Goal: Task Accomplishment & Management: Use online tool/utility

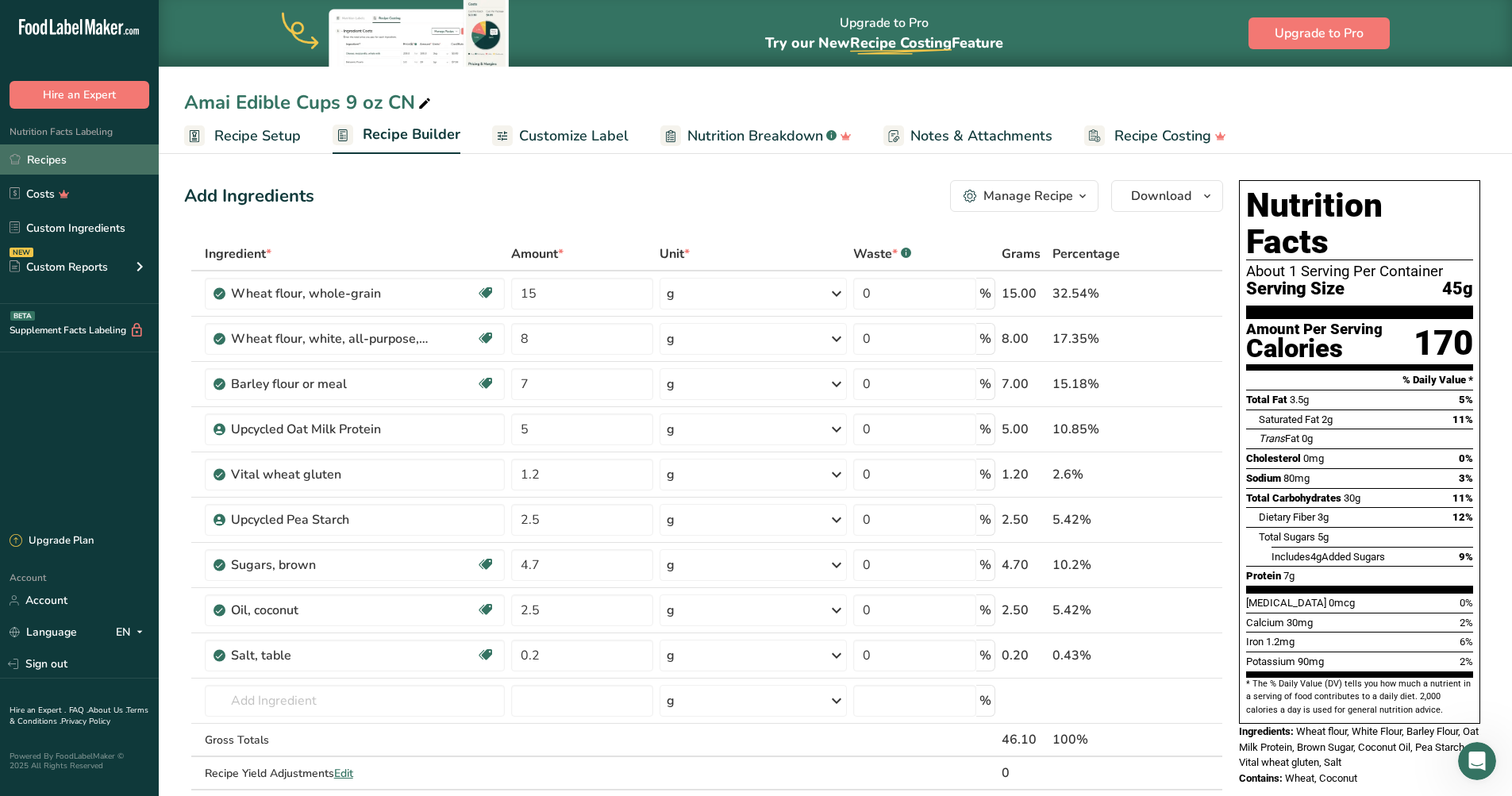
click at [83, 162] on link "Recipes" at bounding box center [80, 159] width 159 height 30
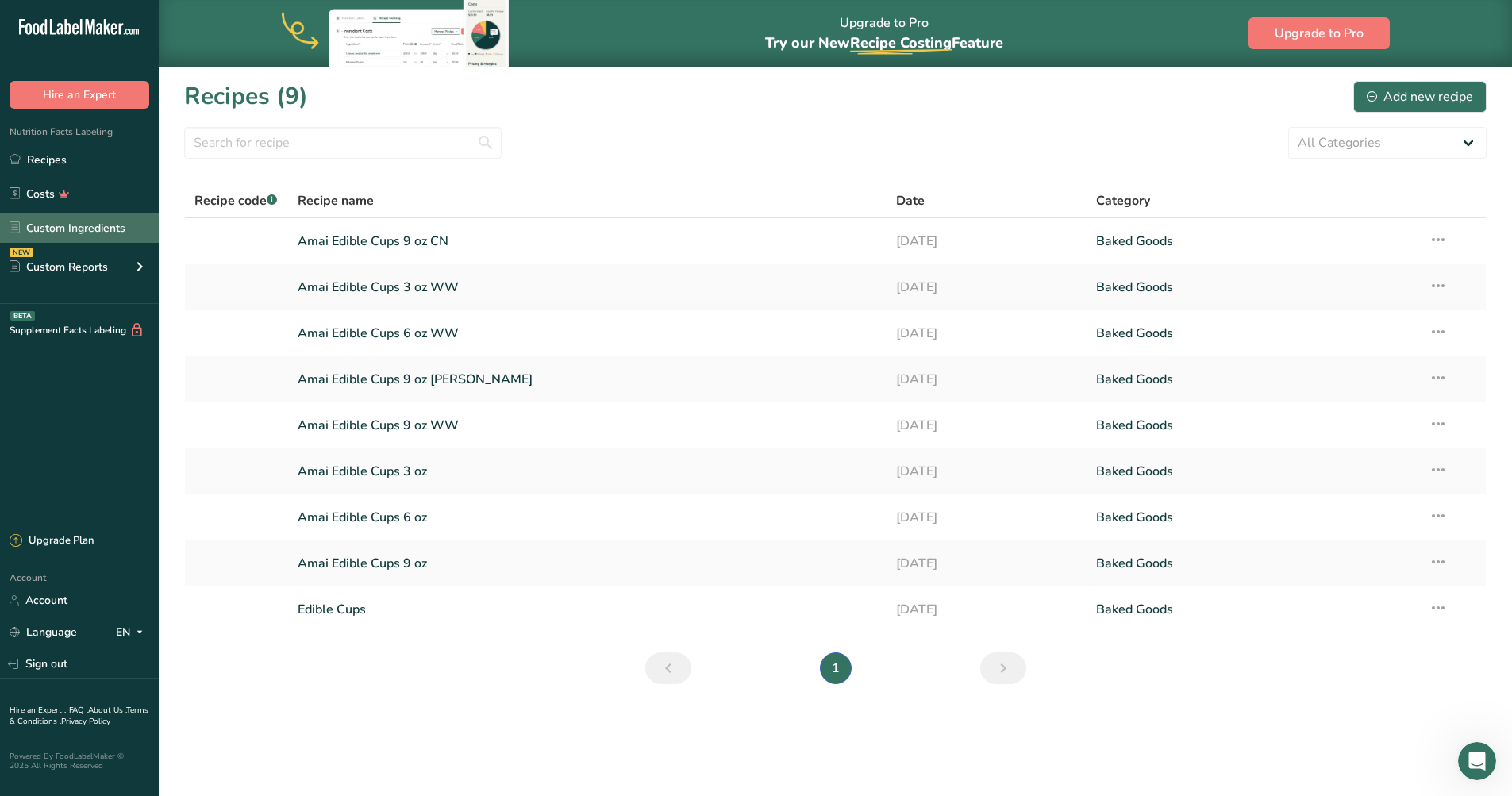
click at [108, 226] on link "Custom Ingredients" at bounding box center [80, 227] width 159 height 30
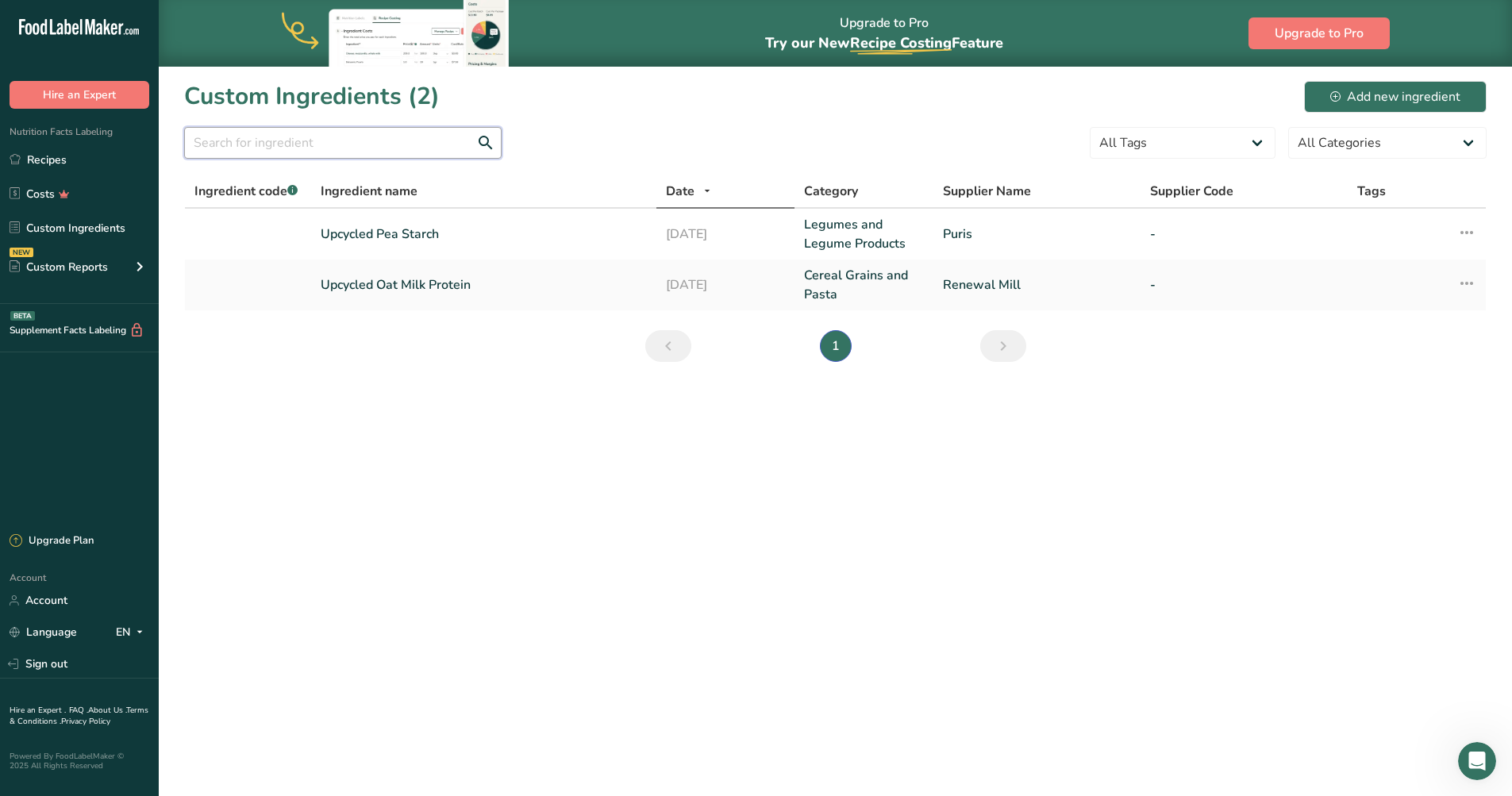
click at [254, 145] on input "text" at bounding box center [342, 143] width 317 height 32
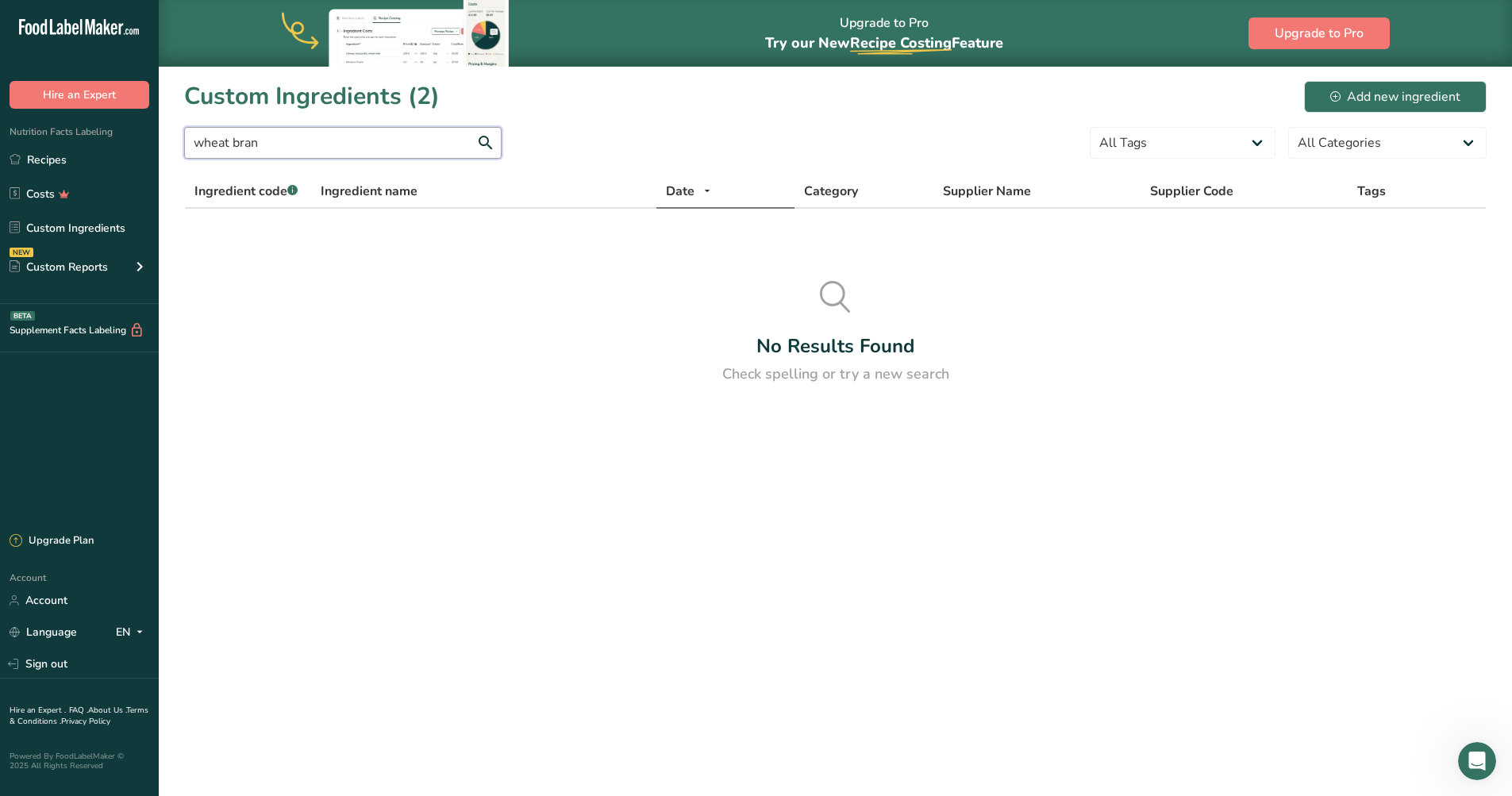
type input "wheat bran"
click at [1407, 95] on div "Add new ingredient" at bounding box center [1395, 97] width 131 height 19
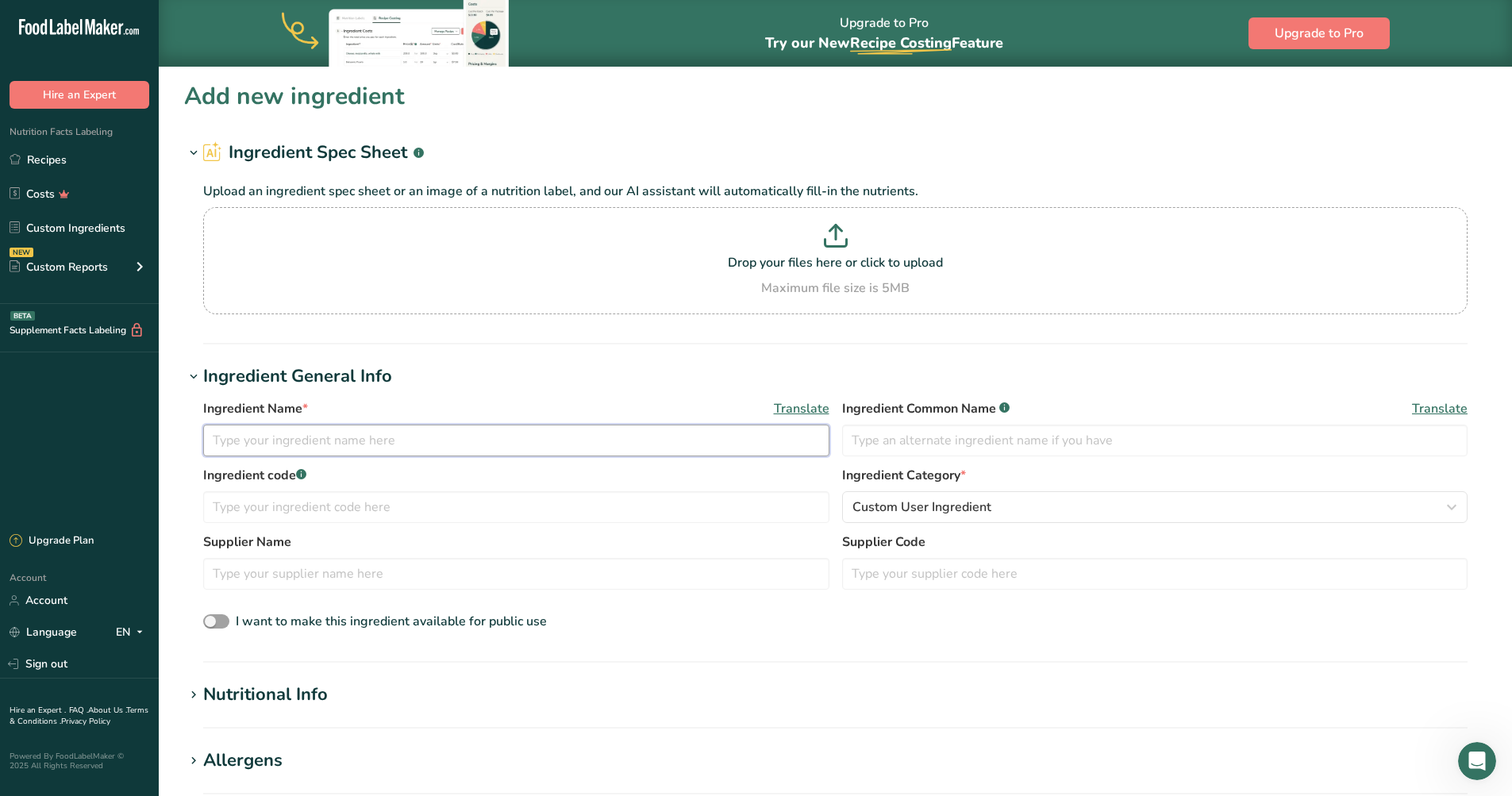
click at [234, 443] on input "text" at bounding box center [516, 440] width 626 height 32
type input "wheat bran"
click at [463, 697] on h1 "Nutritional Info" at bounding box center [835, 695] width 1302 height 26
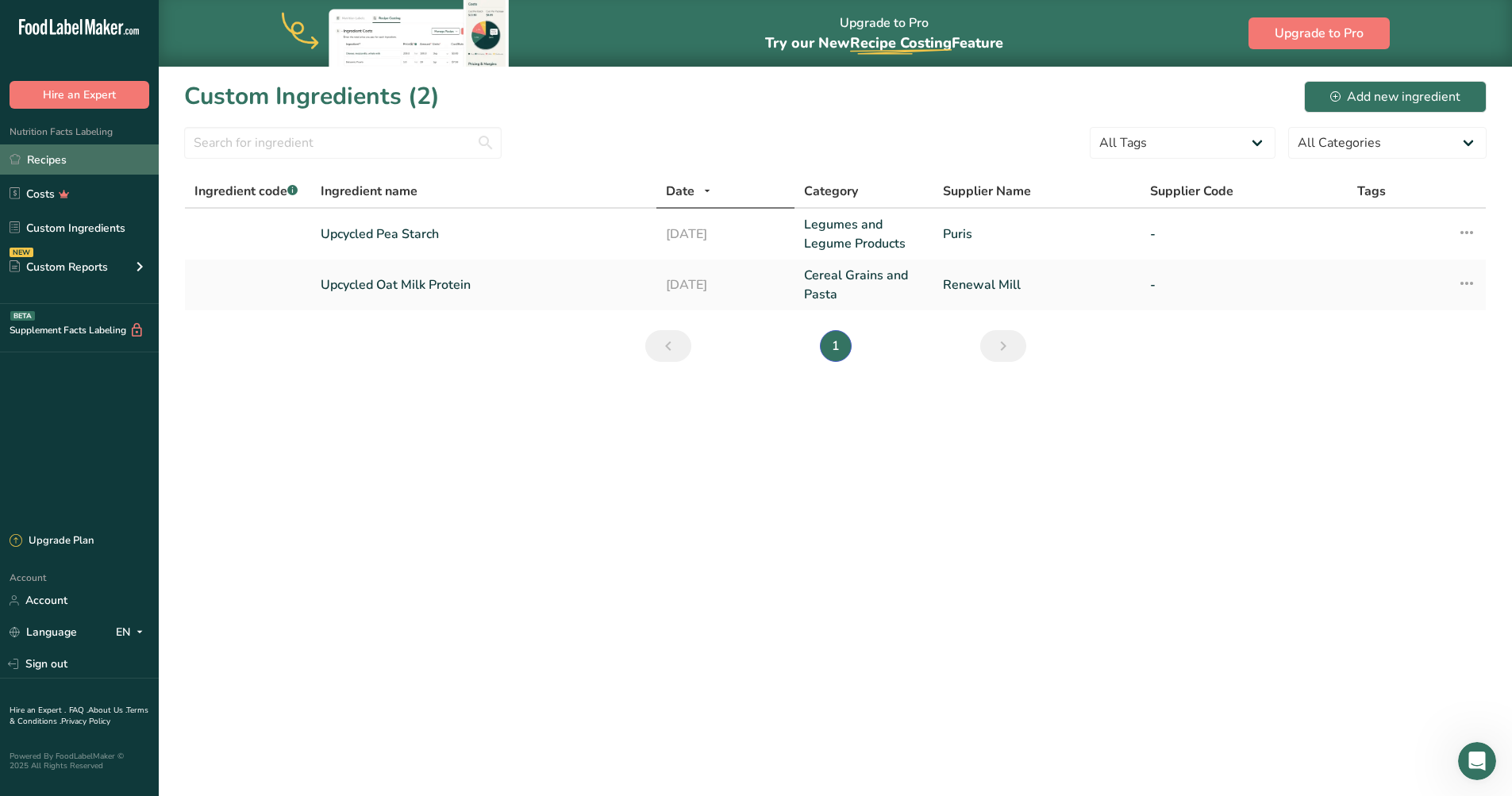
click at [71, 154] on link "Recipes" at bounding box center [80, 159] width 159 height 30
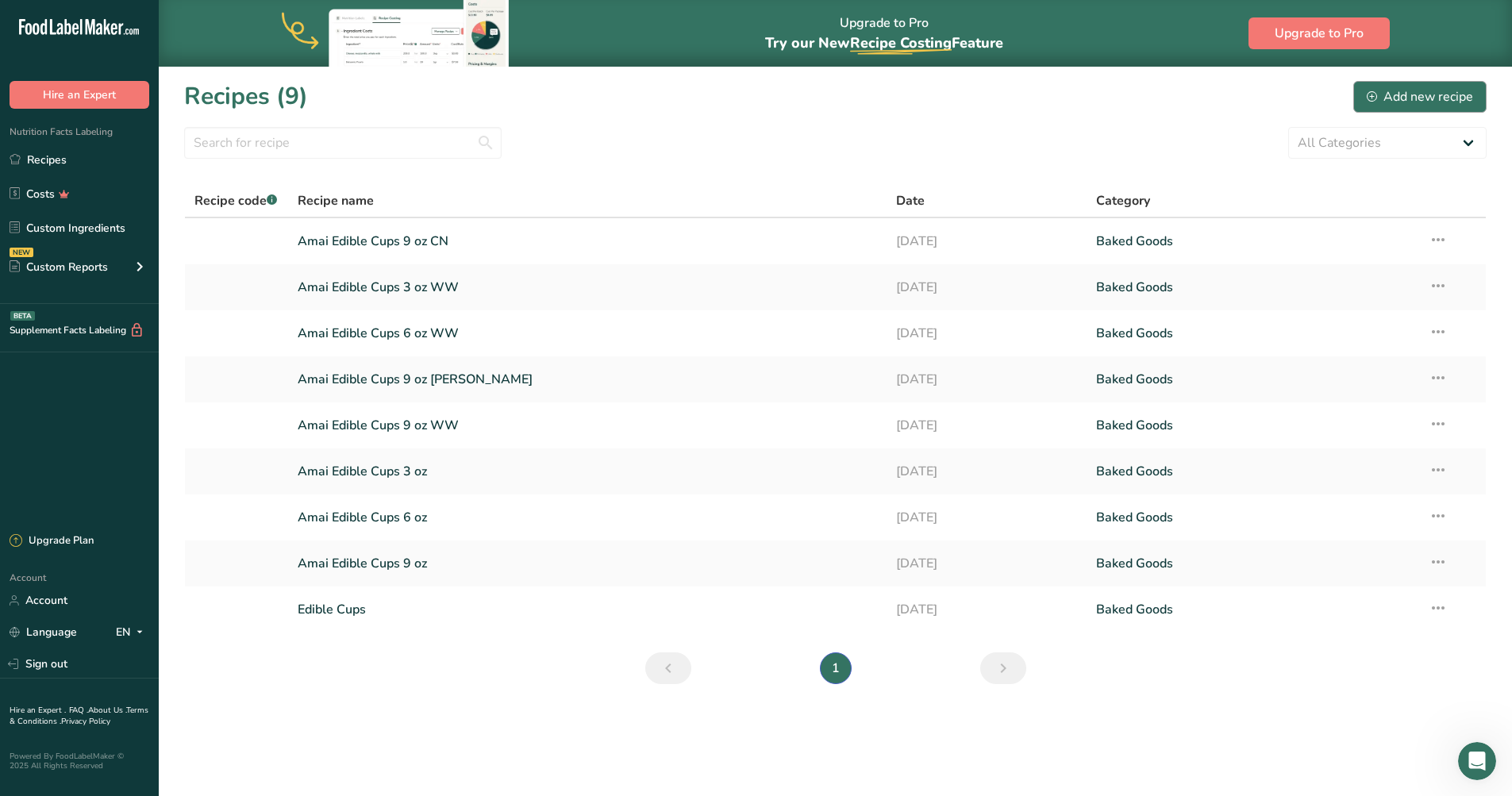
click at [1397, 93] on div "Add new recipe" at bounding box center [1419, 97] width 106 height 19
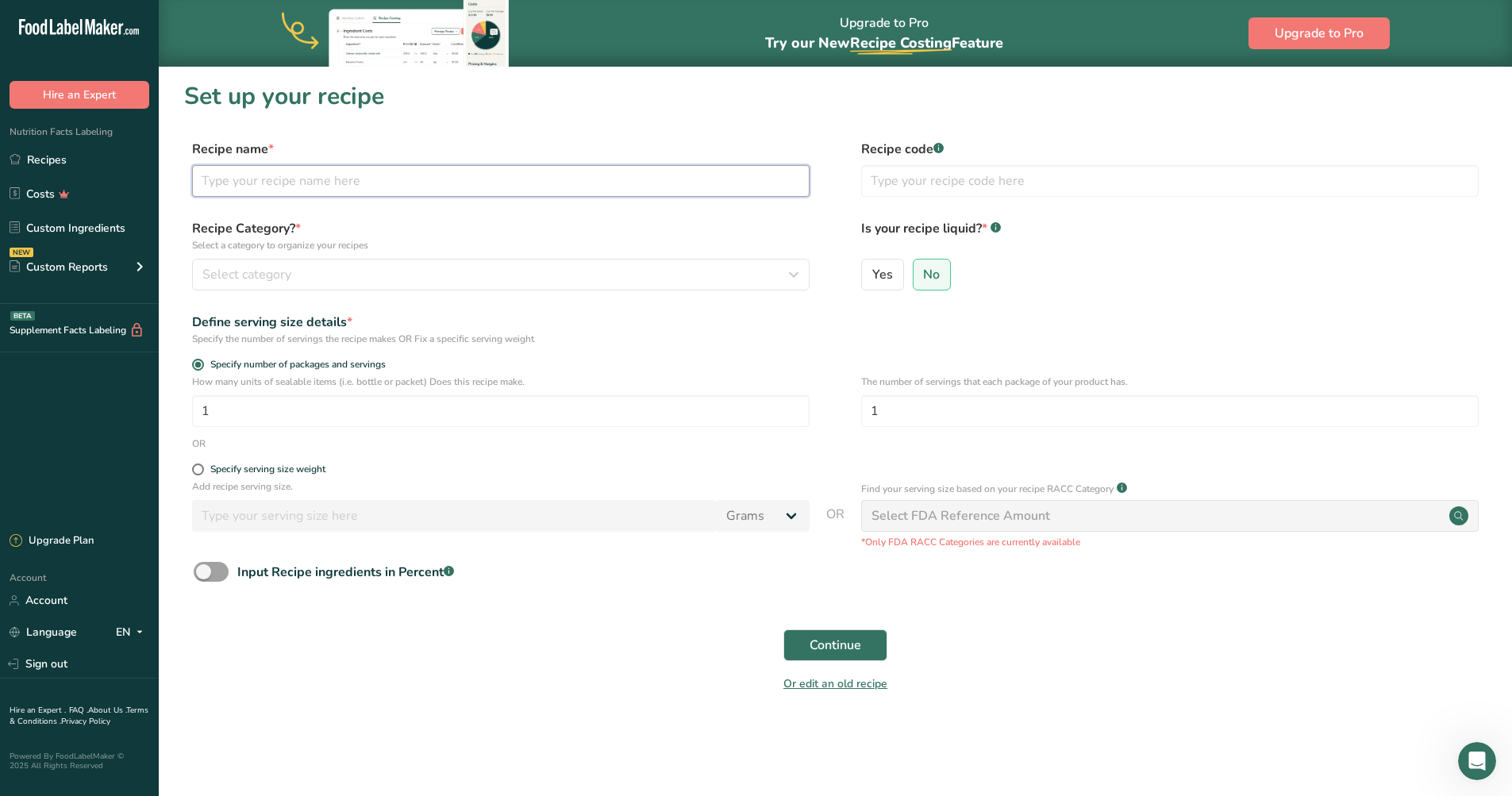
click at [291, 175] on input "text" at bounding box center [501, 181] width 617 height 32
type input "bran test"
click at [929, 278] on span "No" at bounding box center [931, 274] width 16 height 16
click at [924, 278] on input "No" at bounding box center [919, 274] width 10 height 10
click at [602, 274] on div "Select category" at bounding box center [495, 275] width 587 height 19
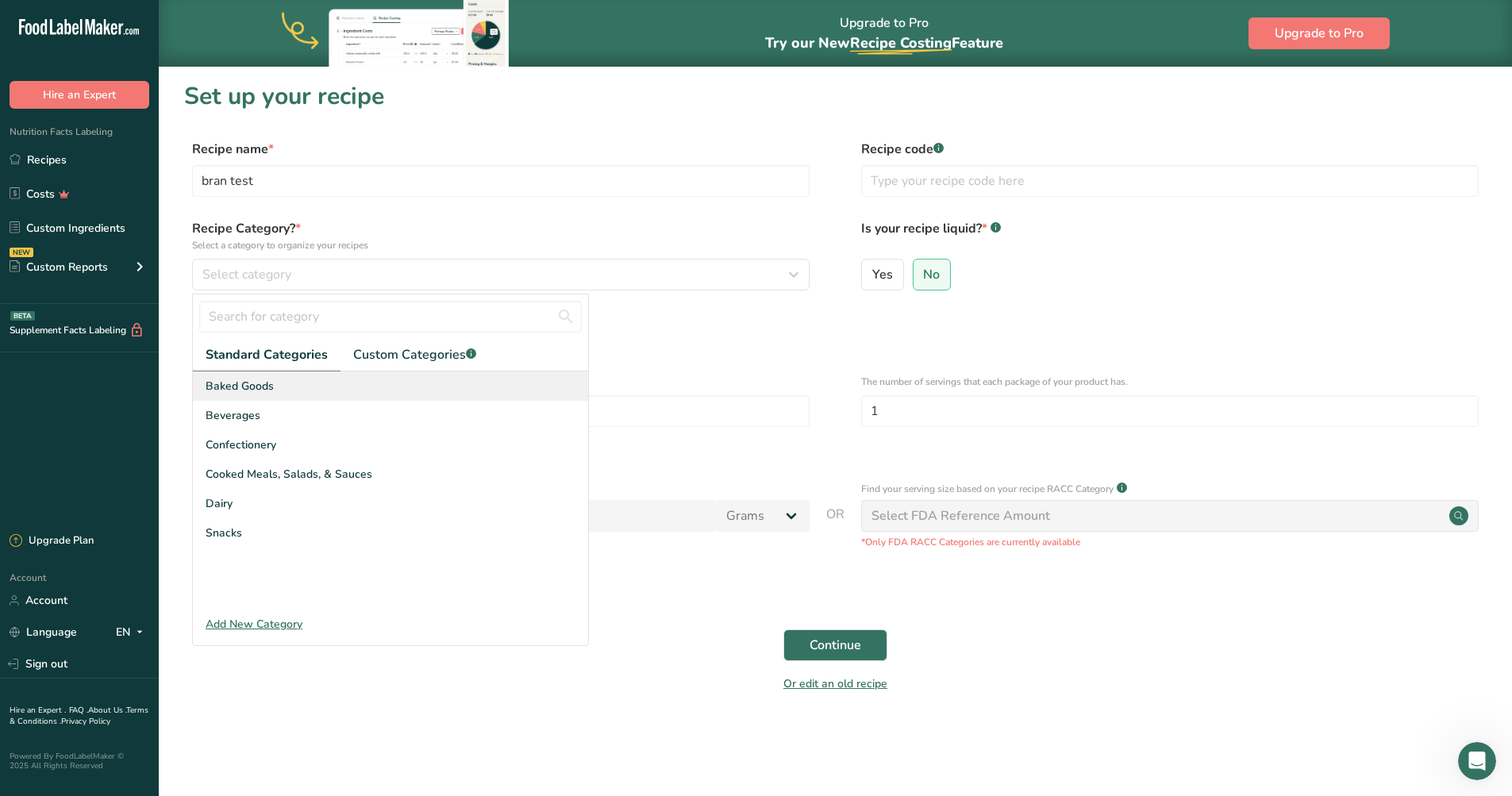
click at [258, 385] on span "Baked Goods" at bounding box center [239, 385] width 68 height 16
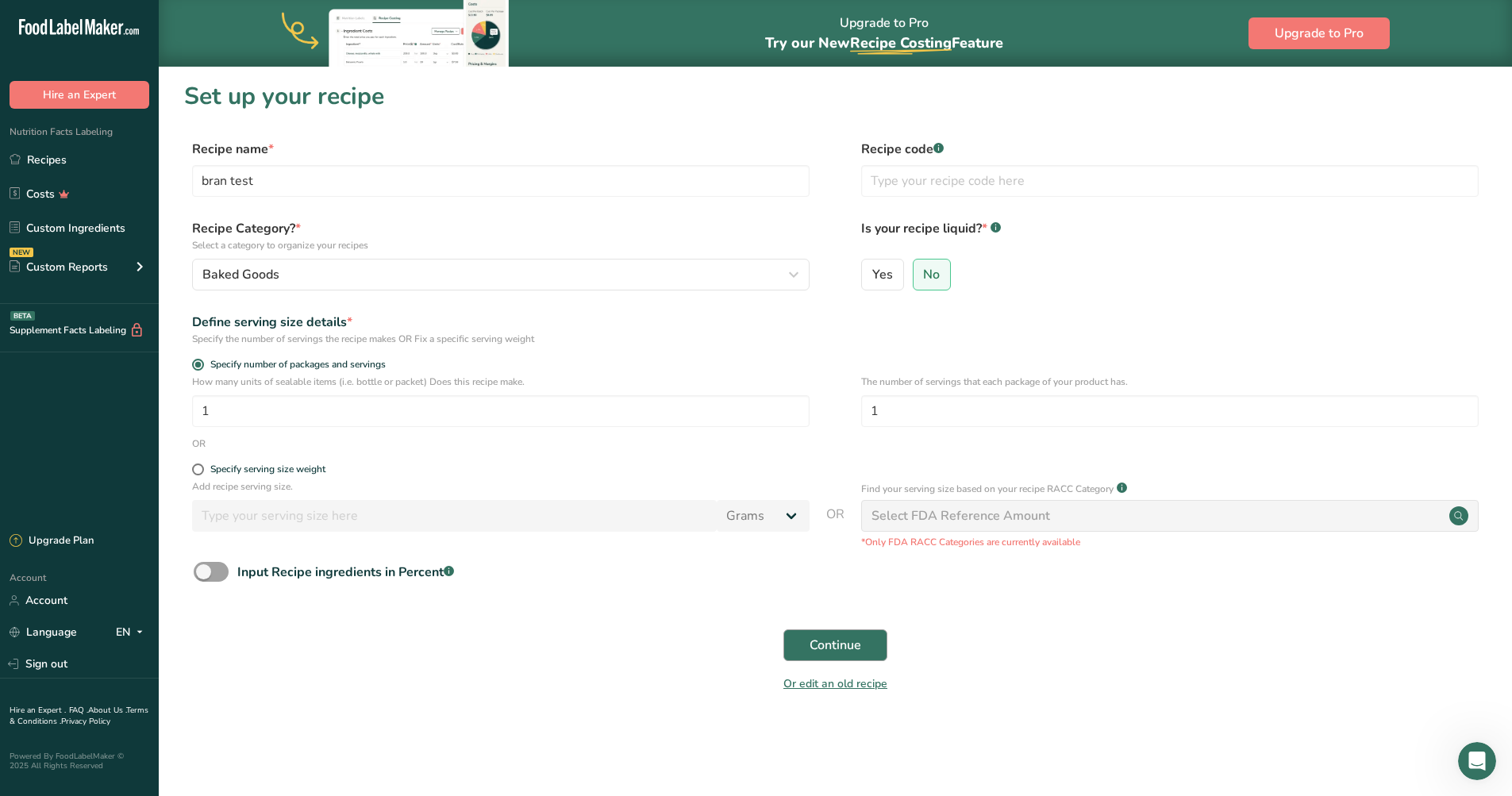
click at [829, 636] on span "Continue" at bounding box center [835, 645] width 52 height 19
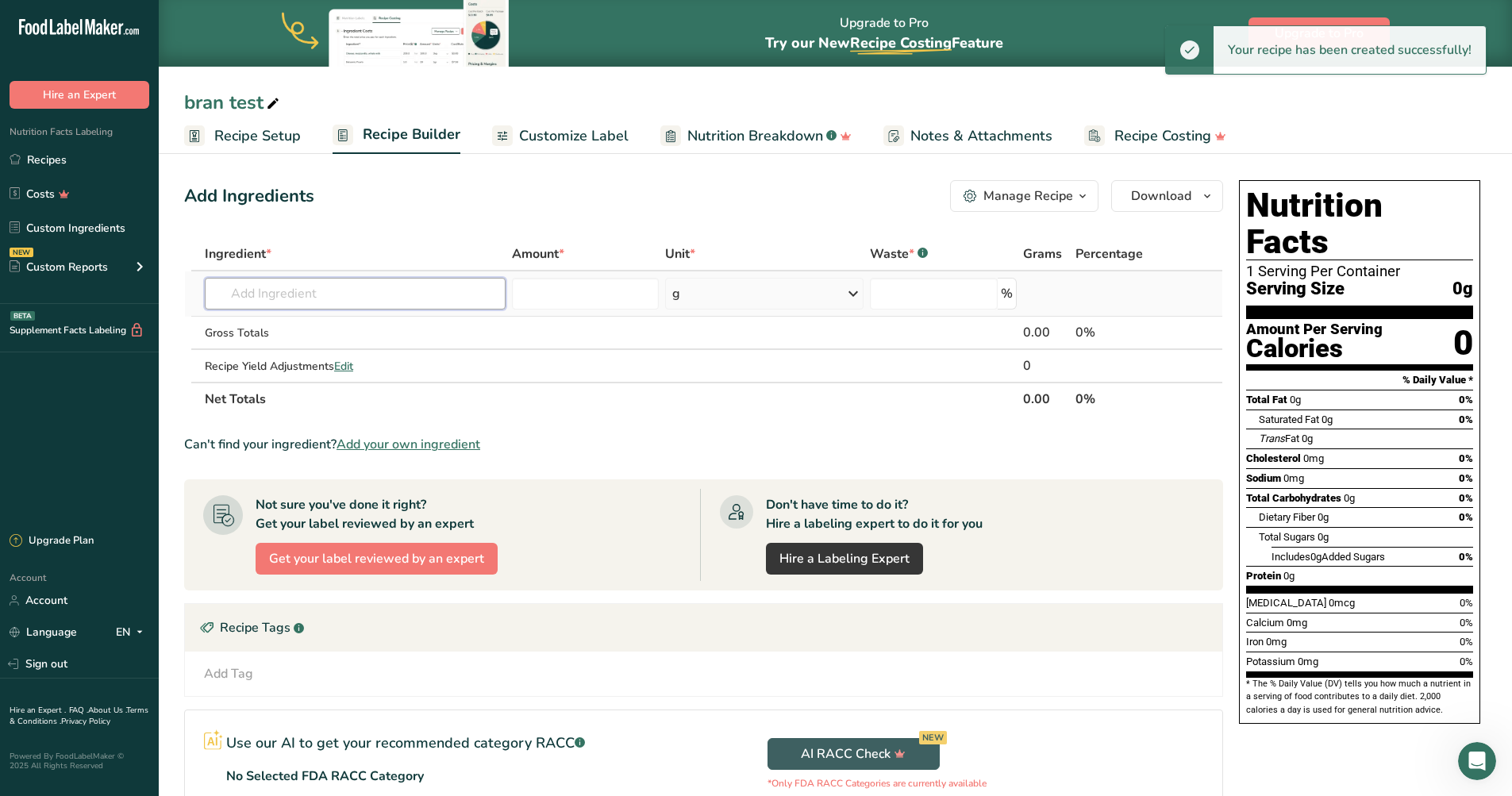
click at [324, 290] on input "text" at bounding box center [355, 293] width 301 height 32
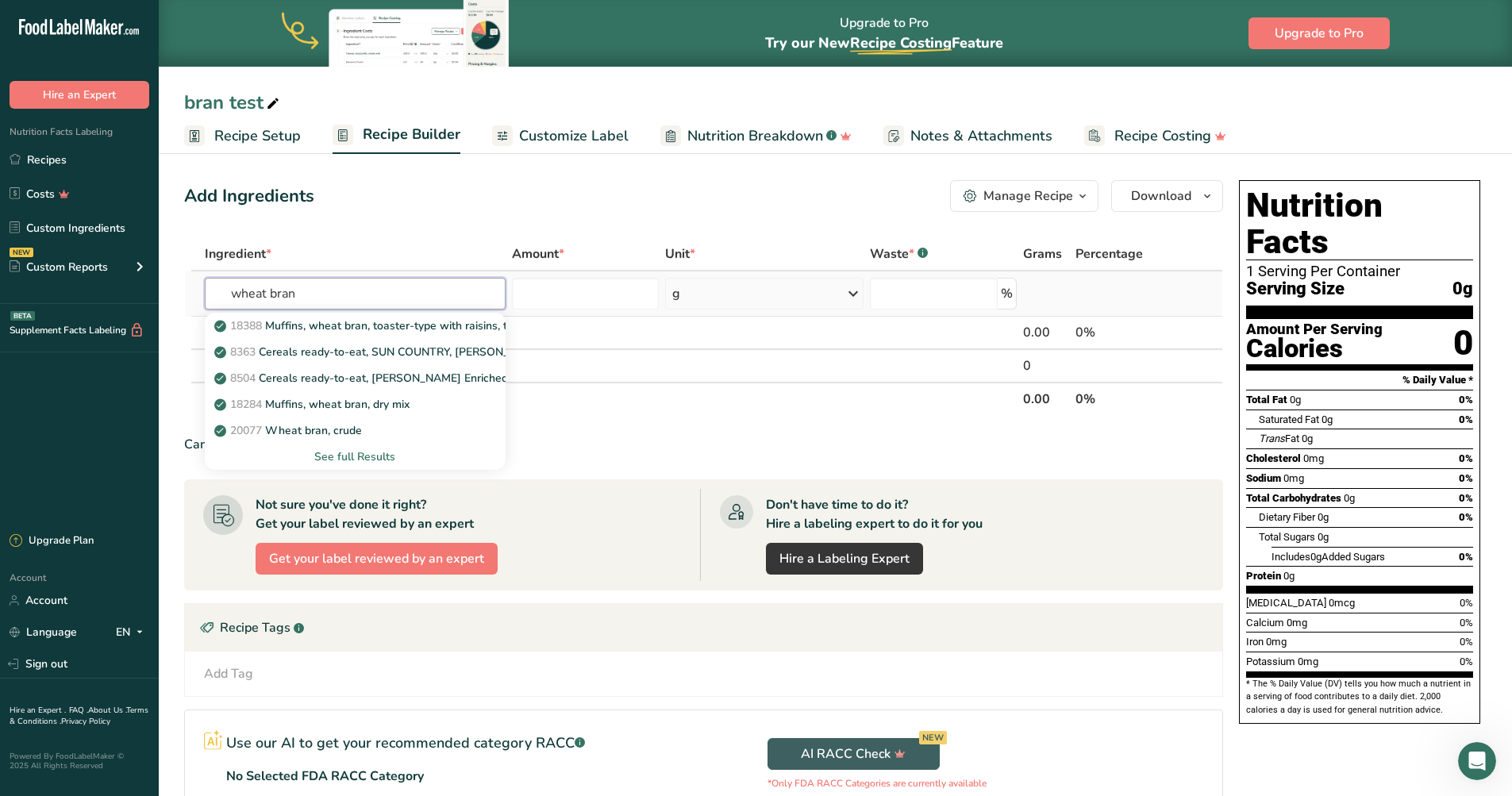
type input "wheat bran"
click at [358, 456] on div "See full Results" at bounding box center [355, 456] width 276 height 16
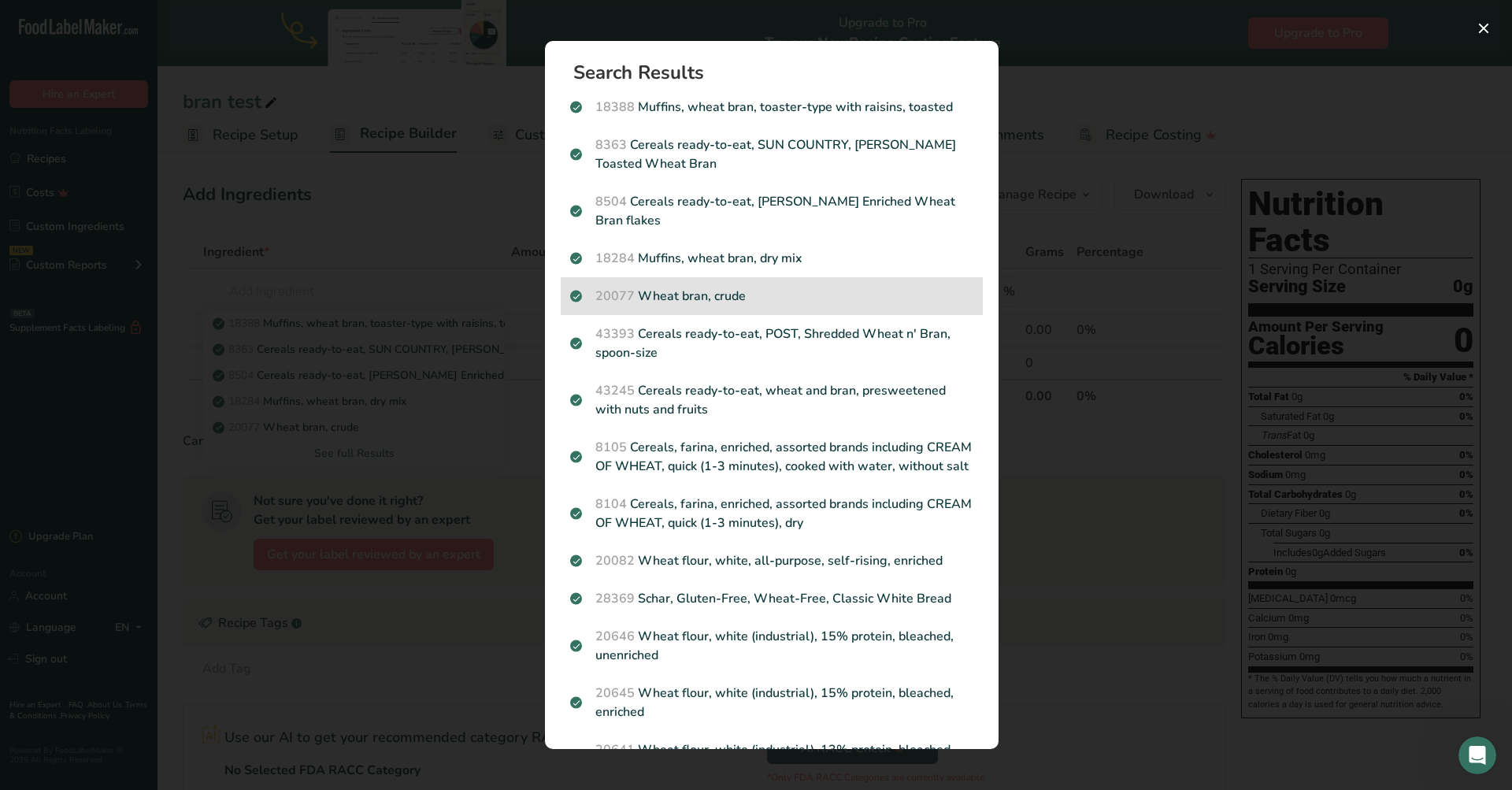
click at [676, 296] on p "20077 Wheat bran, crude" at bounding box center [772, 296] width 403 height 19
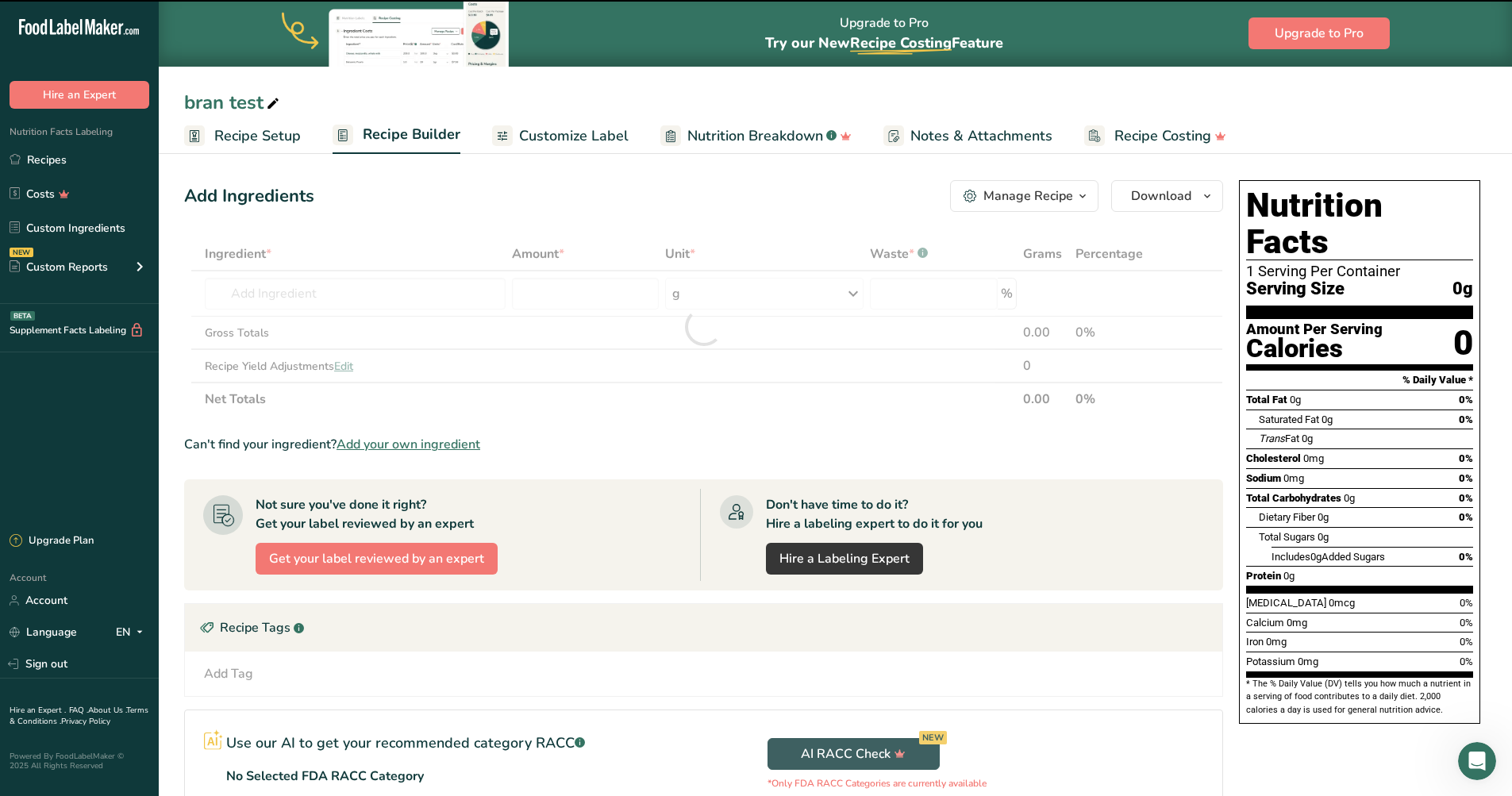
type input "0"
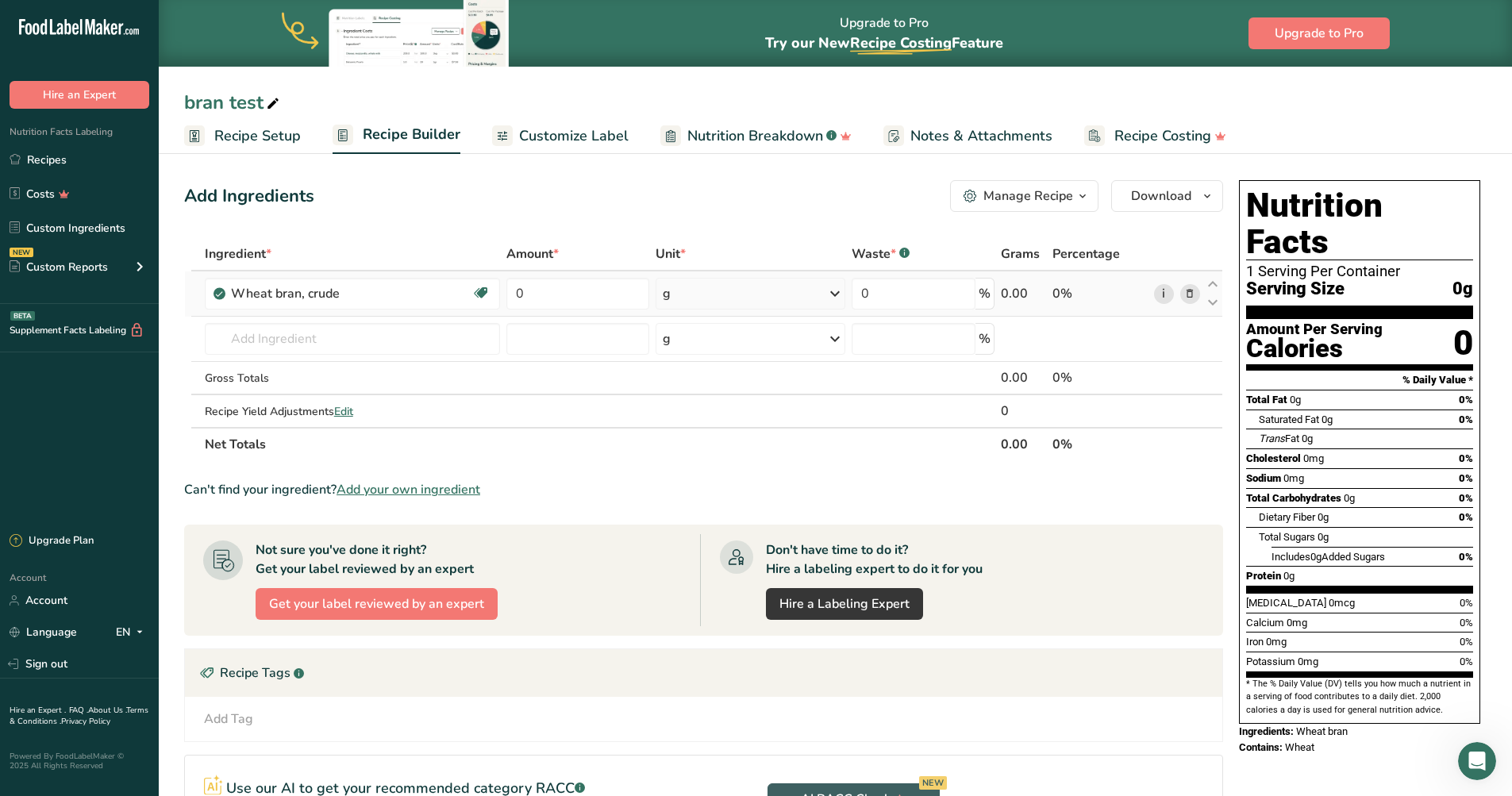
click at [1167, 294] on link "i" at bounding box center [1164, 294] width 20 height 20
click at [219, 341] on input "text" at bounding box center [352, 340] width 295 height 32
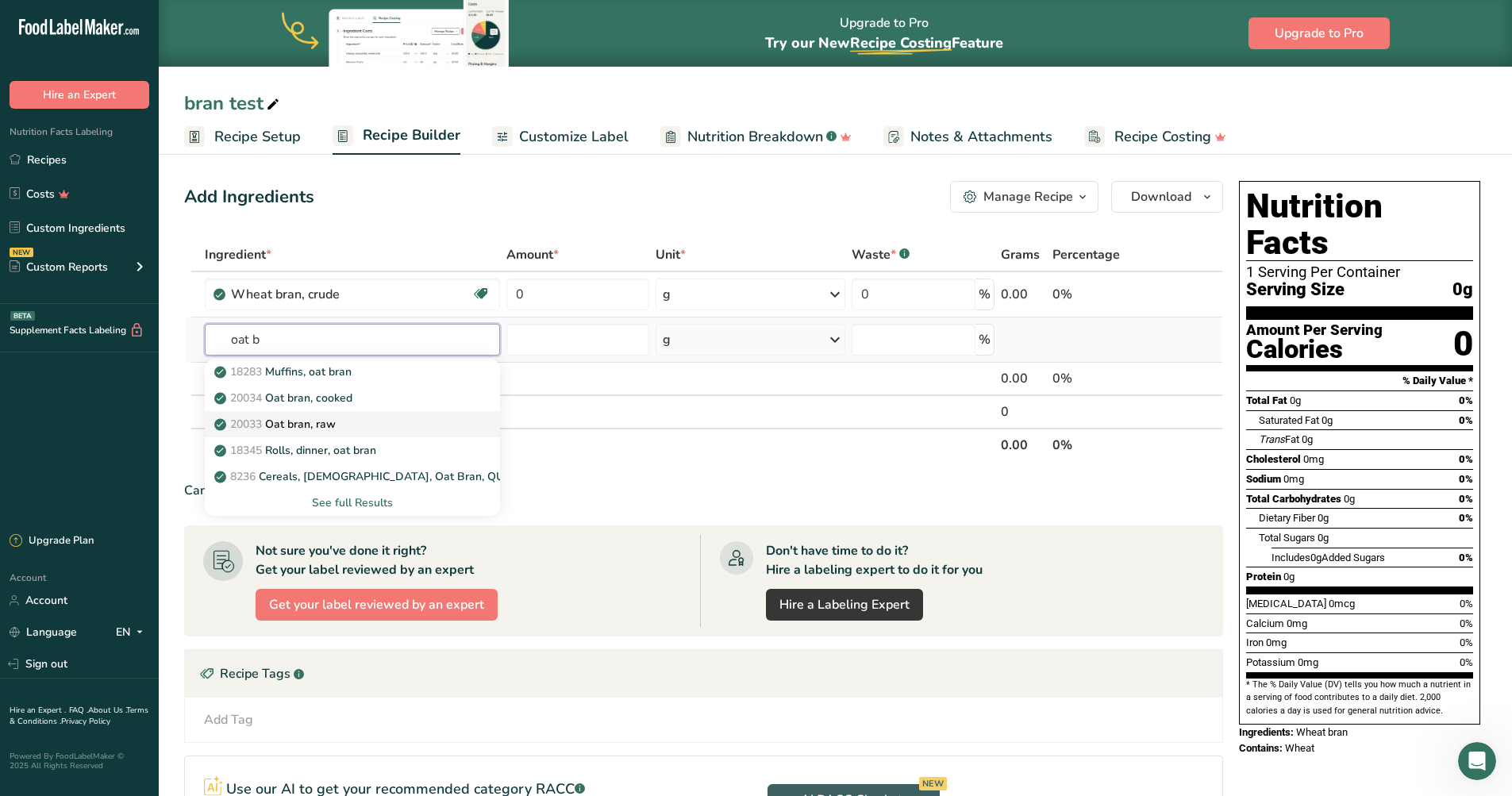
type input "oat b"
click at [272, 423] on p "20033 Oat bran, raw" at bounding box center [277, 423] width 118 height 16
type input "Oat bran, raw"
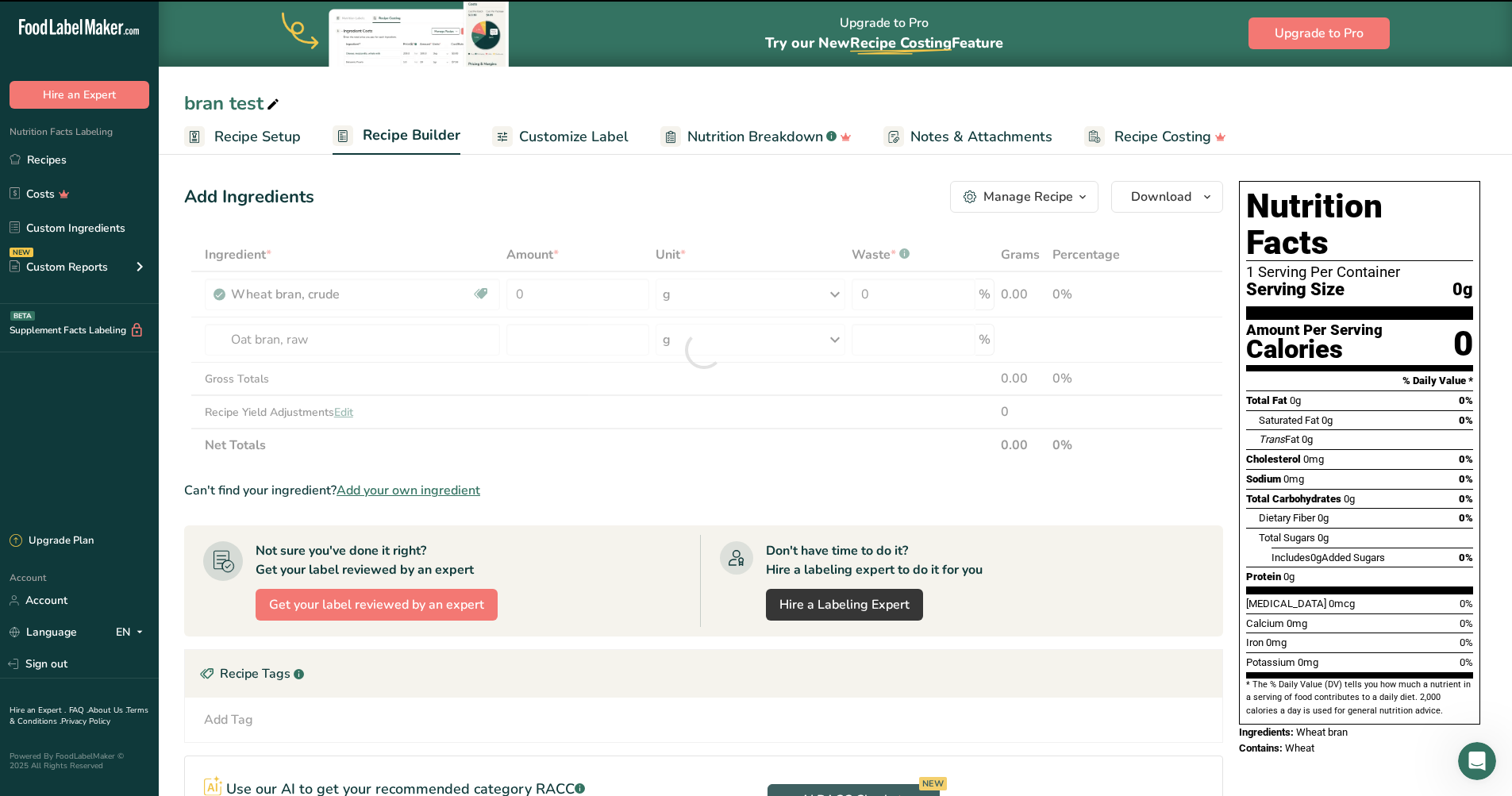
type input "0"
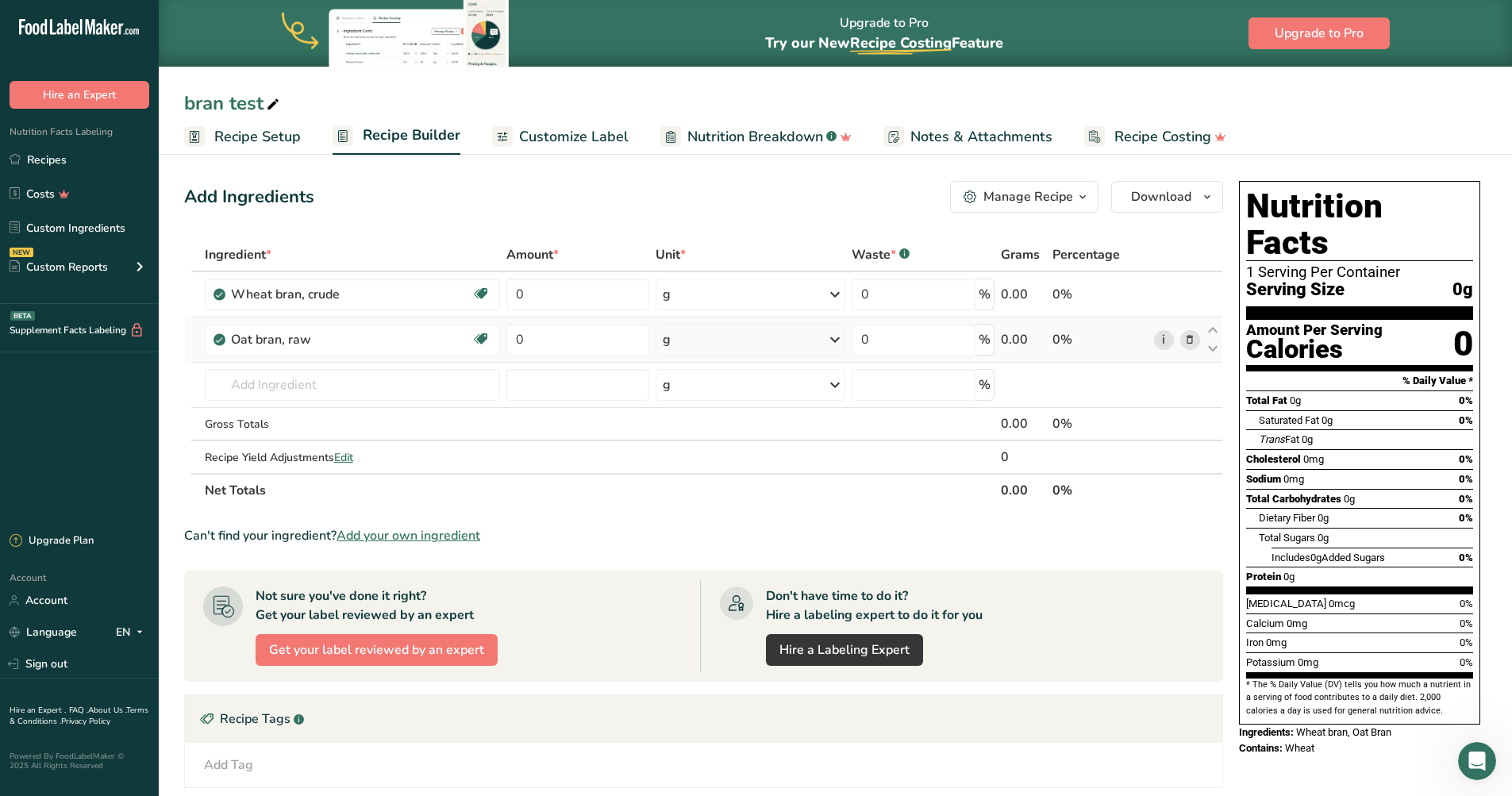
click at [1162, 340] on link "i" at bounding box center [1164, 340] width 20 height 20
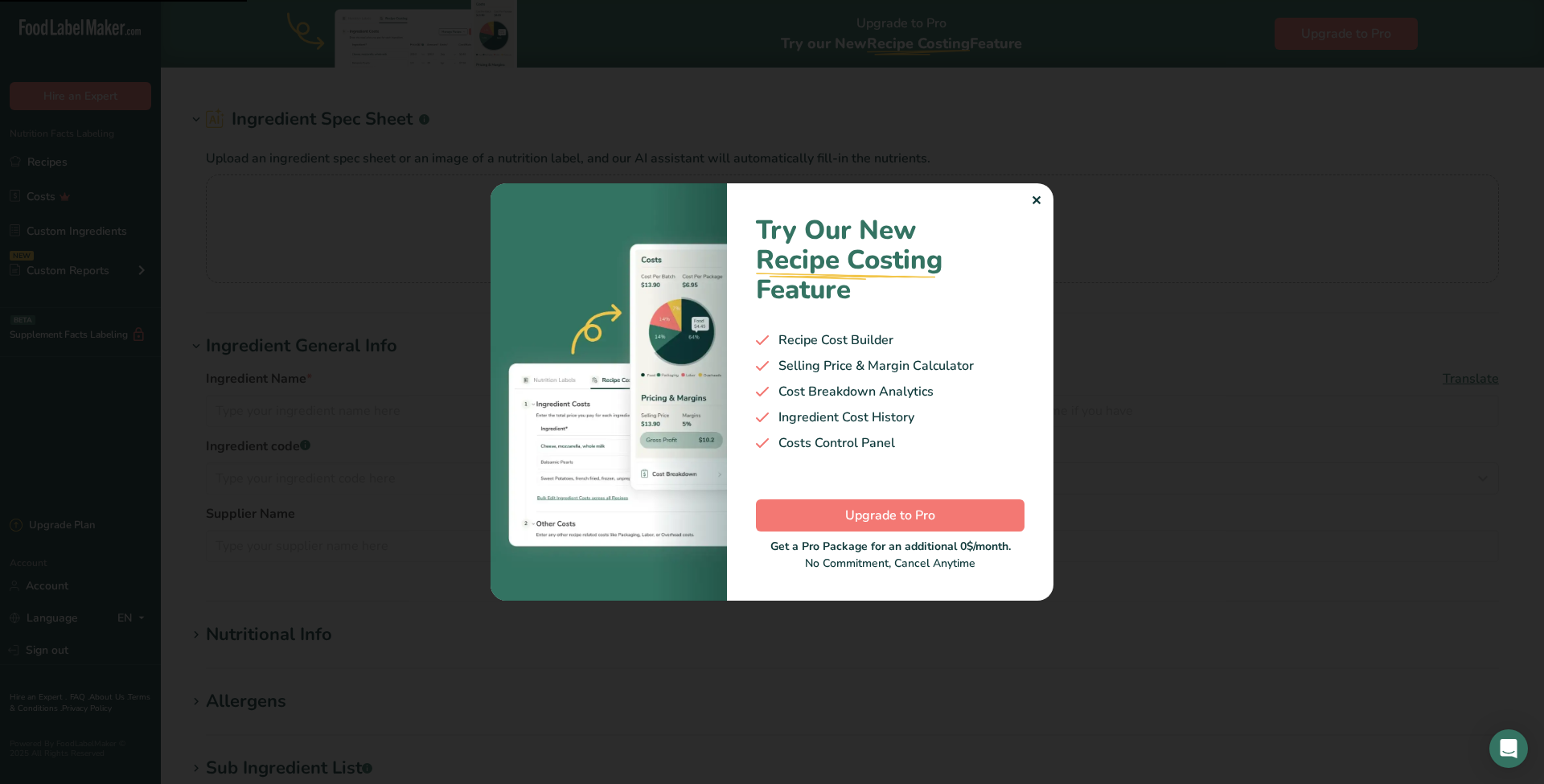
type input "Wheat bran, crude"
type input "Wheat bran"
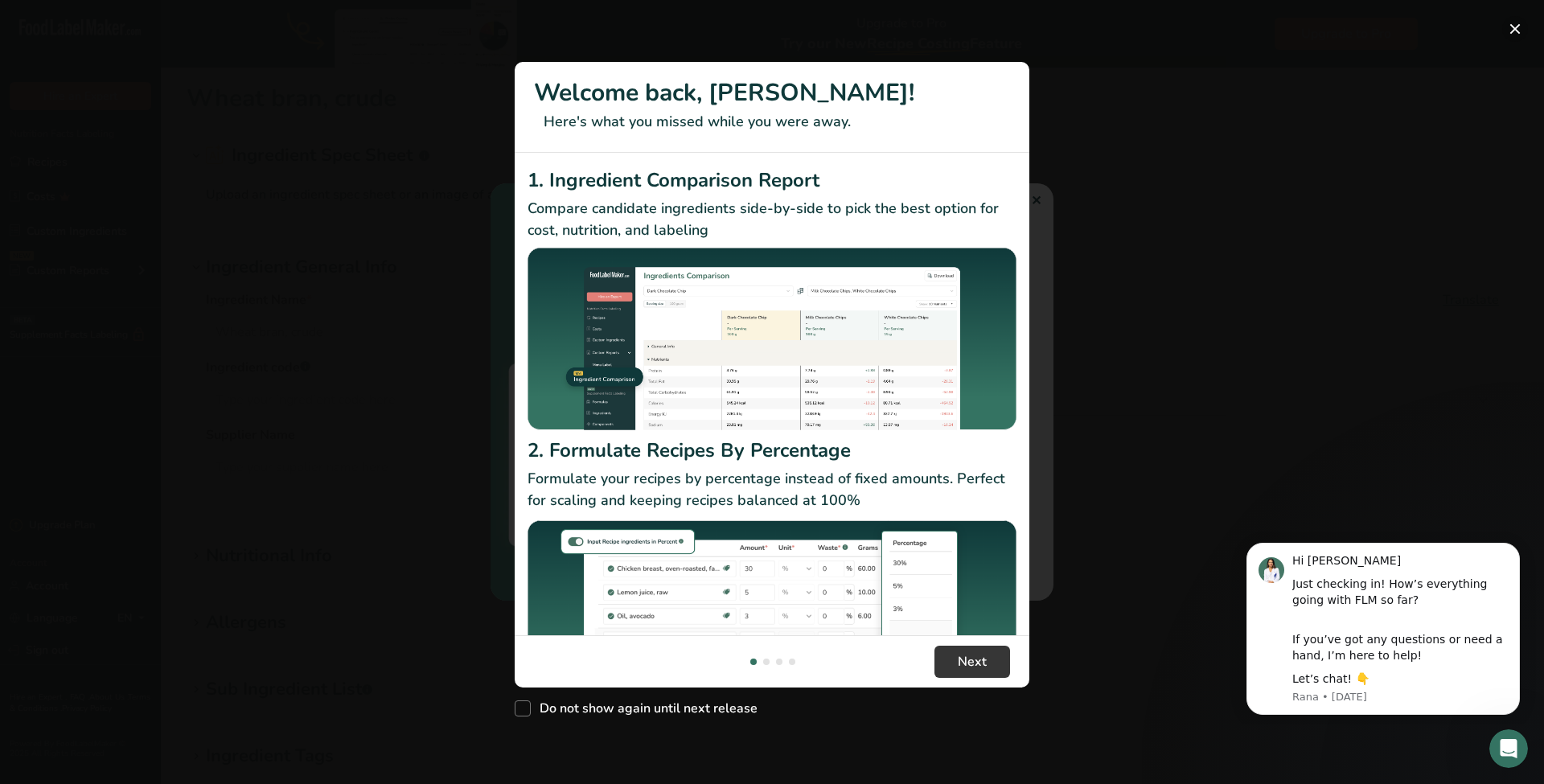
click at [1512, 25] on button "New Features" at bounding box center [1515, 28] width 25 height 25
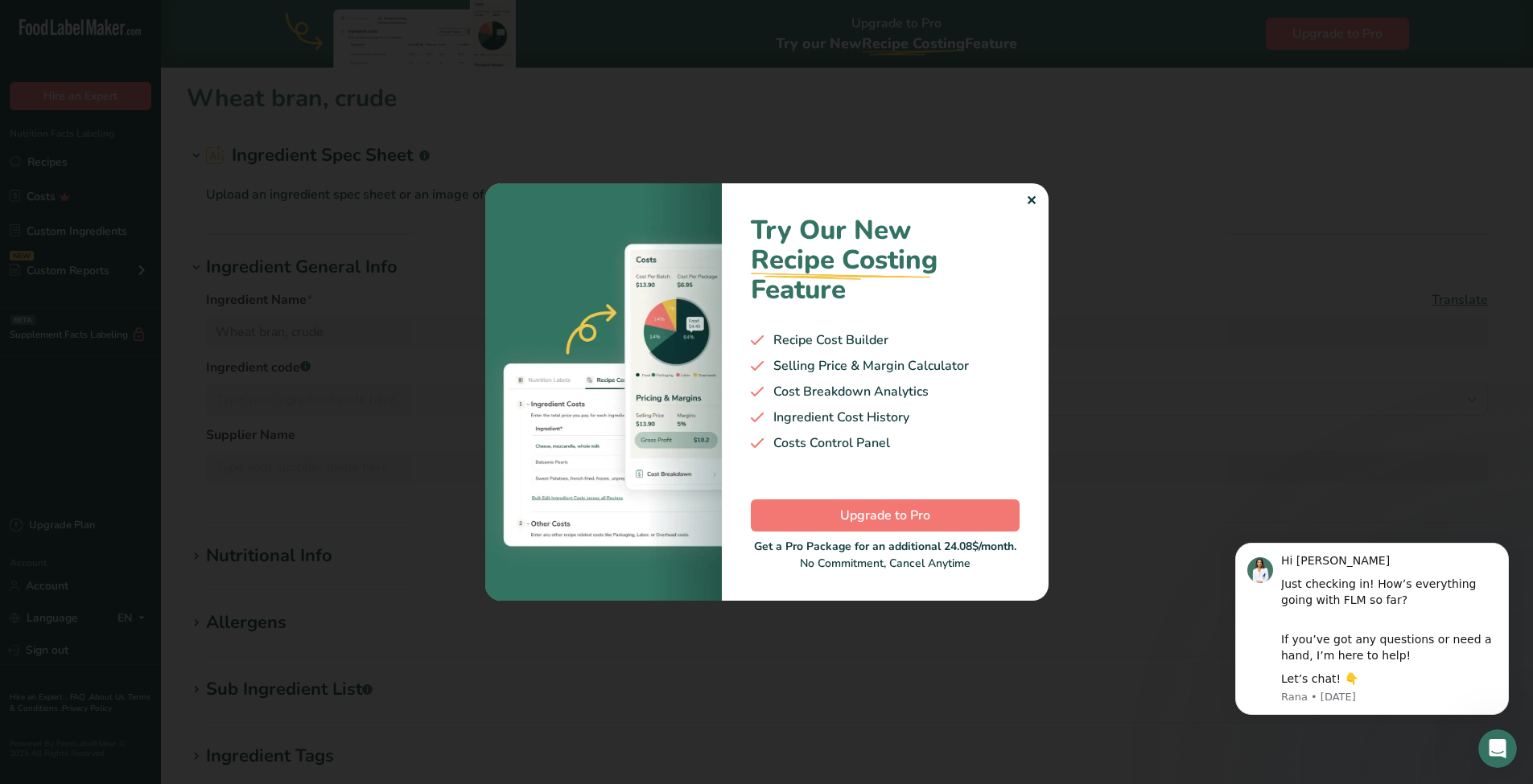
click at [1026, 191] on div "✕" at bounding box center [1031, 201] width 11 height 19
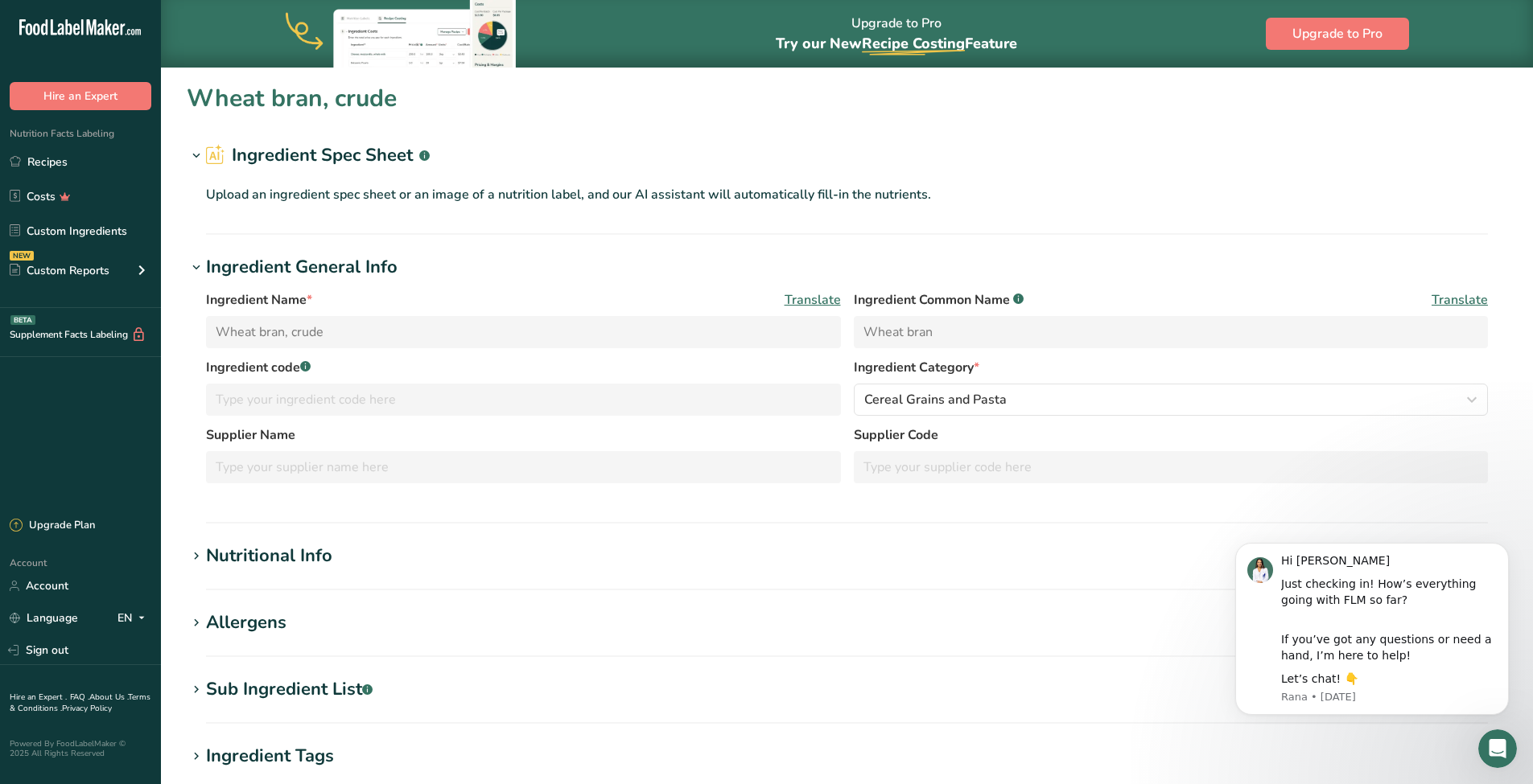
click at [309, 557] on div "Nutritional Info" at bounding box center [269, 556] width 126 height 26
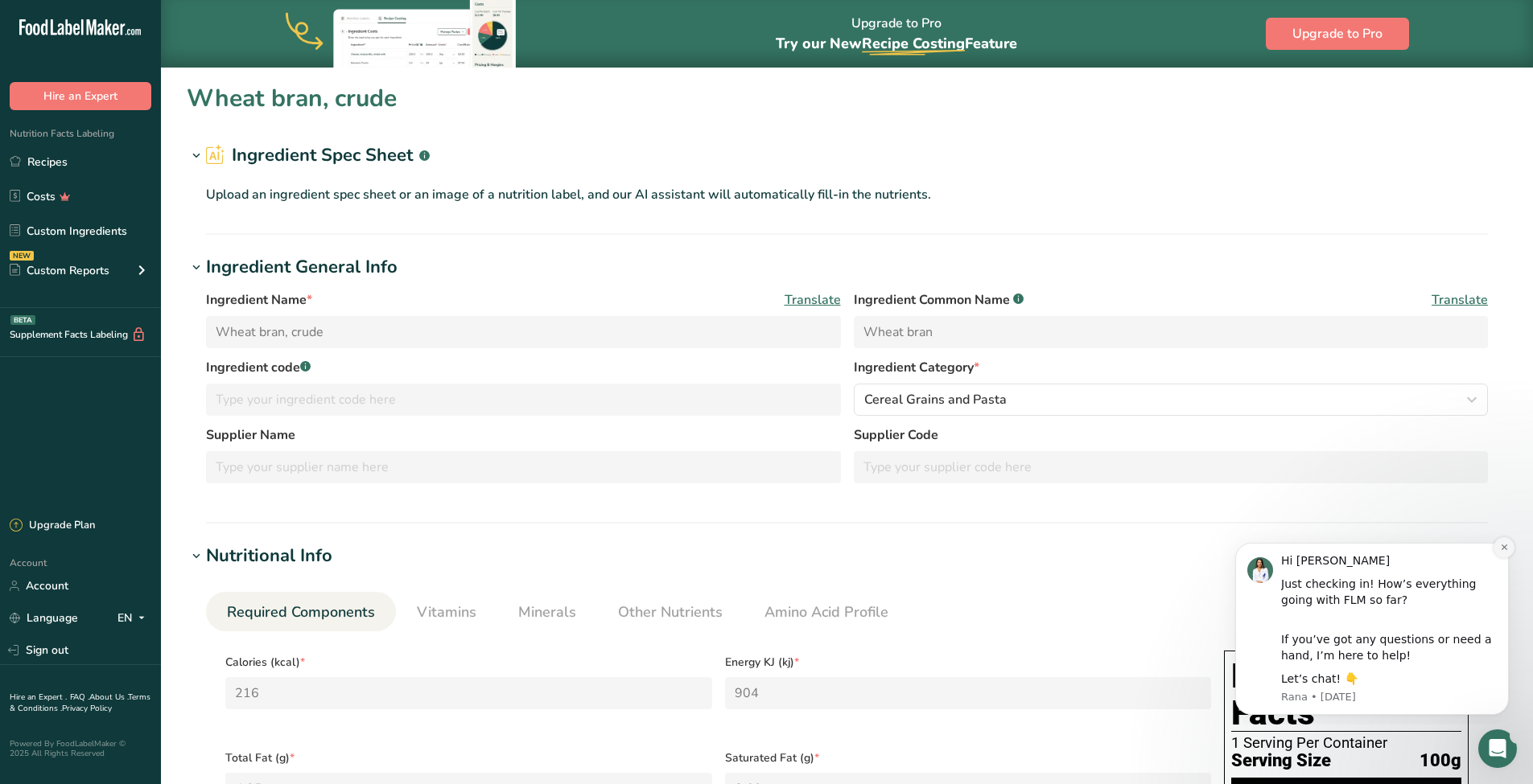
drag, startPoint x: 1500, startPoint y: 547, endPoint x: 2718, endPoint y: 1078, distance: 1328.7
click at [1500, 547] on icon "Dismiss notification" at bounding box center [1504, 547] width 9 height 9
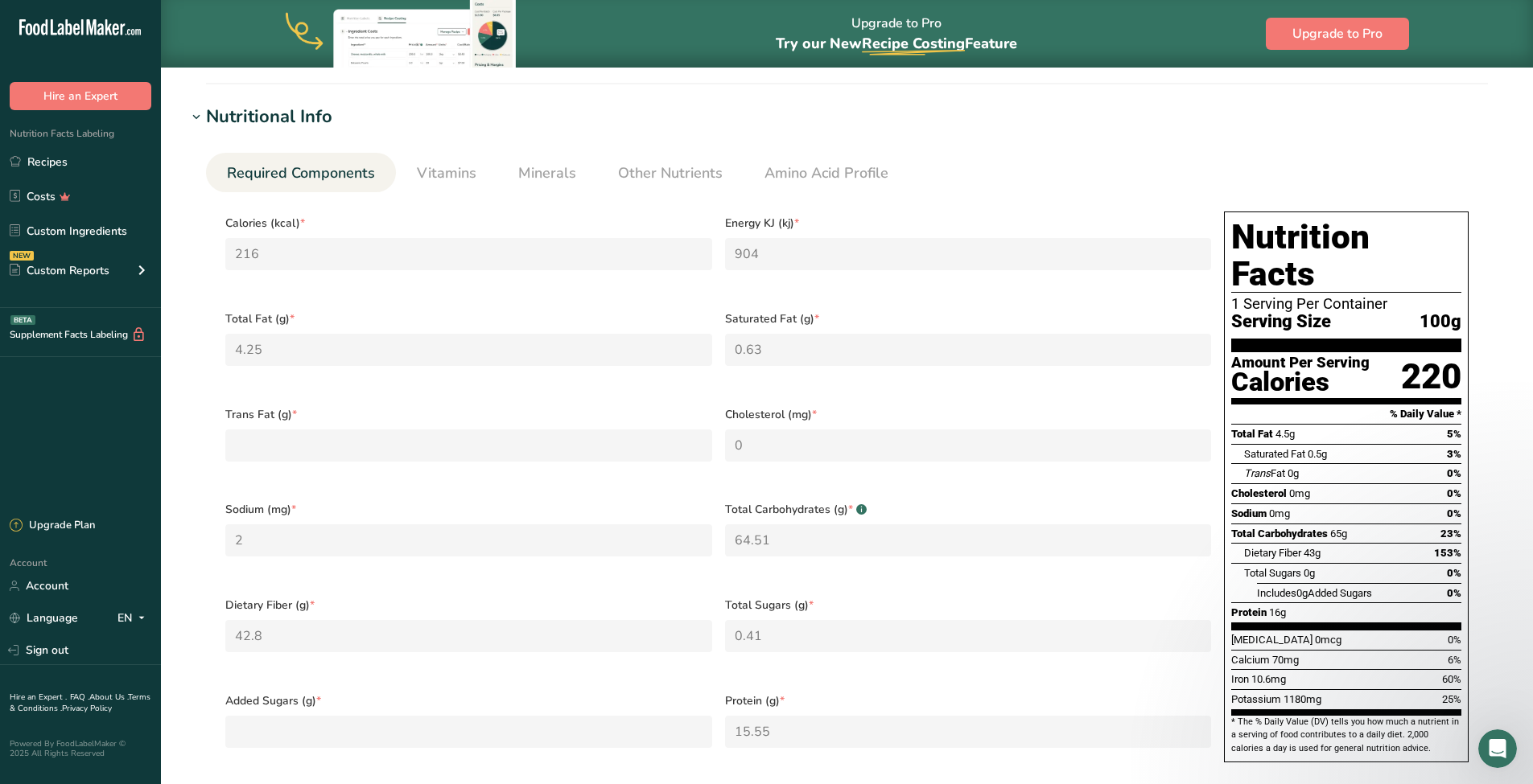
scroll to position [445, 0]
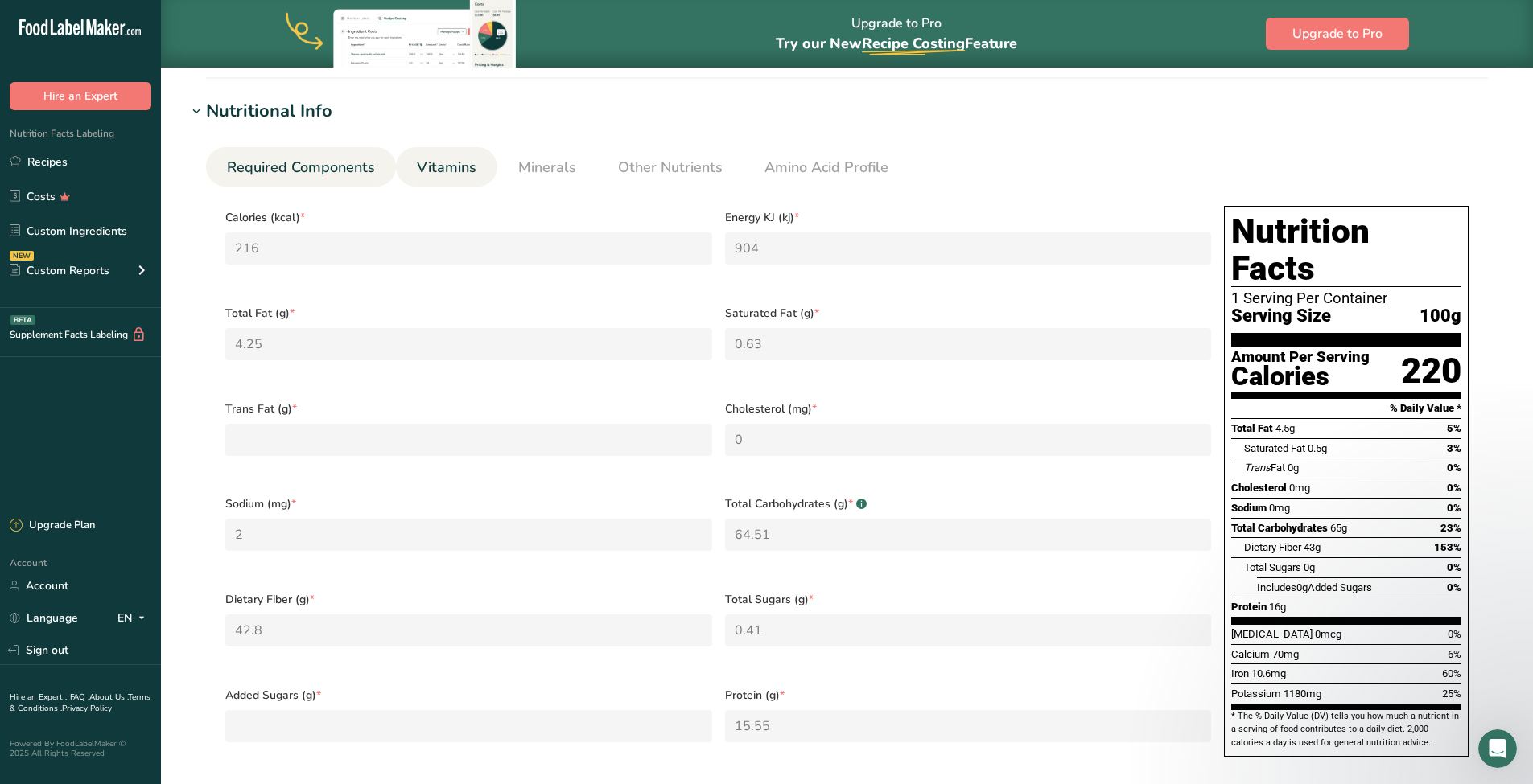
click at [429, 167] on span "Vitamins" at bounding box center [447, 167] width 60 height 22
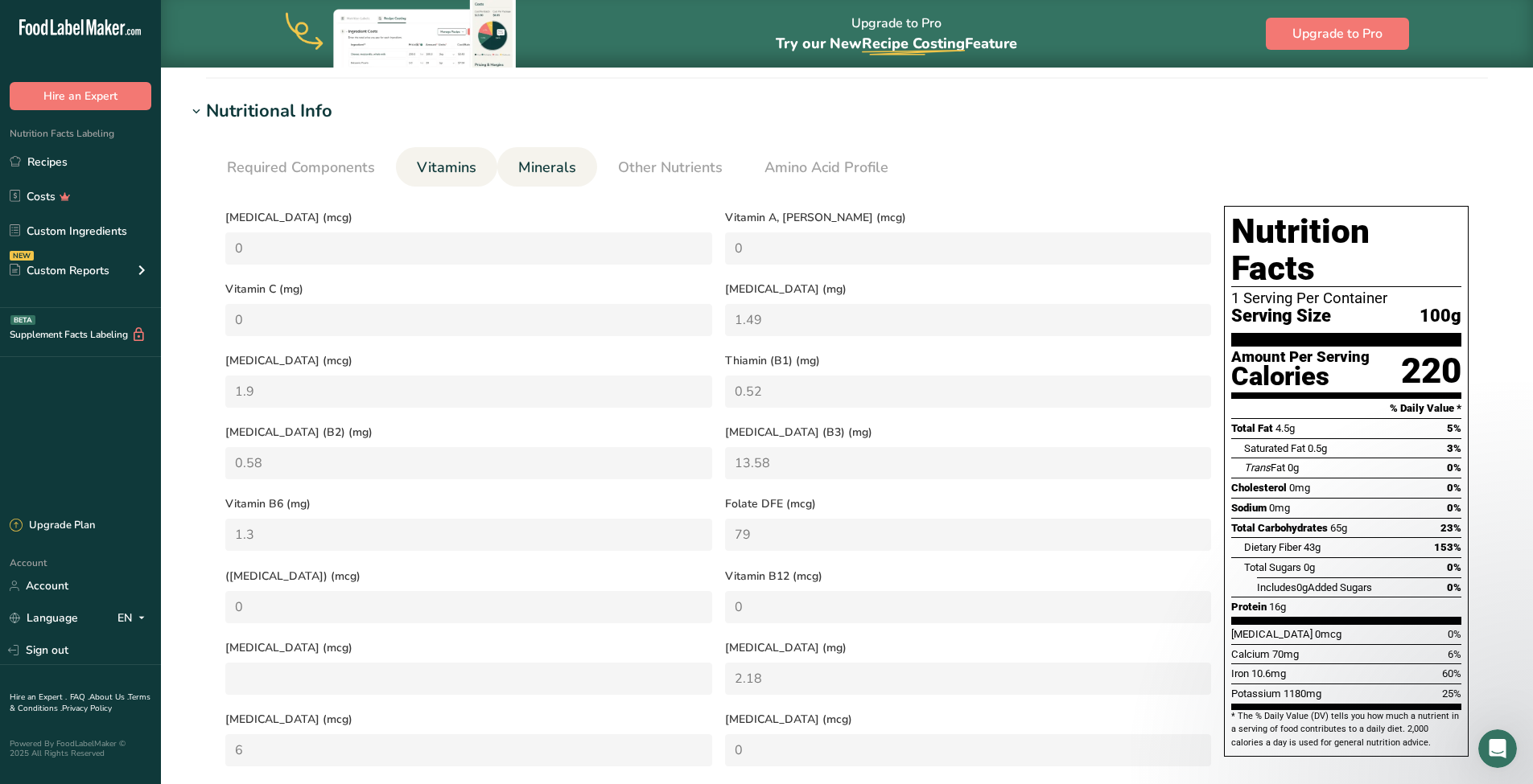
click at [532, 162] on span "Minerals" at bounding box center [547, 167] width 58 height 22
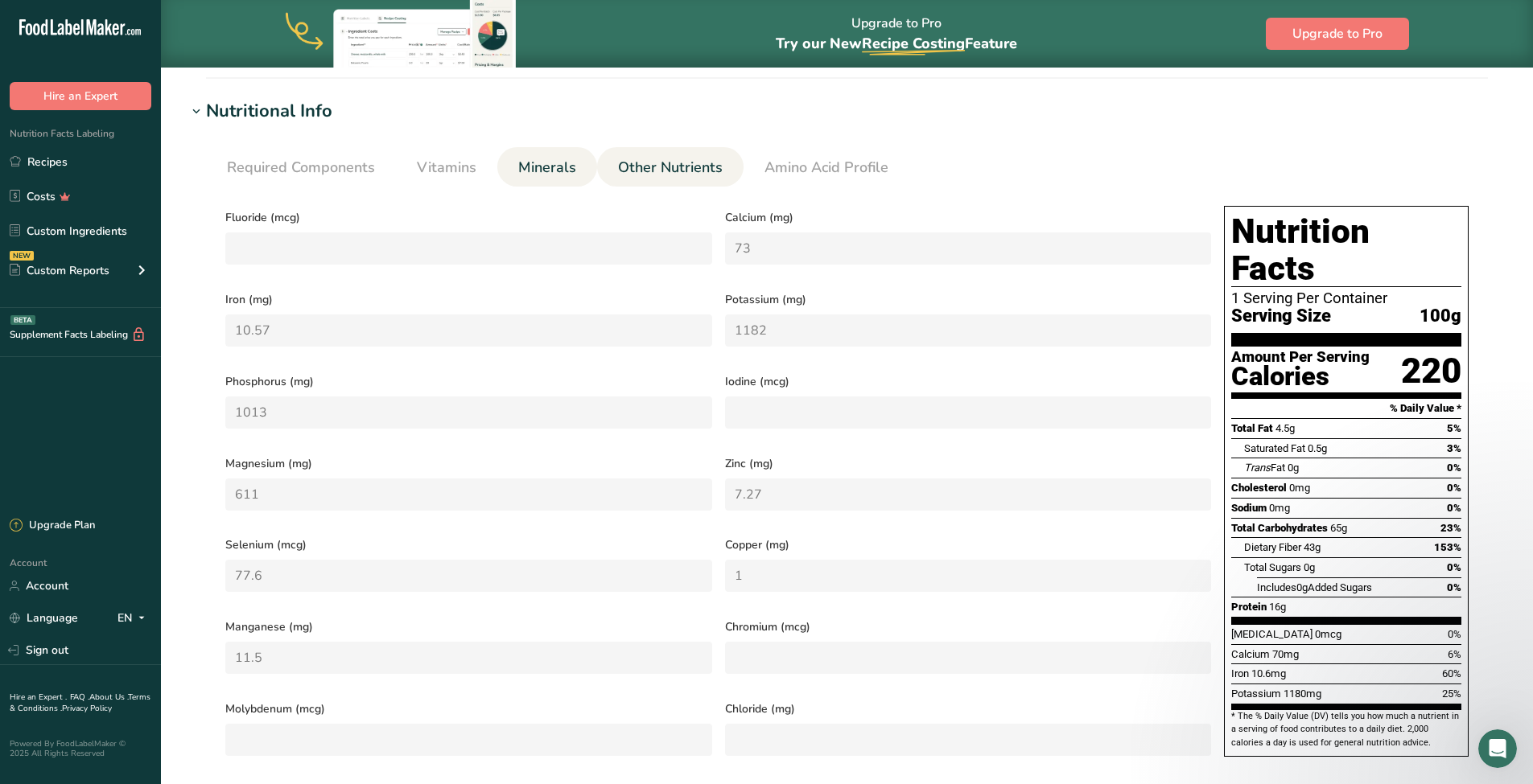
click at [623, 161] on span "Other Nutrients" at bounding box center [670, 167] width 104 height 22
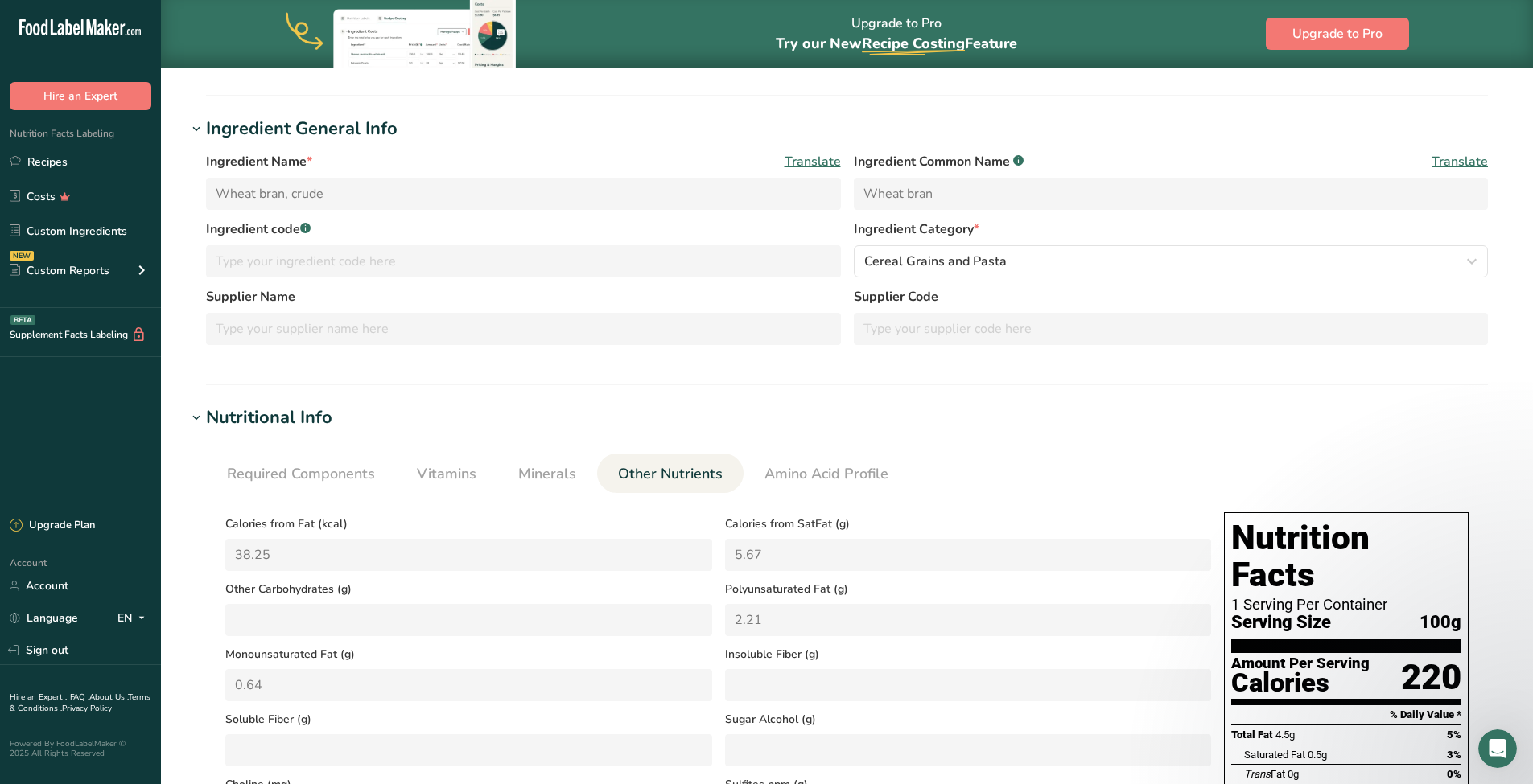
scroll to position [0, 0]
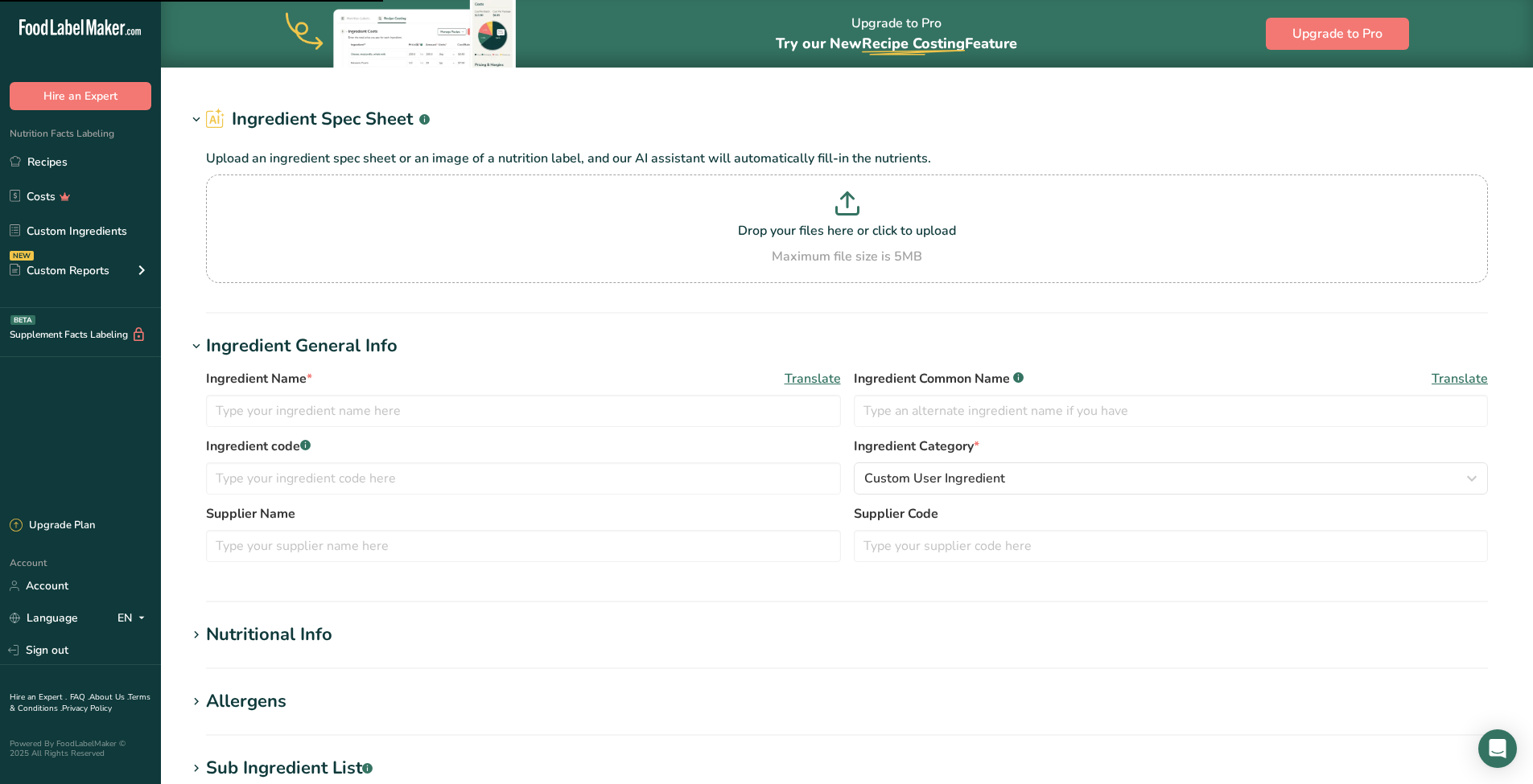
type input "Oat bran, raw"
type input "Oat Bran"
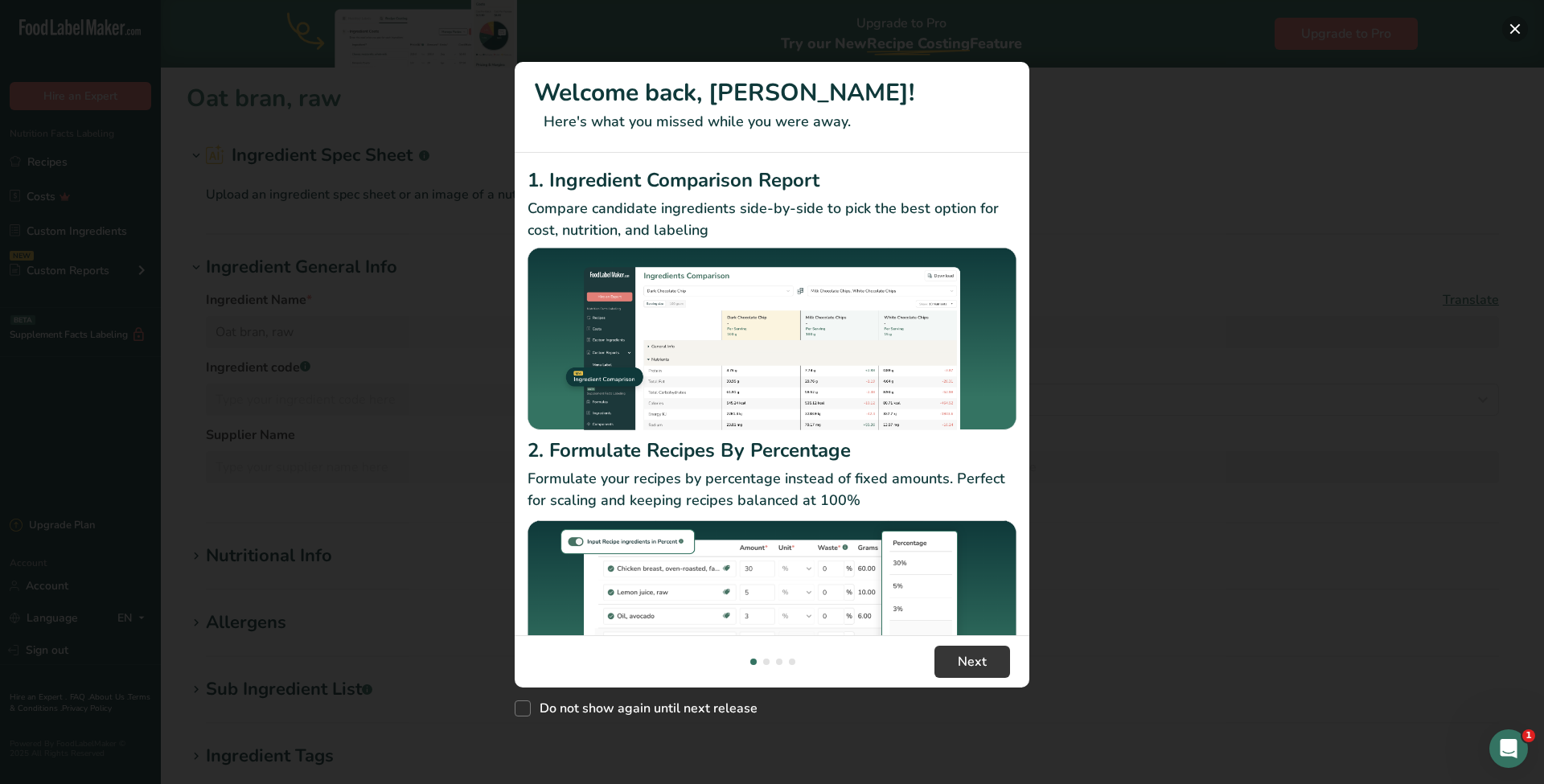
click at [1512, 26] on button "New Features" at bounding box center [1515, 28] width 25 height 25
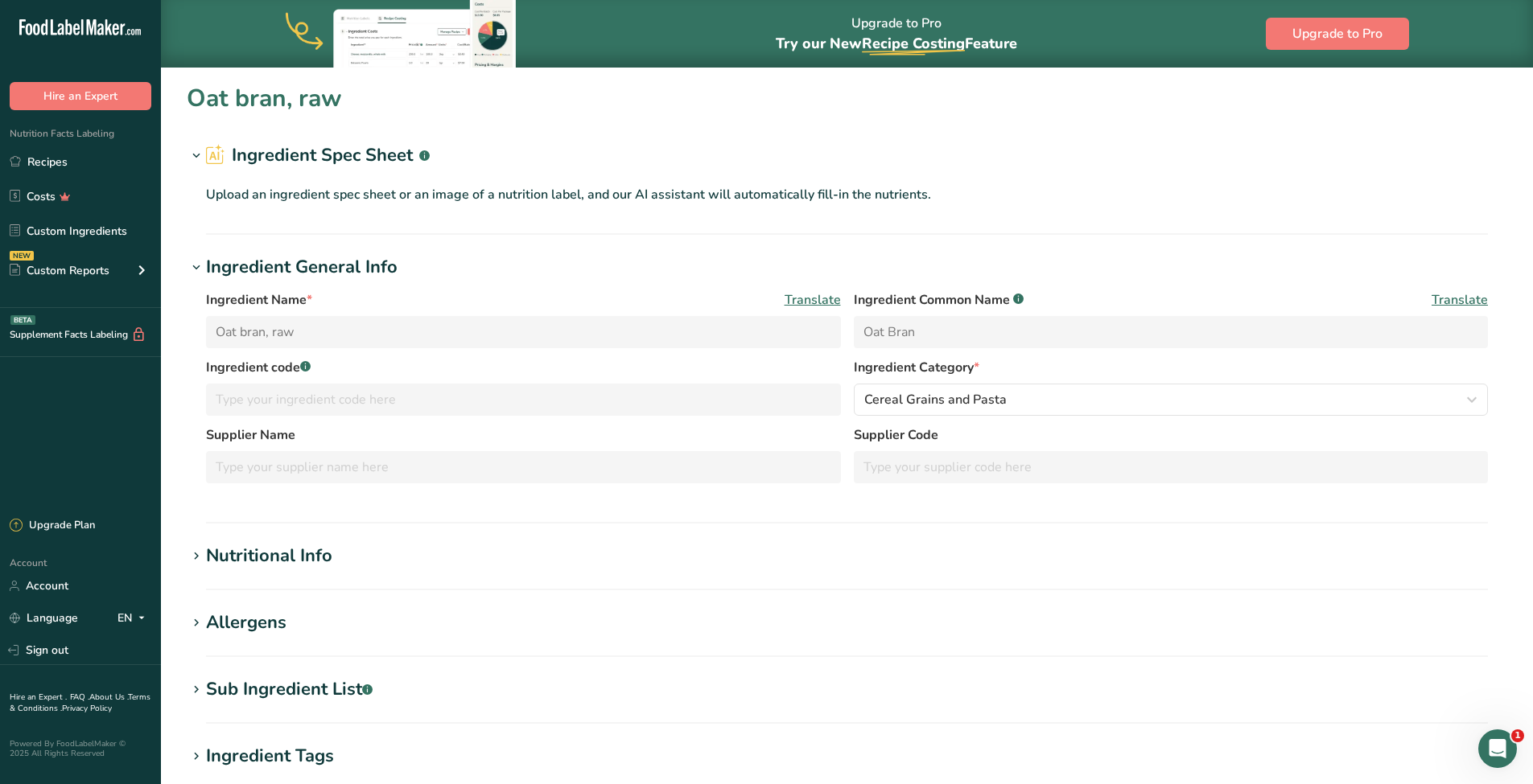
click at [294, 555] on div "Nutritional Info" at bounding box center [269, 556] width 126 height 26
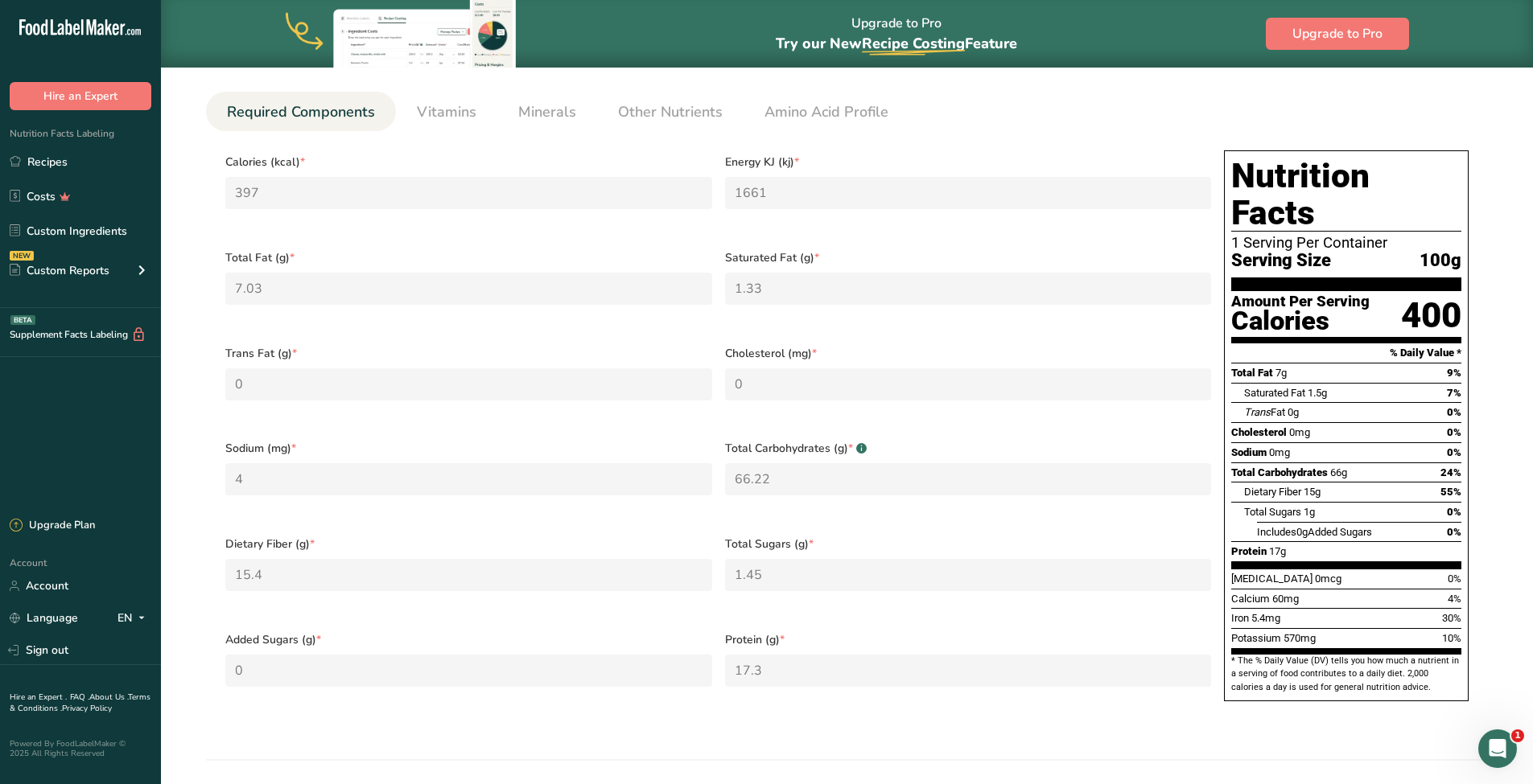
scroll to position [496, 0]
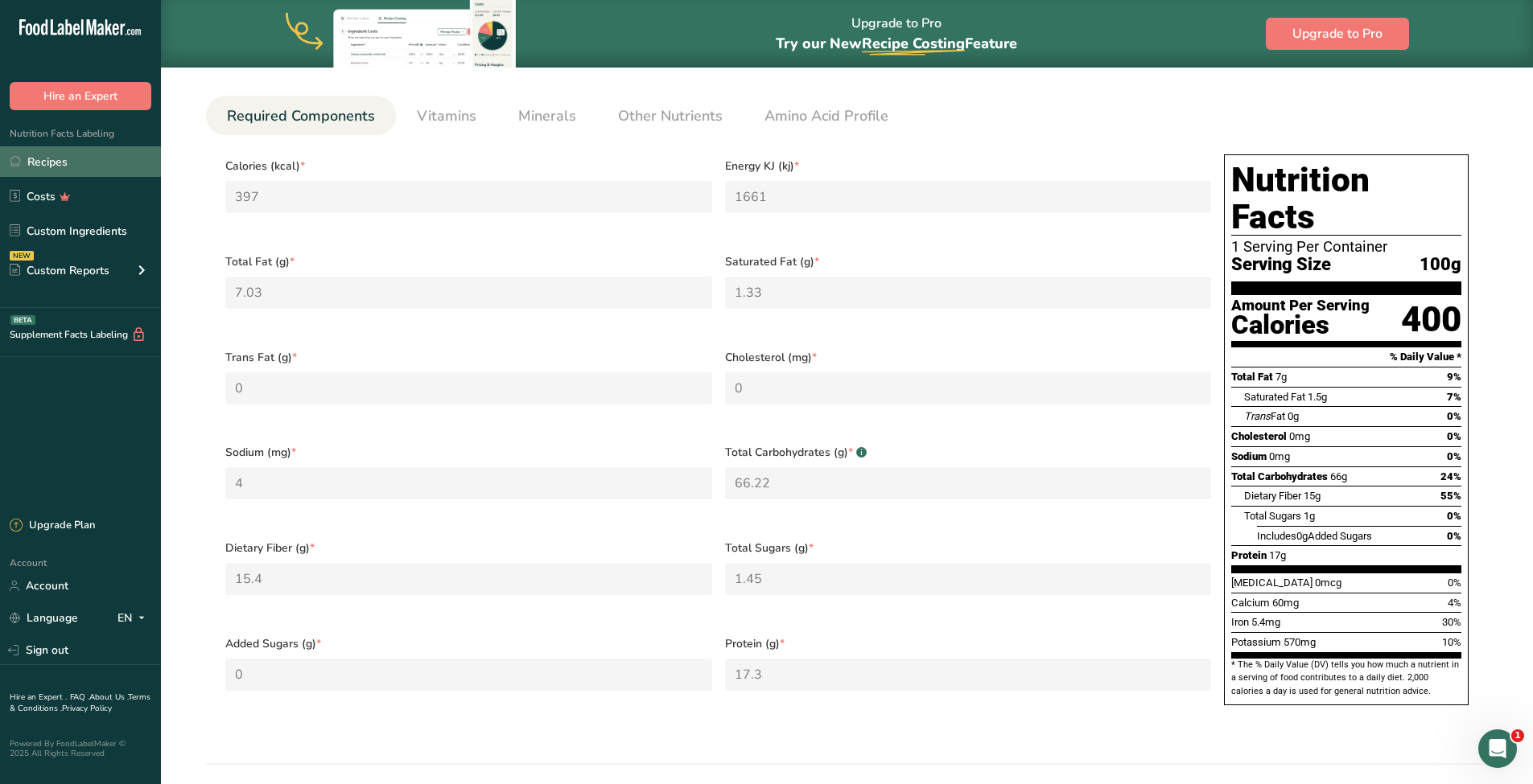
click at [53, 160] on link "Recipes" at bounding box center [81, 161] width 161 height 31
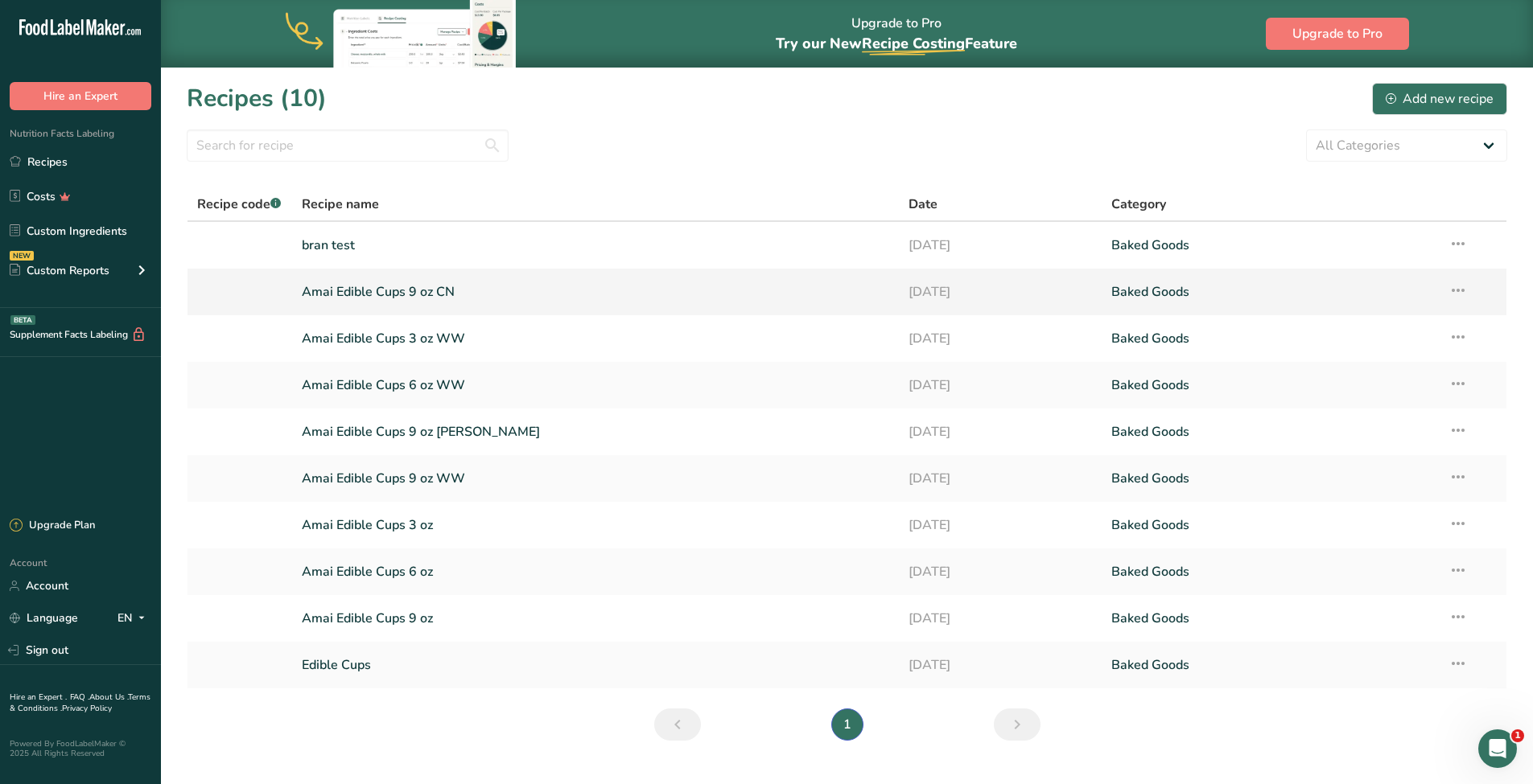
click at [343, 290] on link "Amai Edible Cups 9 oz CN" at bounding box center [595, 292] width 588 height 34
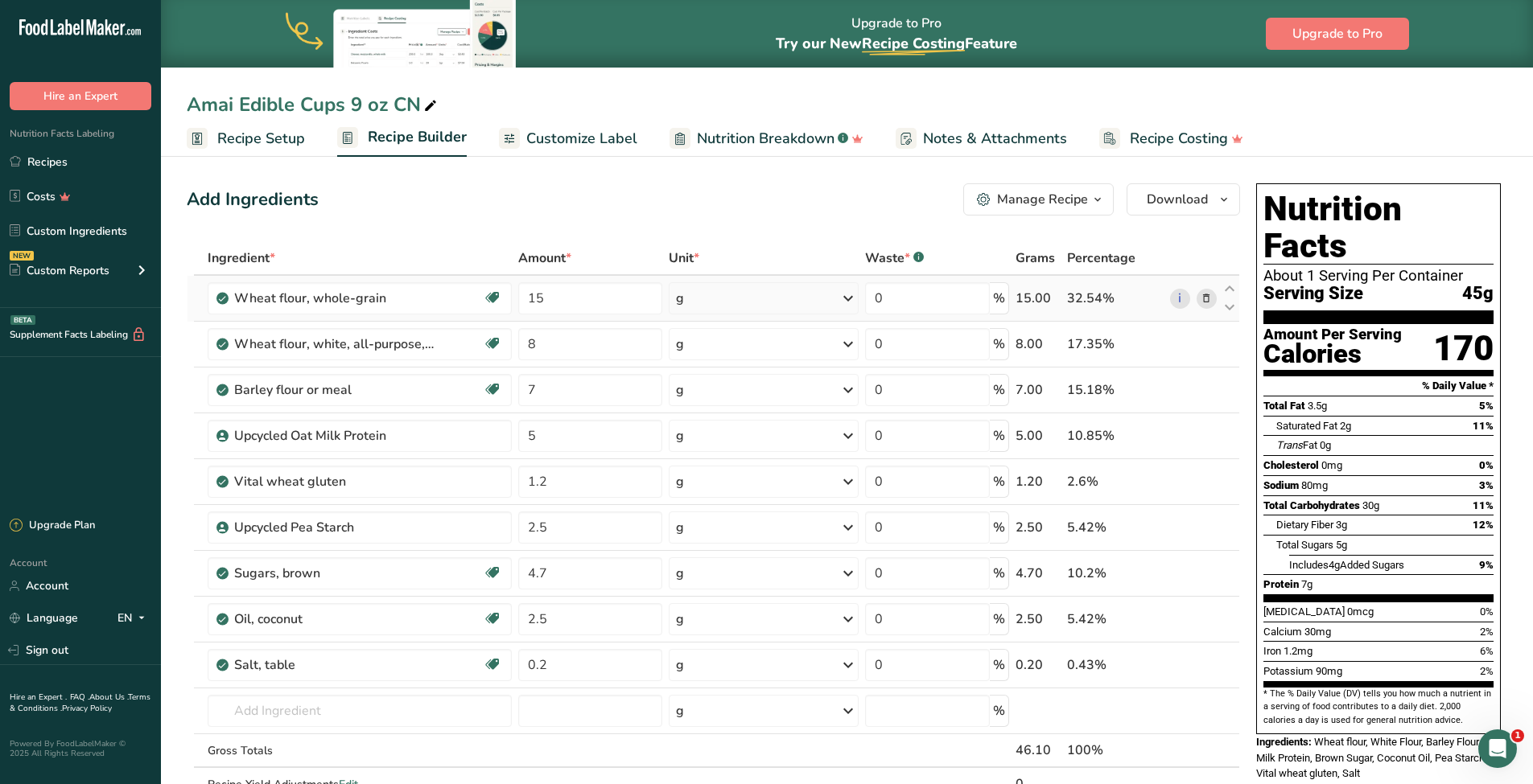
click at [1204, 299] on icon at bounding box center [1206, 298] width 11 height 17
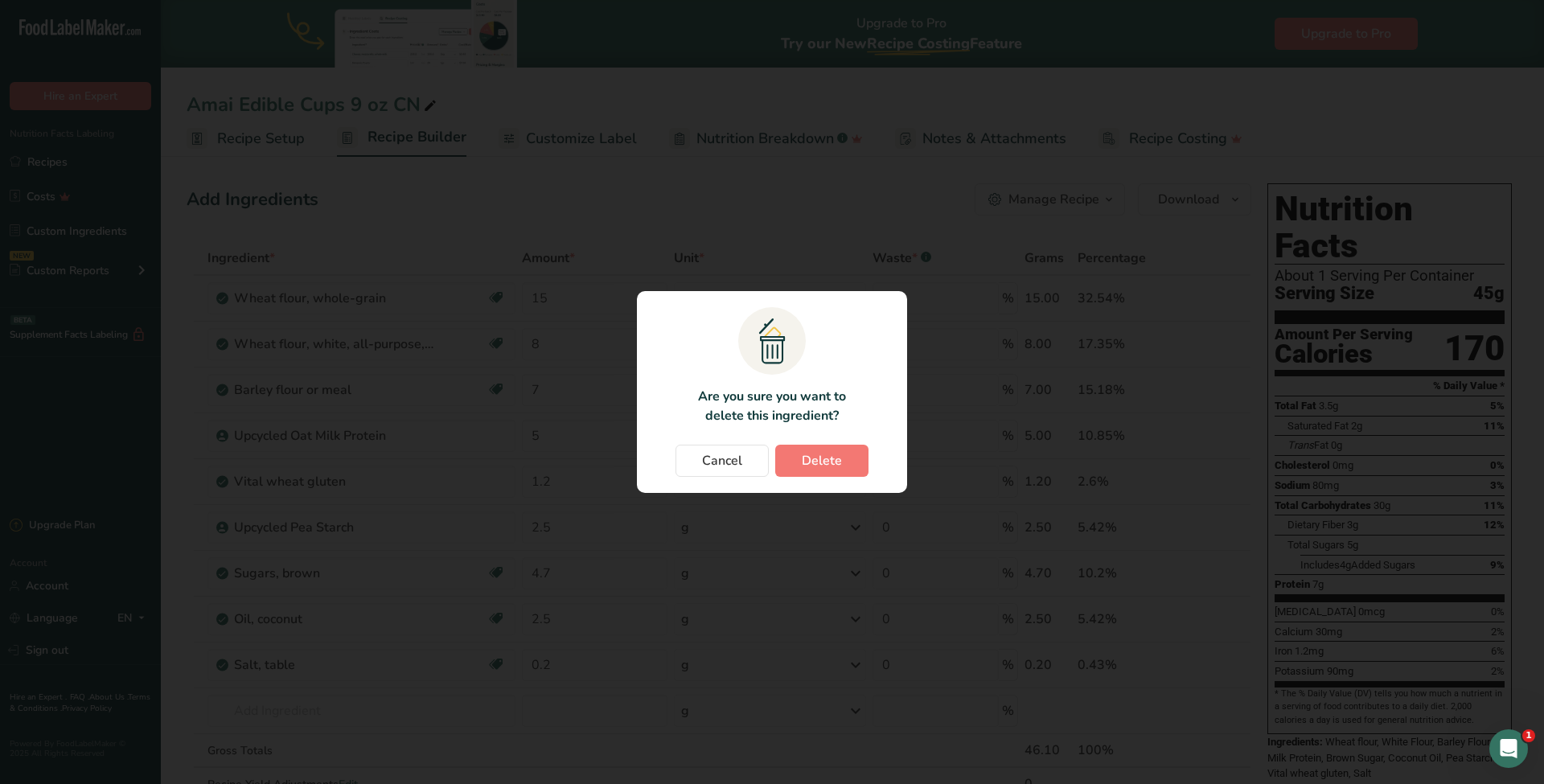
click at [817, 460] on span "Delete" at bounding box center [822, 461] width 40 height 19
type input "8"
type input "7"
type input "5"
type input "1.2"
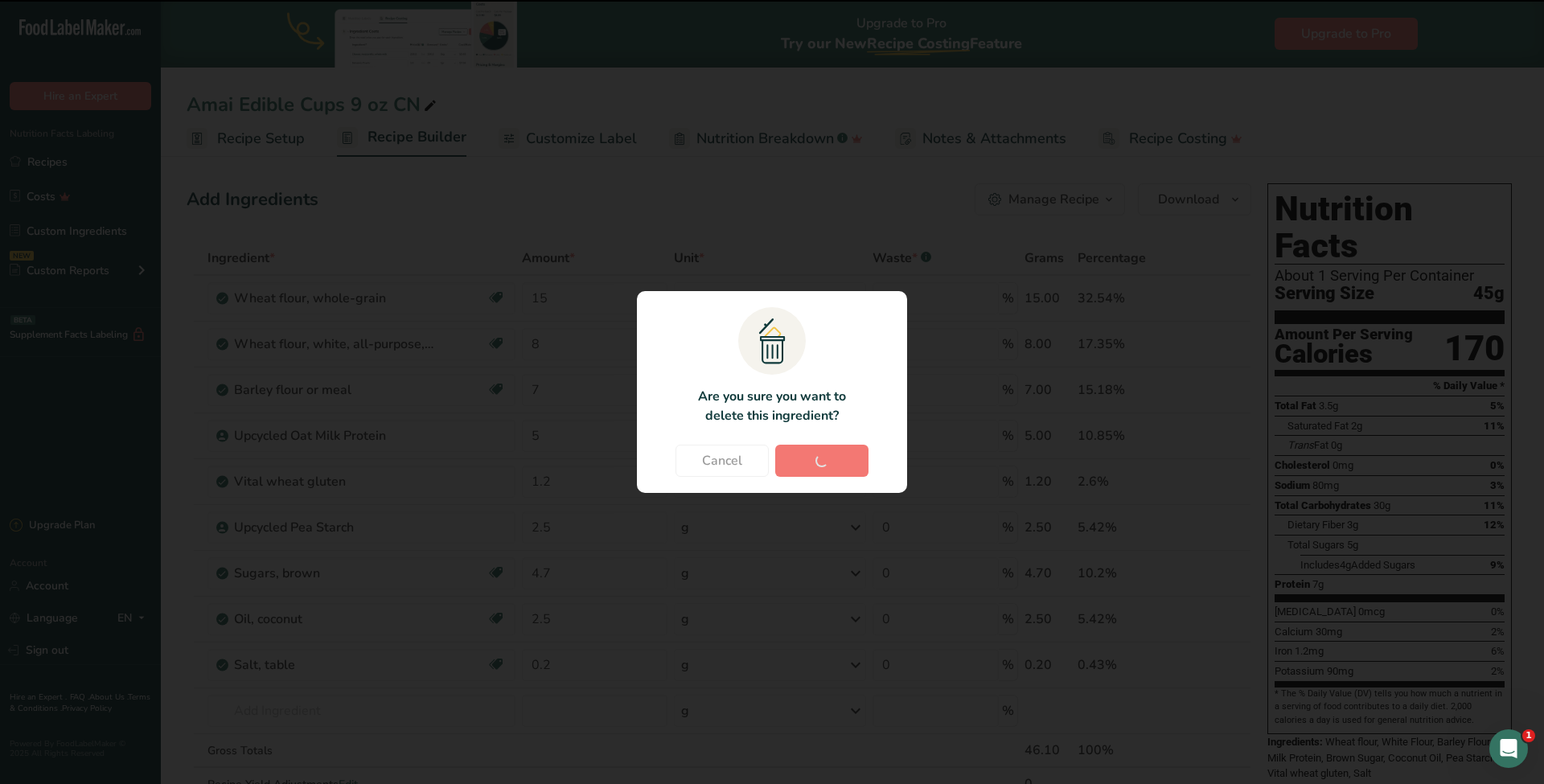
type input "2.5"
type input "4.7"
type input "2.5"
type input "0.2"
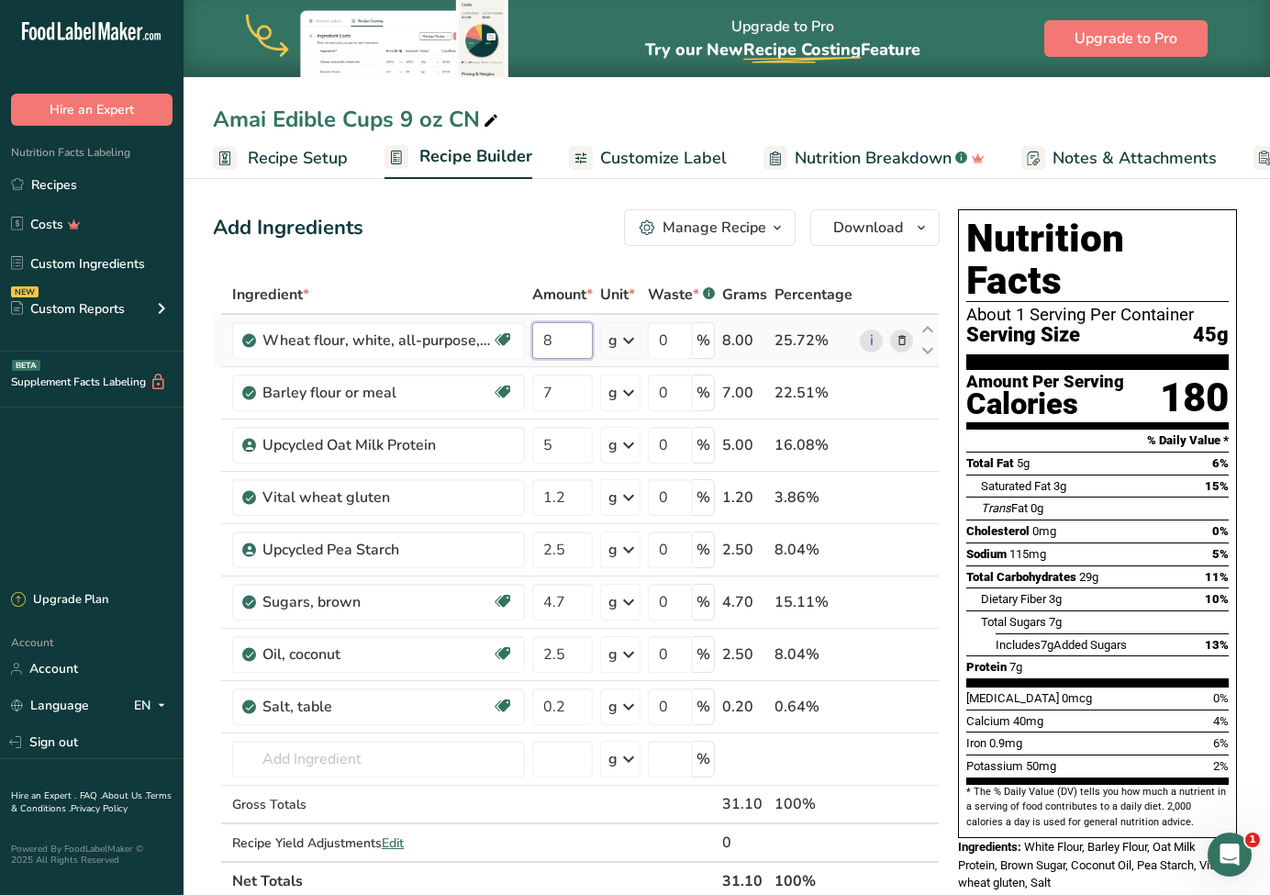
drag, startPoint x: 564, startPoint y: 341, endPoint x: 535, endPoint y: 336, distance: 29.0
click at [535, 336] on input "8" at bounding box center [562, 340] width 61 height 37
type input "28.9"
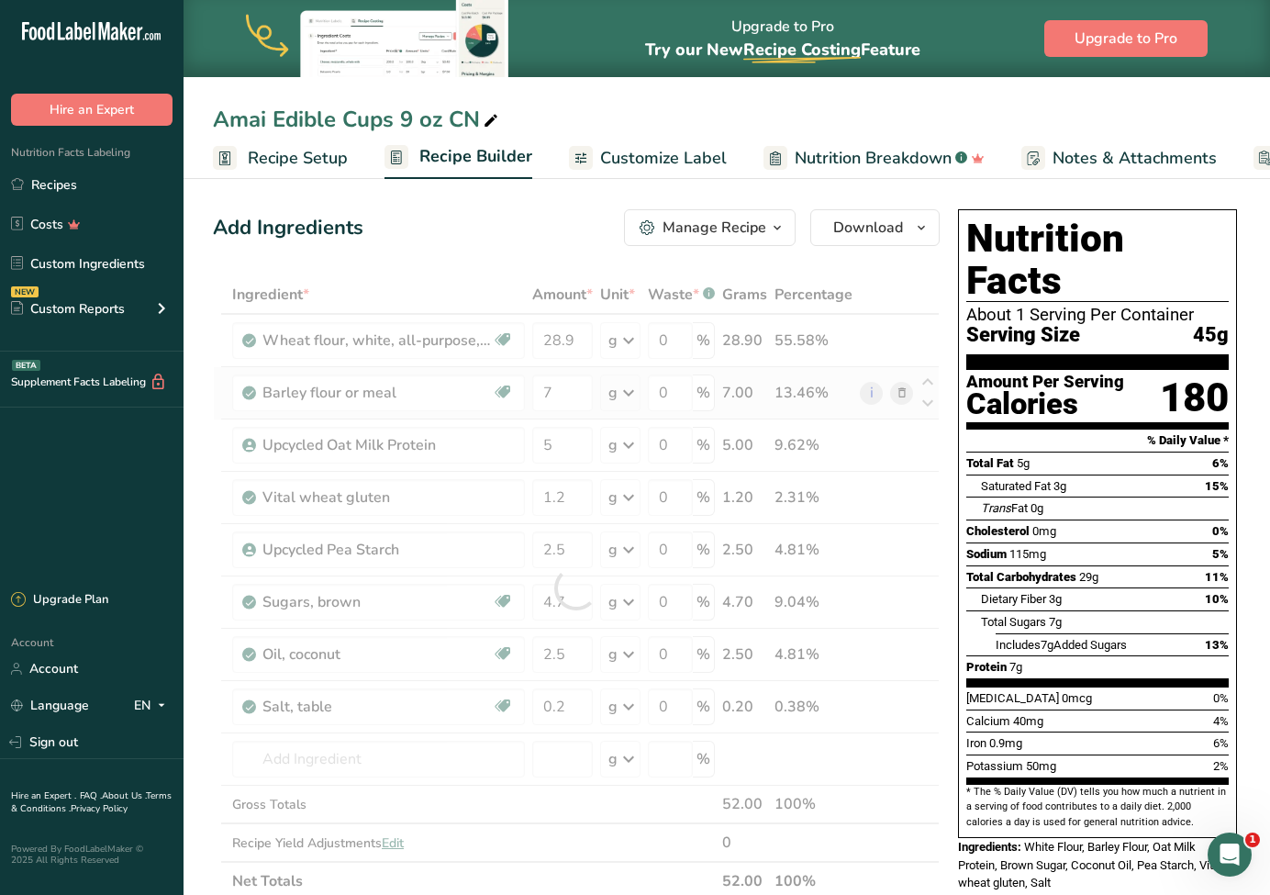
click at [899, 393] on div "Ingredient * Amount * Unit * Waste * .a-a{fill:#347362;}.b-a{fill:#fff;} Grams …" at bounding box center [576, 587] width 727 height 625
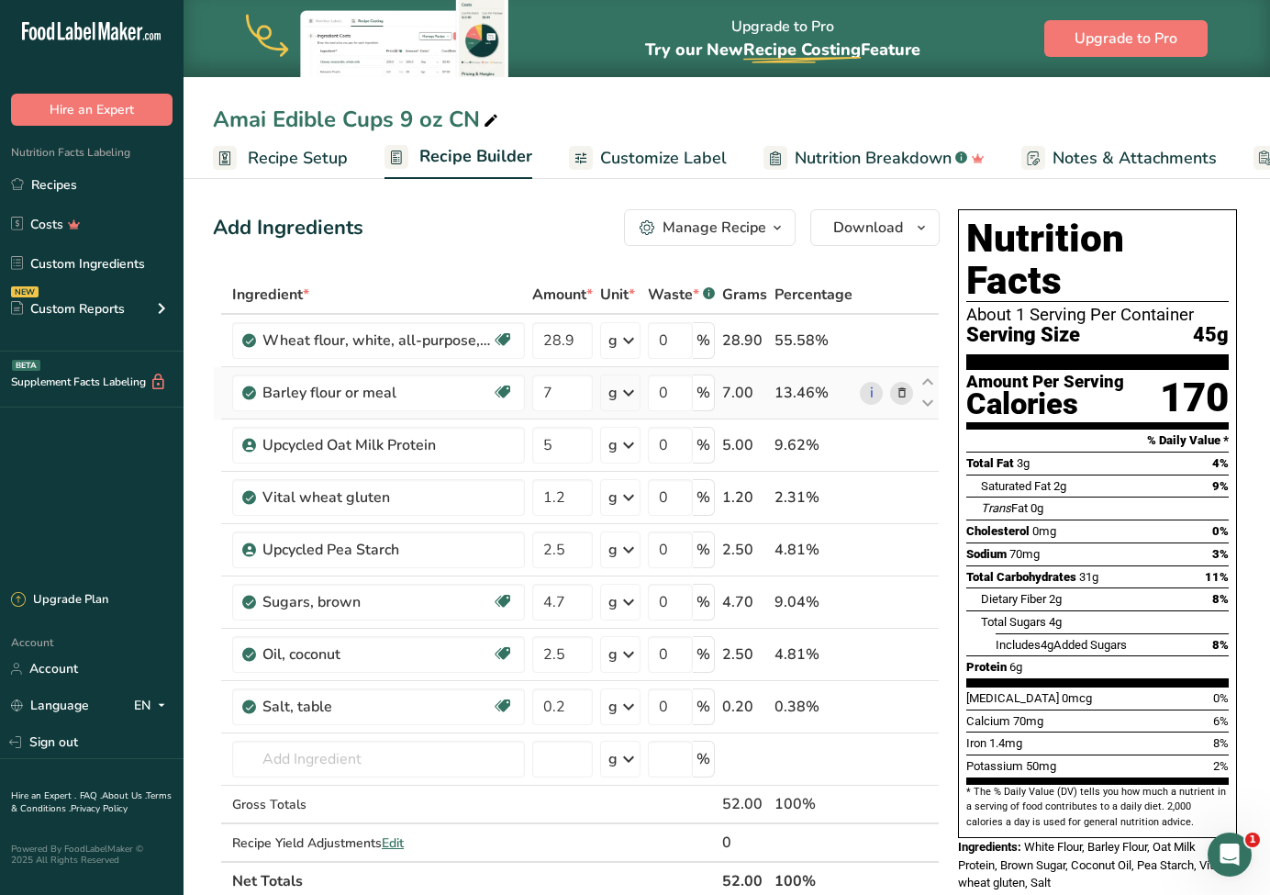
click at [897, 395] on icon at bounding box center [902, 393] width 13 height 19
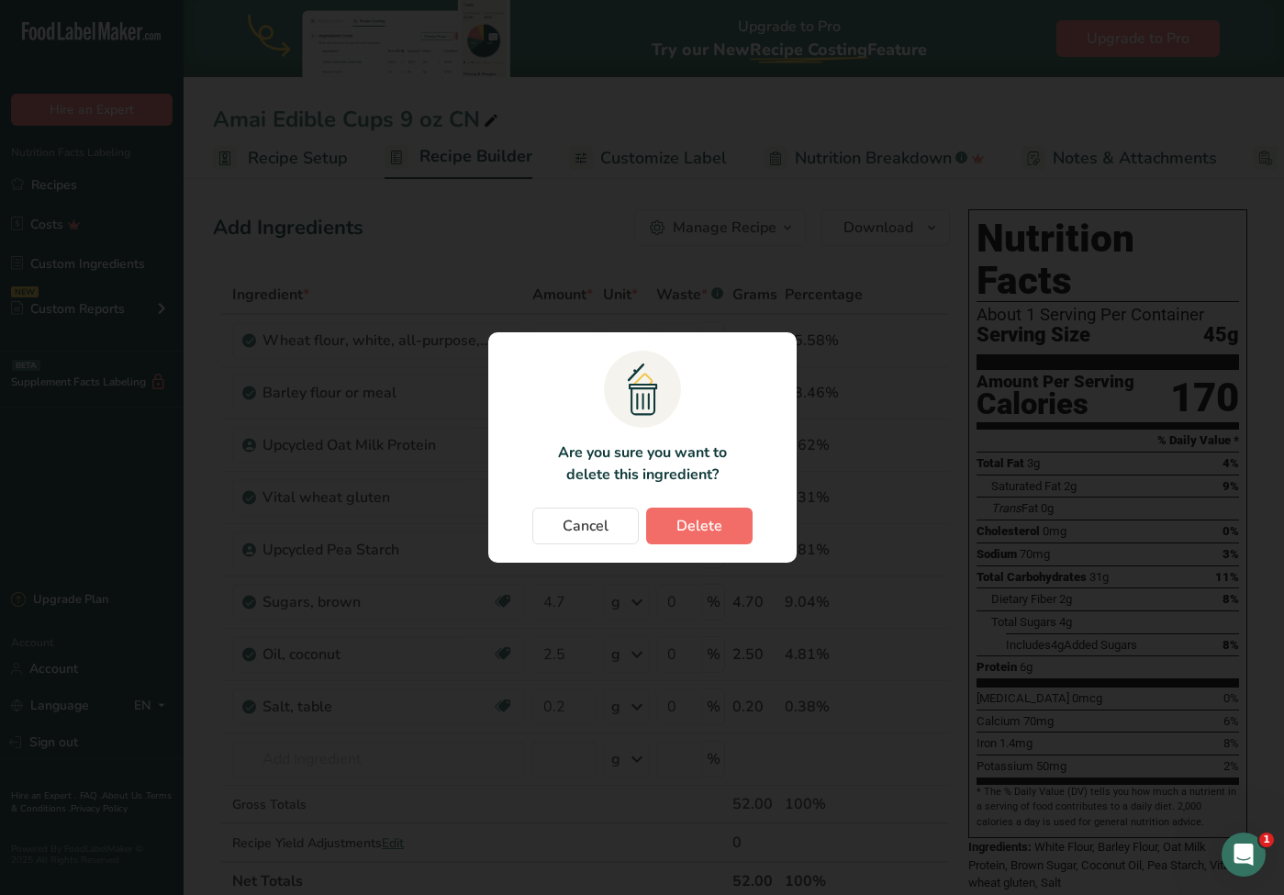
click at [725, 528] on button "Delete" at bounding box center [699, 526] width 106 height 37
type input "5"
type input "1.2"
type input "2.5"
type input "4.7"
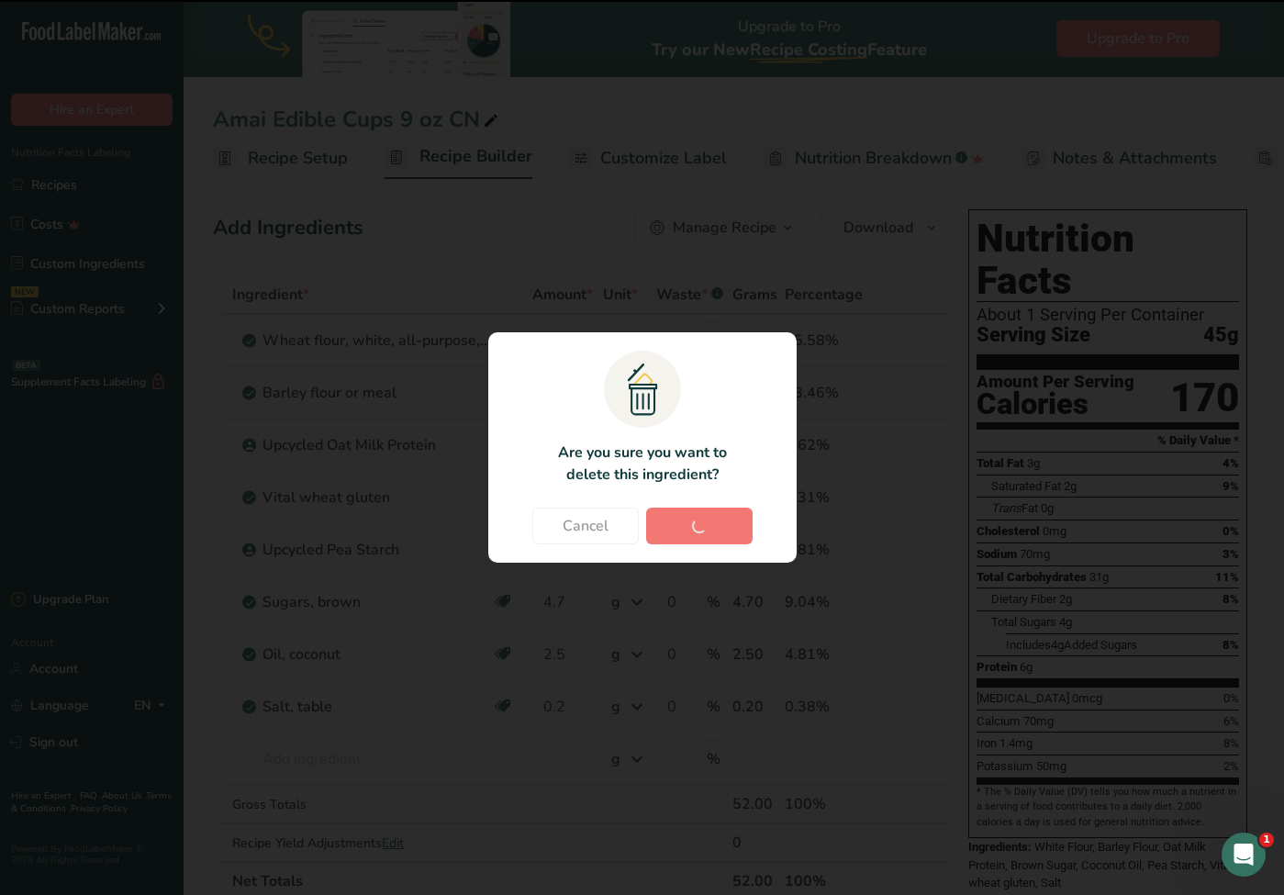
type input "2.5"
type input "0.2"
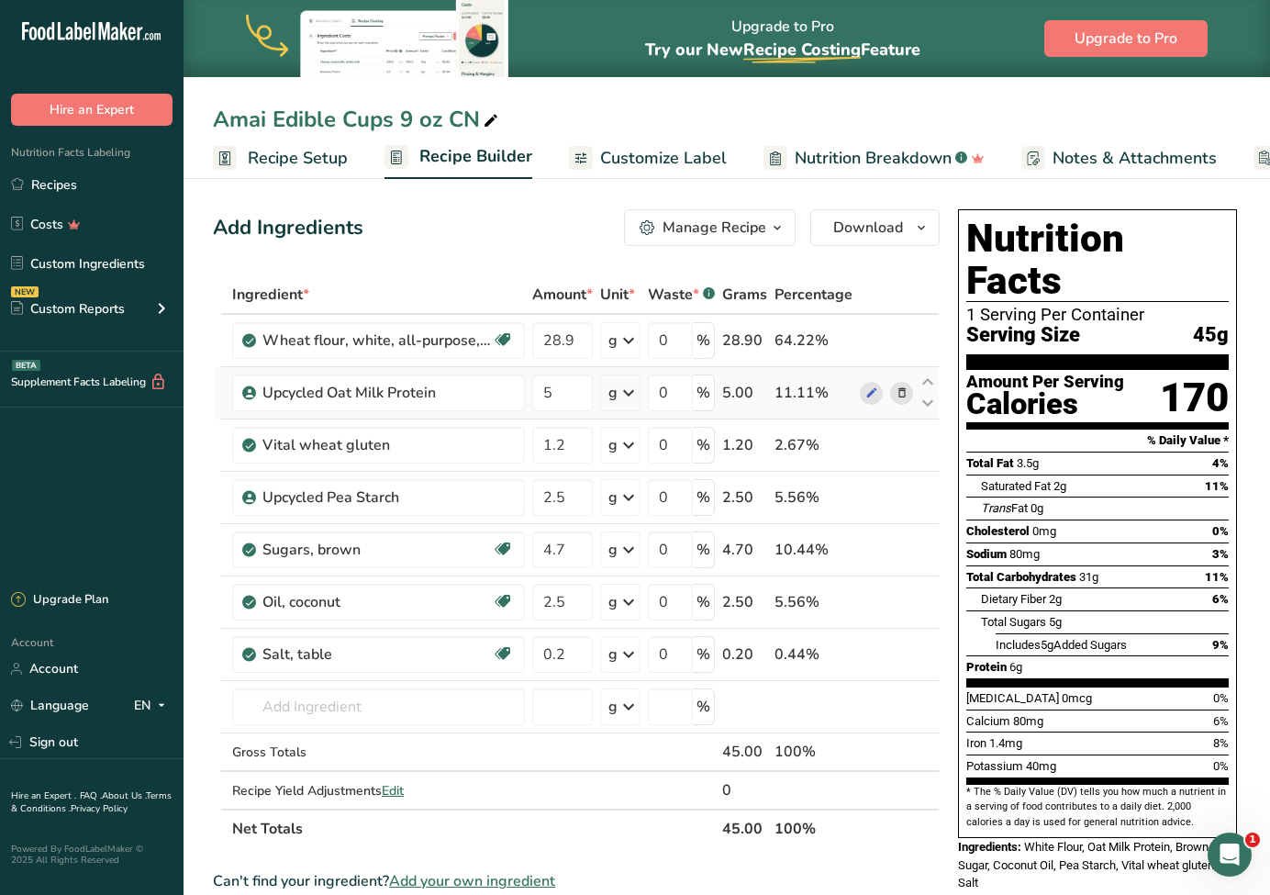
click at [899, 391] on icon at bounding box center [902, 393] width 13 height 19
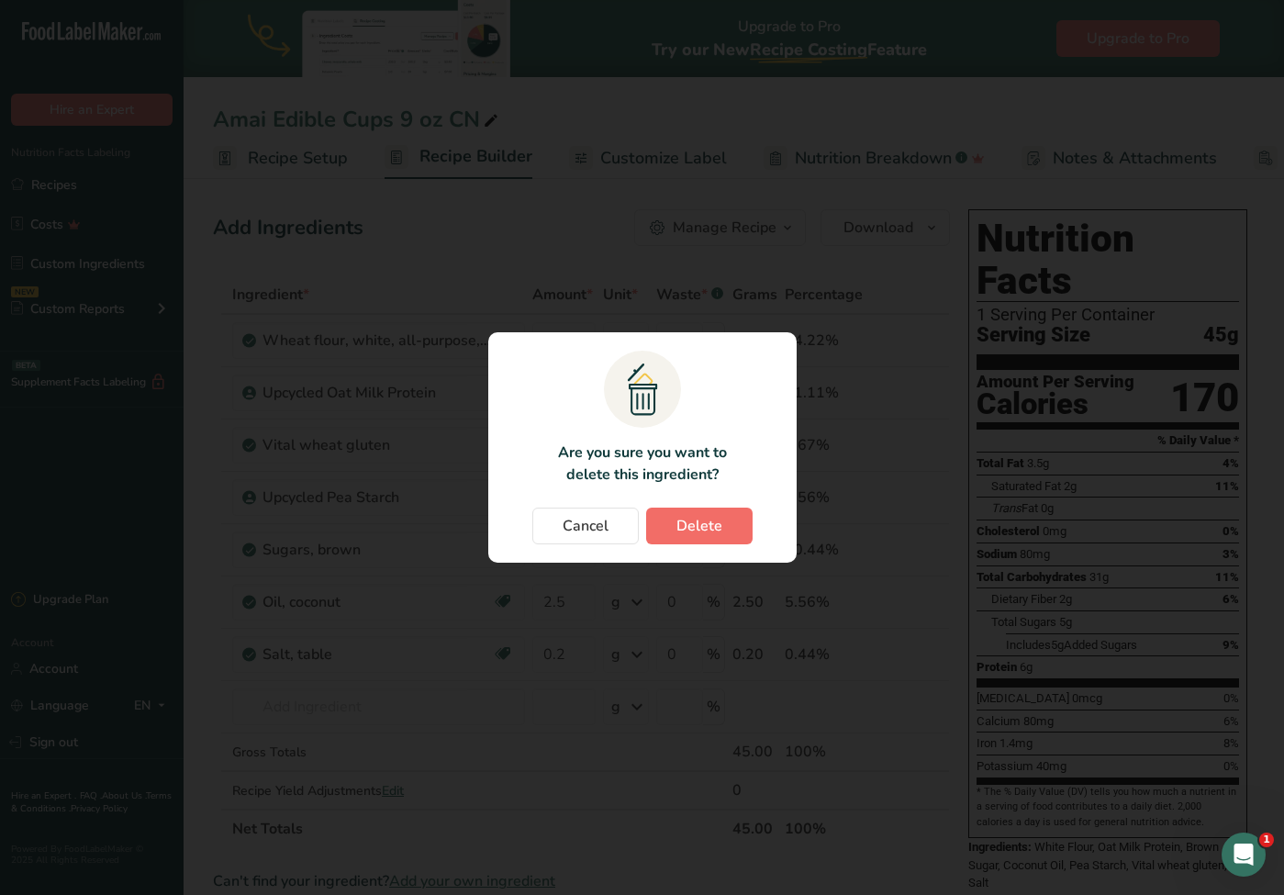
click at [701, 534] on span "Delete" at bounding box center [700, 526] width 46 height 22
type input "1.2"
type input "2.5"
type input "4.7"
type input "2.5"
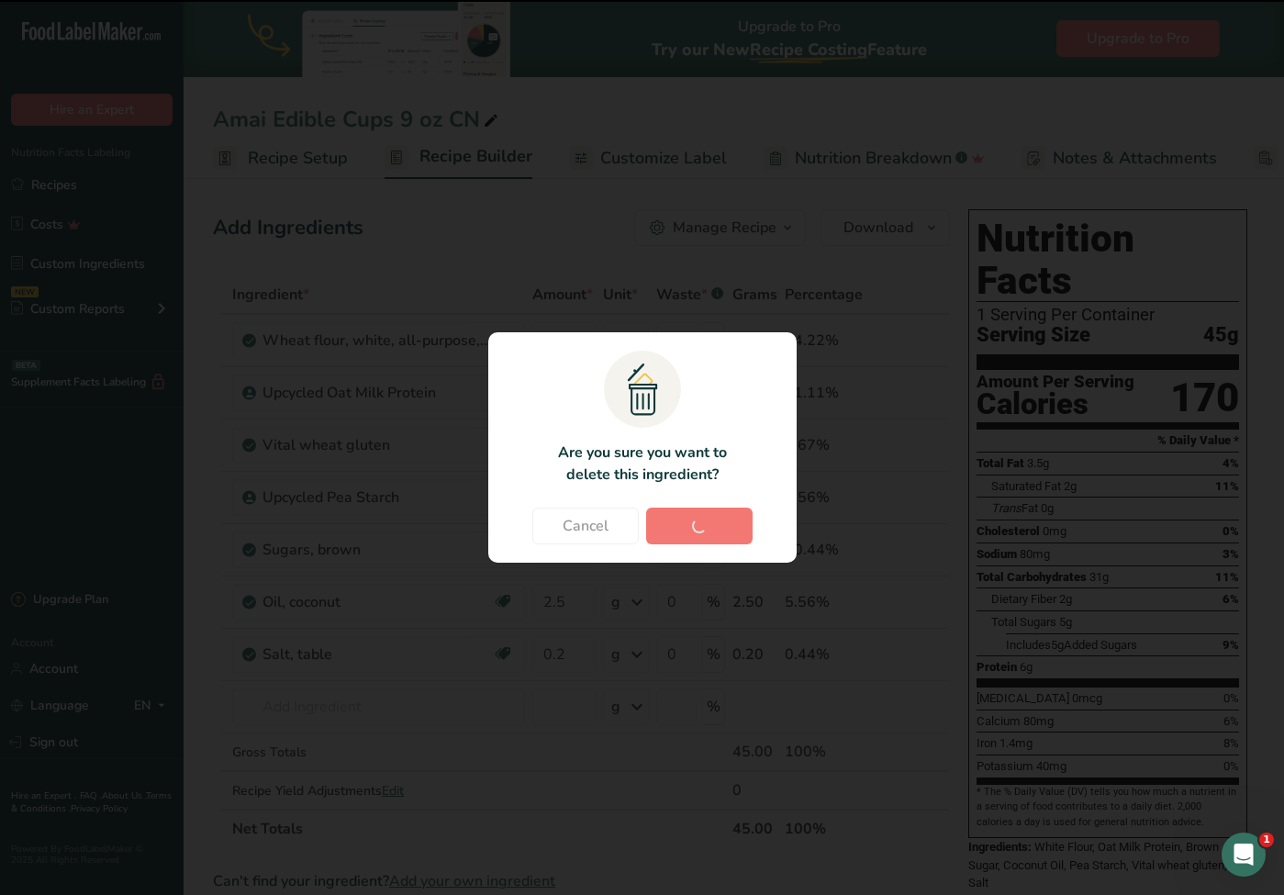
type input "0.2"
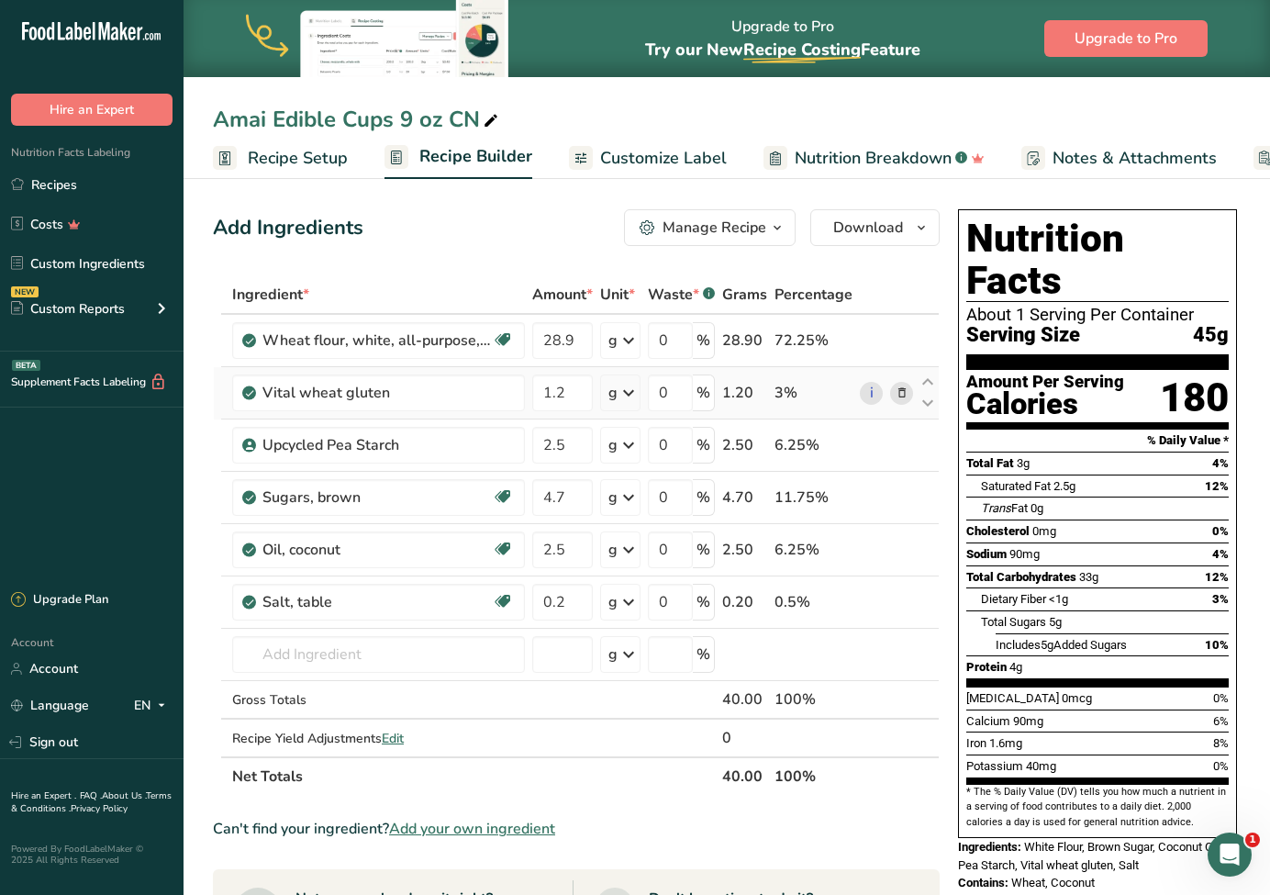
click at [898, 395] on icon at bounding box center [902, 393] width 13 height 19
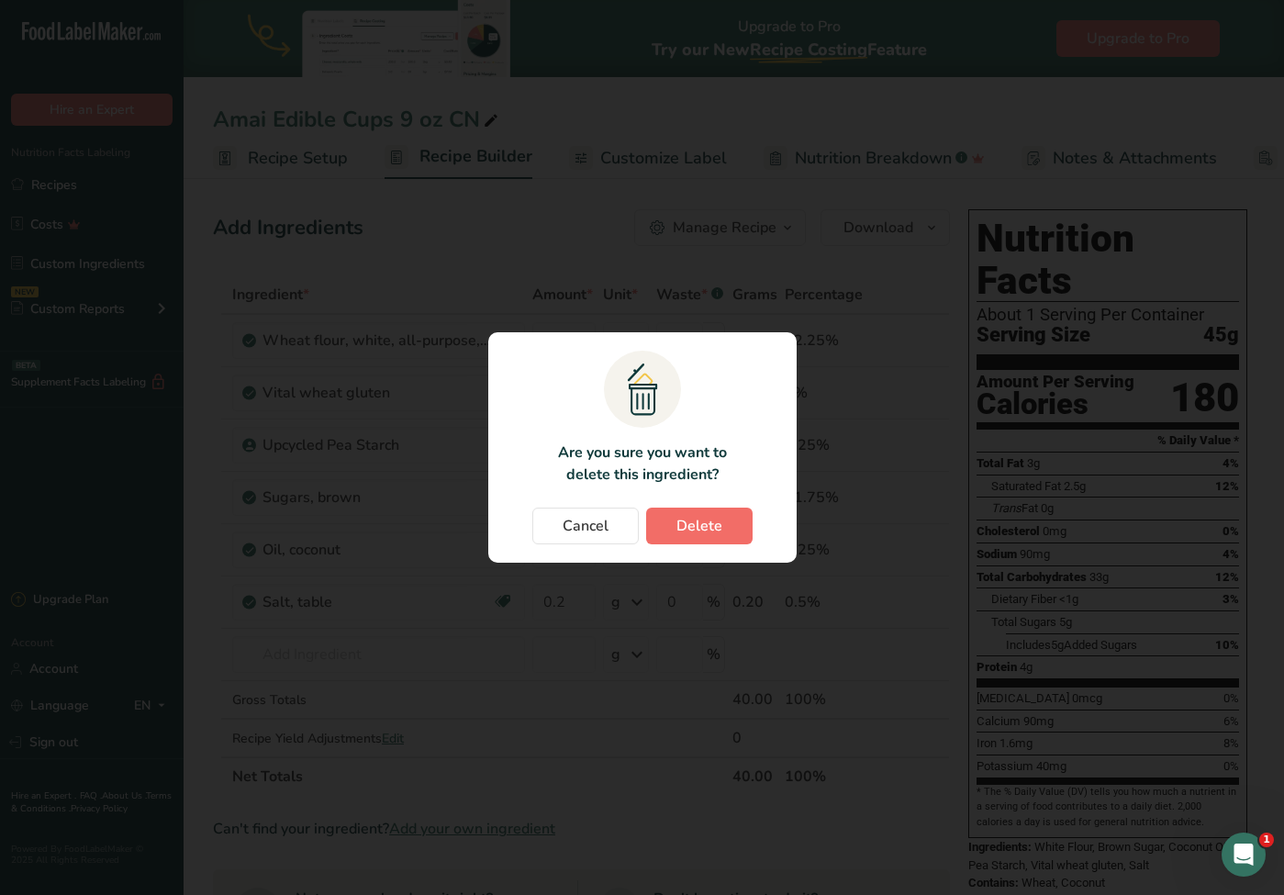
click at [708, 524] on span "Delete" at bounding box center [700, 526] width 46 height 22
type input "2.5"
type input "4.7"
type input "2.5"
type input "0.2"
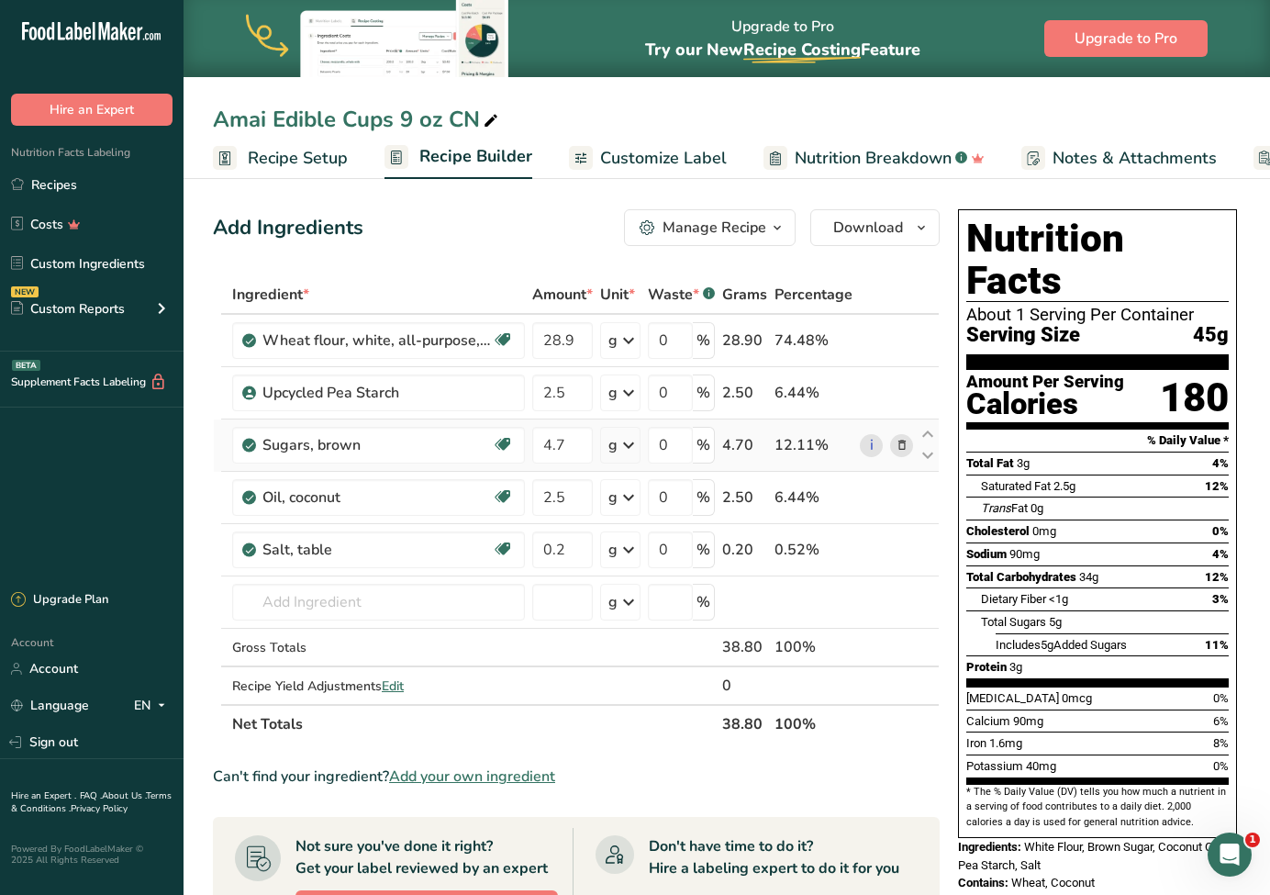
click at [901, 443] on icon at bounding box center [902, 445] width 13 height 19
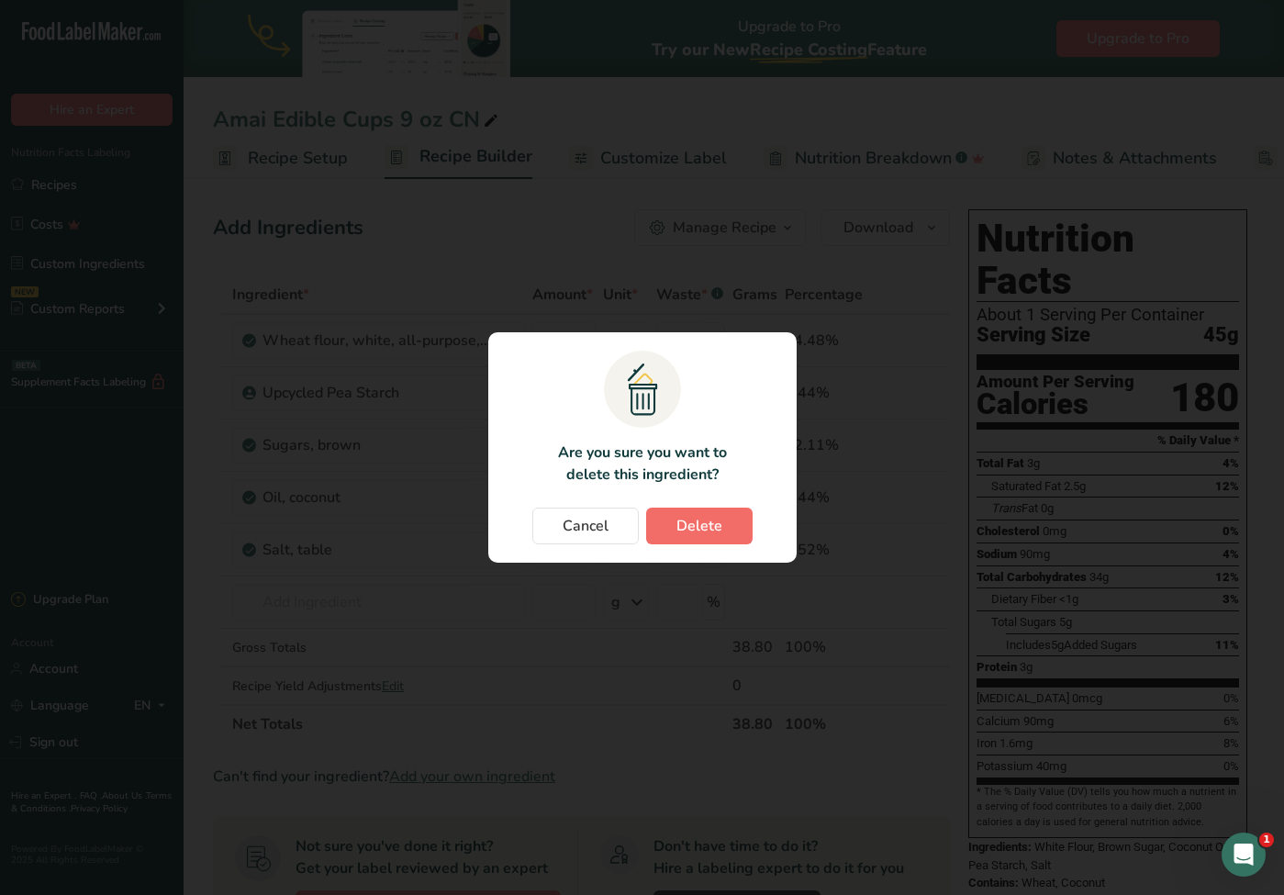
click at [715, 520] on span "Delete" at bounding box center [700, 526] width 46 height 22
type input "2.5"
type input "0.2"
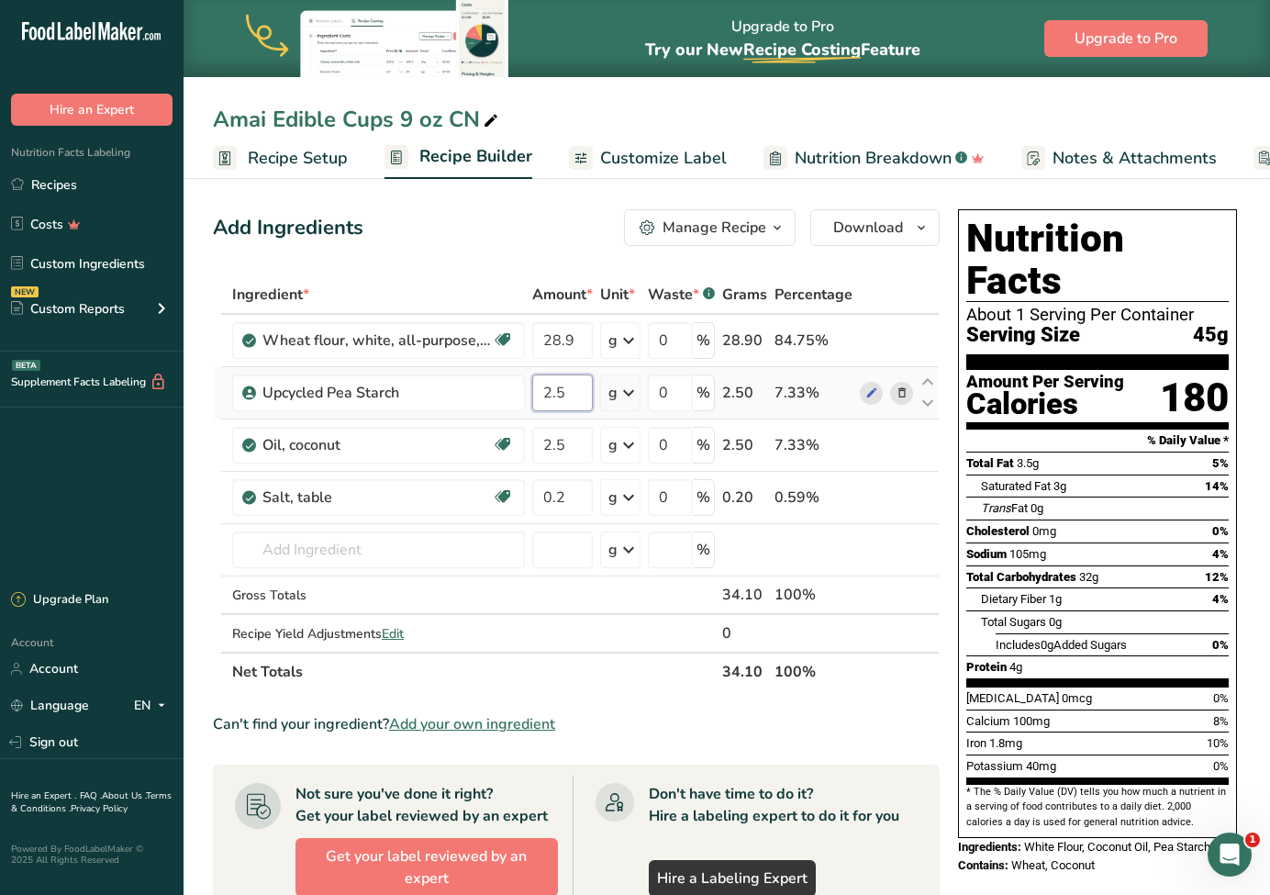
drag, startPoint x: 567, startPoint y: 391, endPoint x: 528, endPoint y: 387, distance: 39.6
type input "3.2"
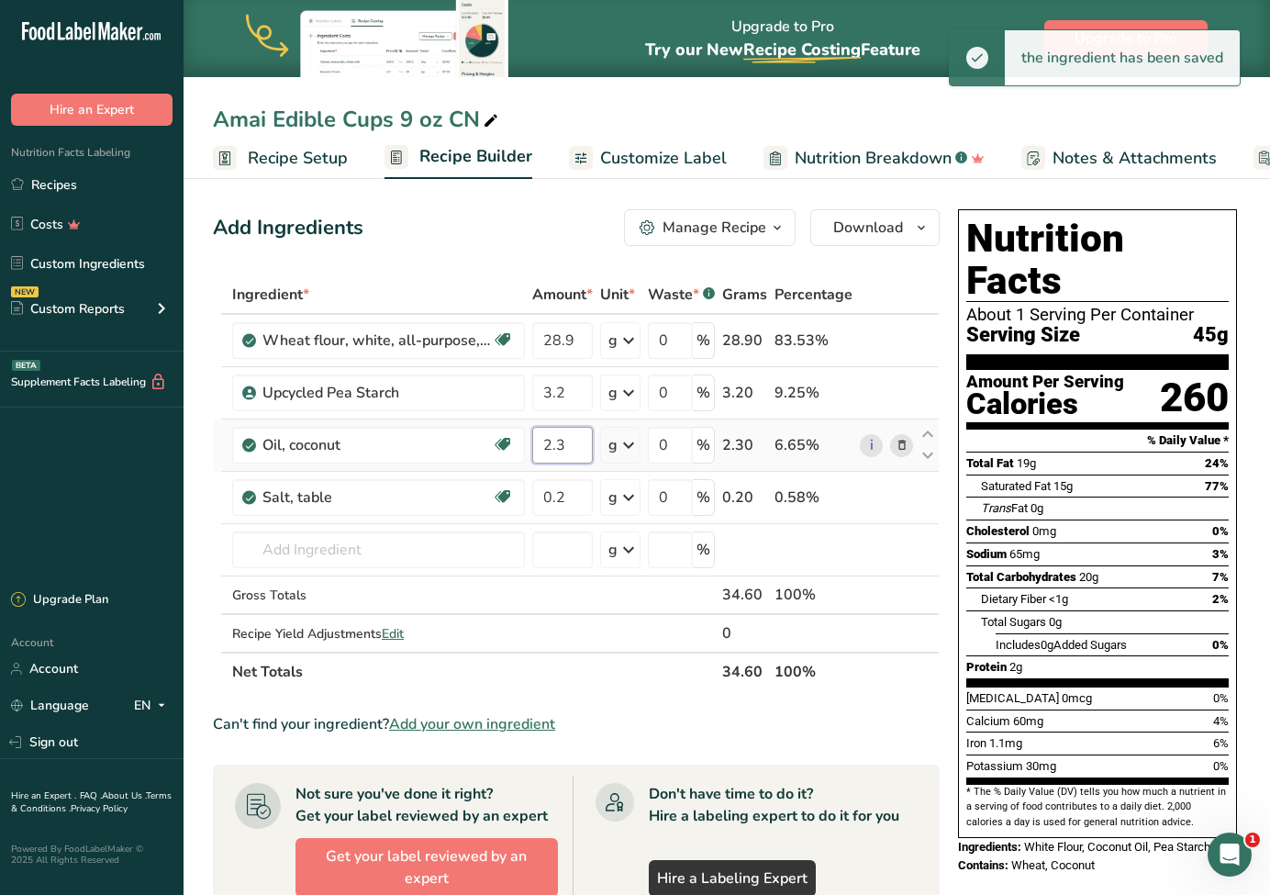
click at [579, 447] on input "2.3" at bounding box center [562, 445] width 61 height 37
type input "2.3"
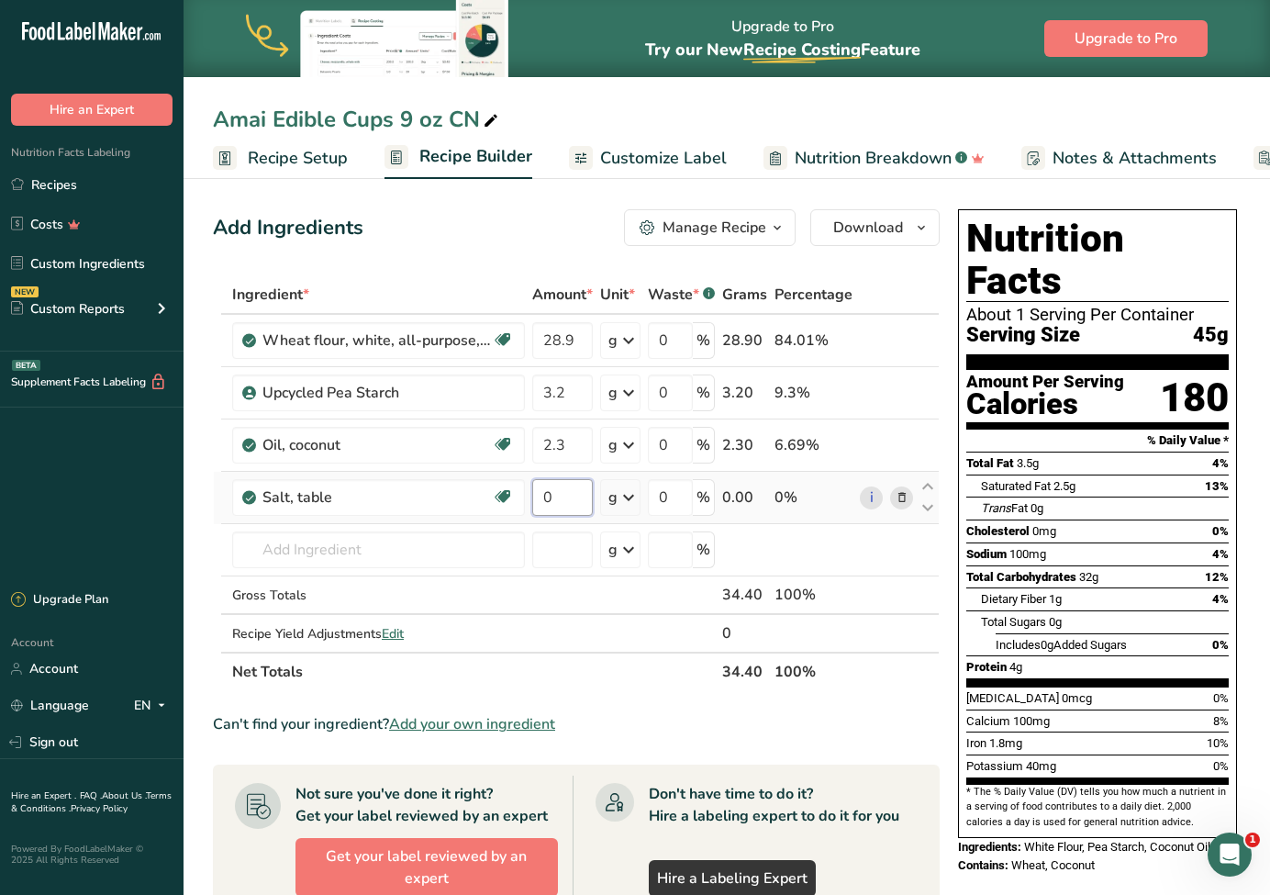
type input "1"
type input "0.1"
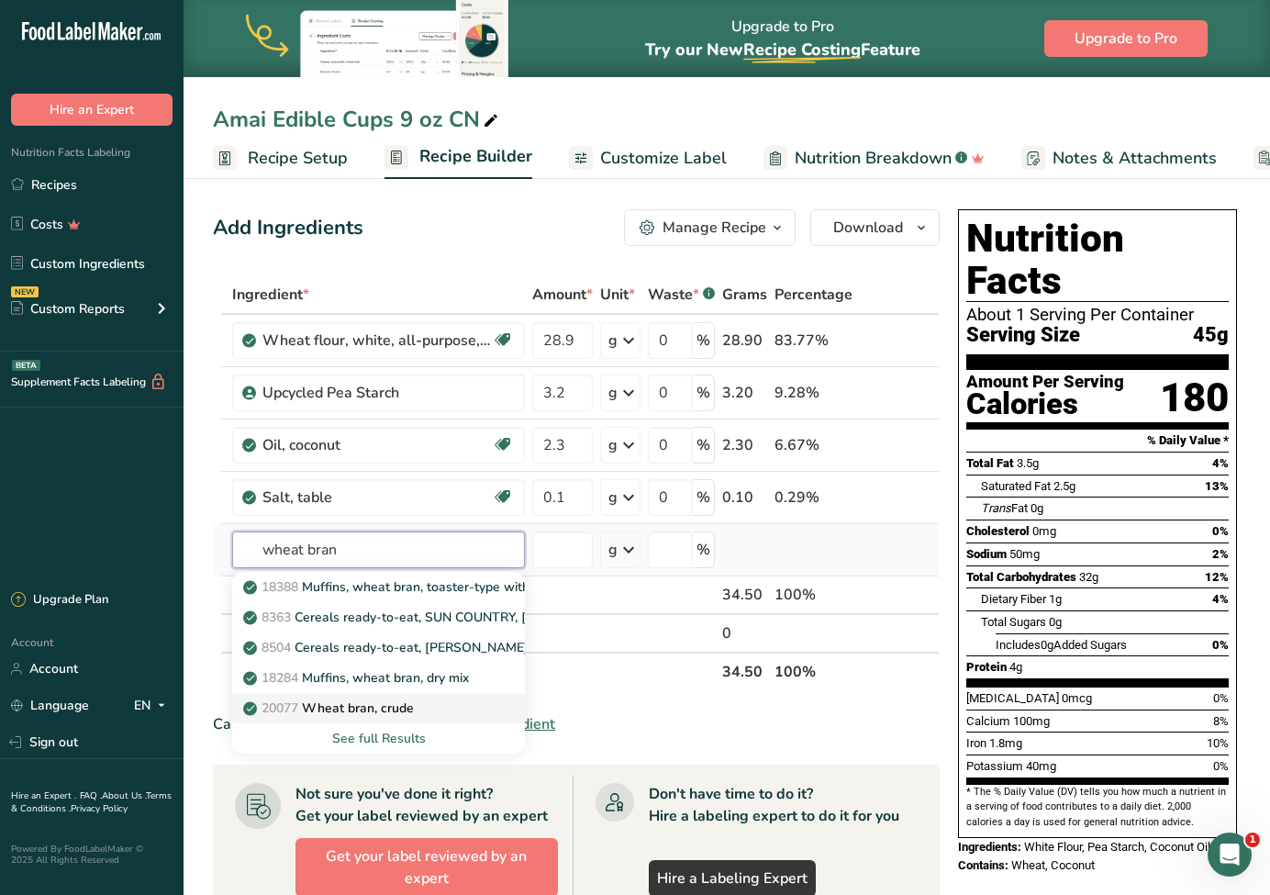
type input "wheat bran"
click at [421, 709] on div "20077 Wheat bran, crude" at bounding box center [364, 708] width 234 height 19
type input "Wheat bran, crude"
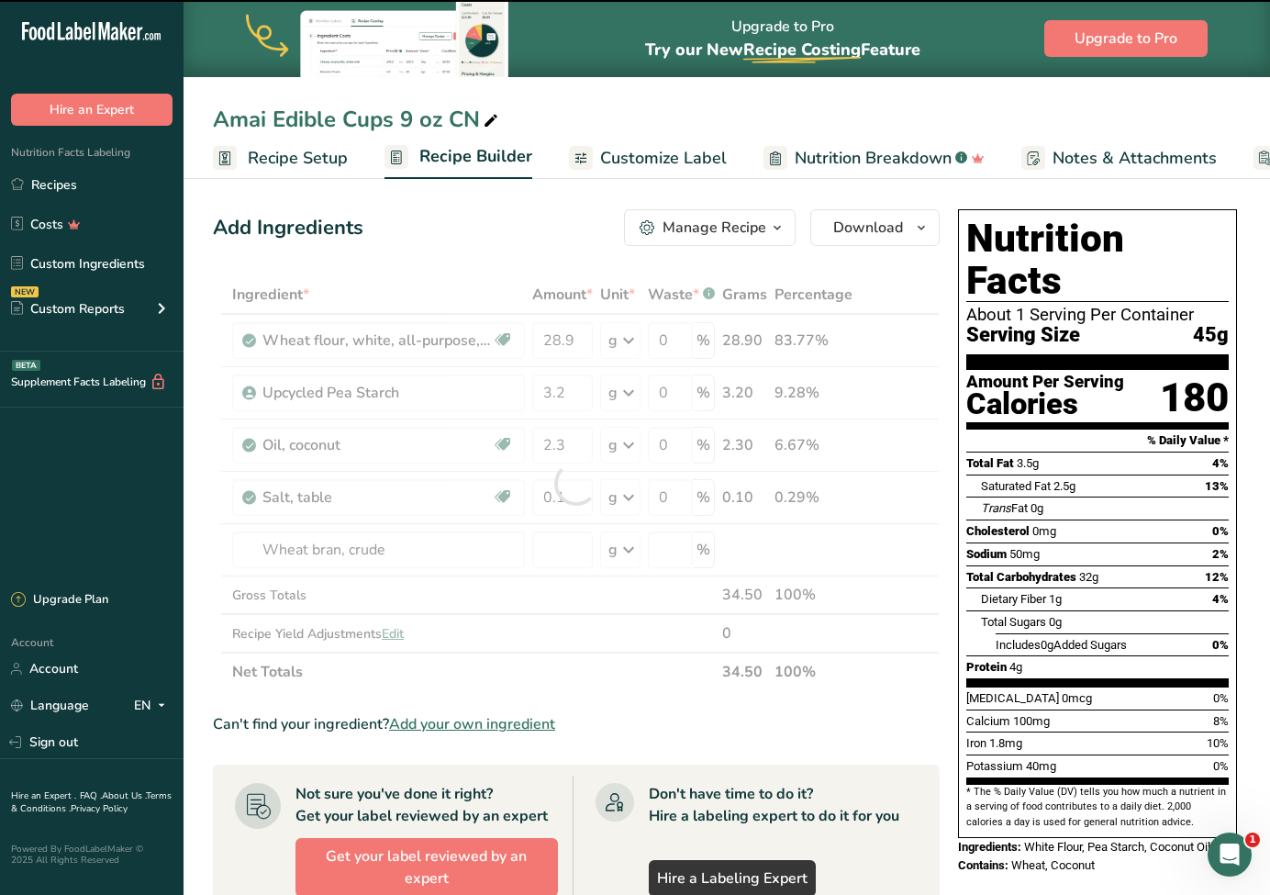
type input "0"
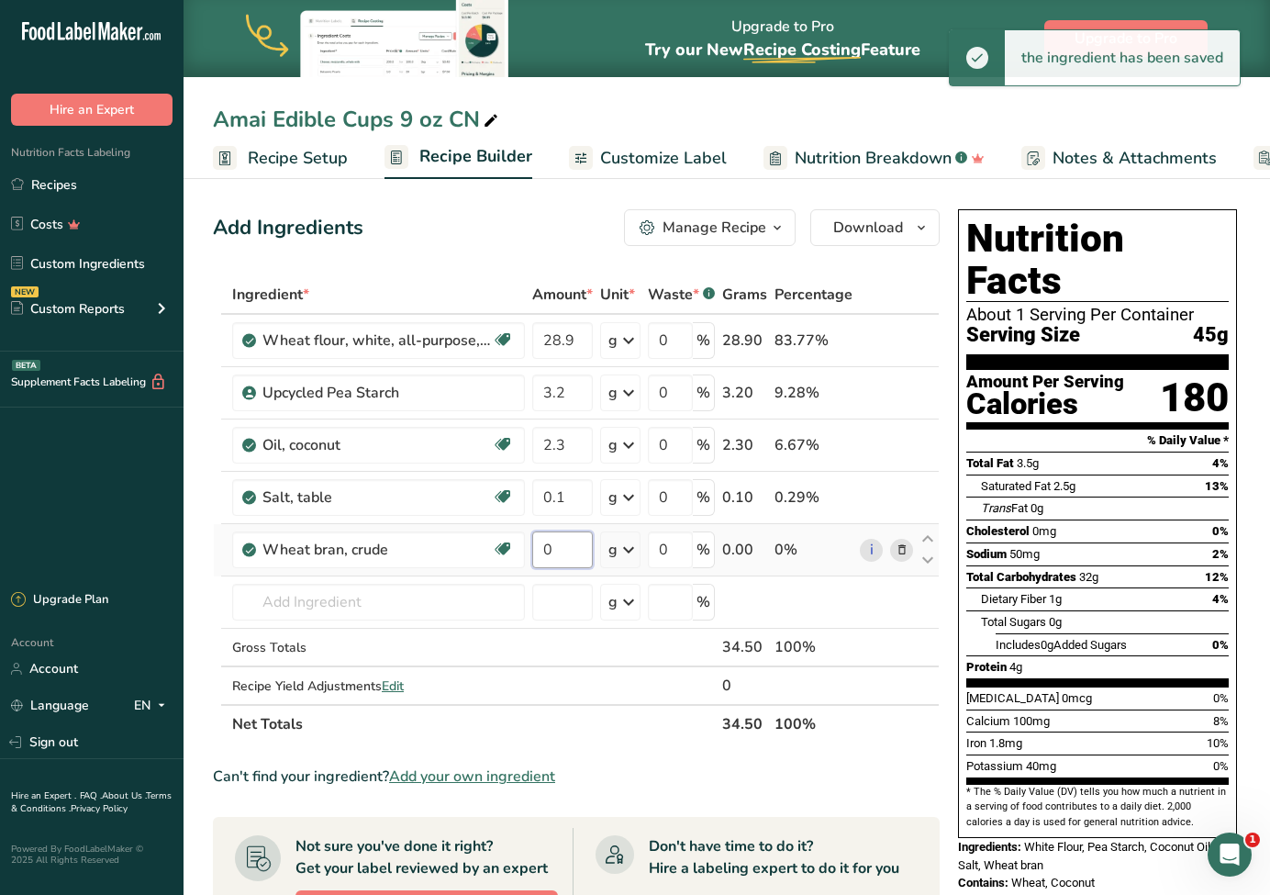
click at [557, 553] on input "0" at bounding box center [562, 550] width 61 height 37
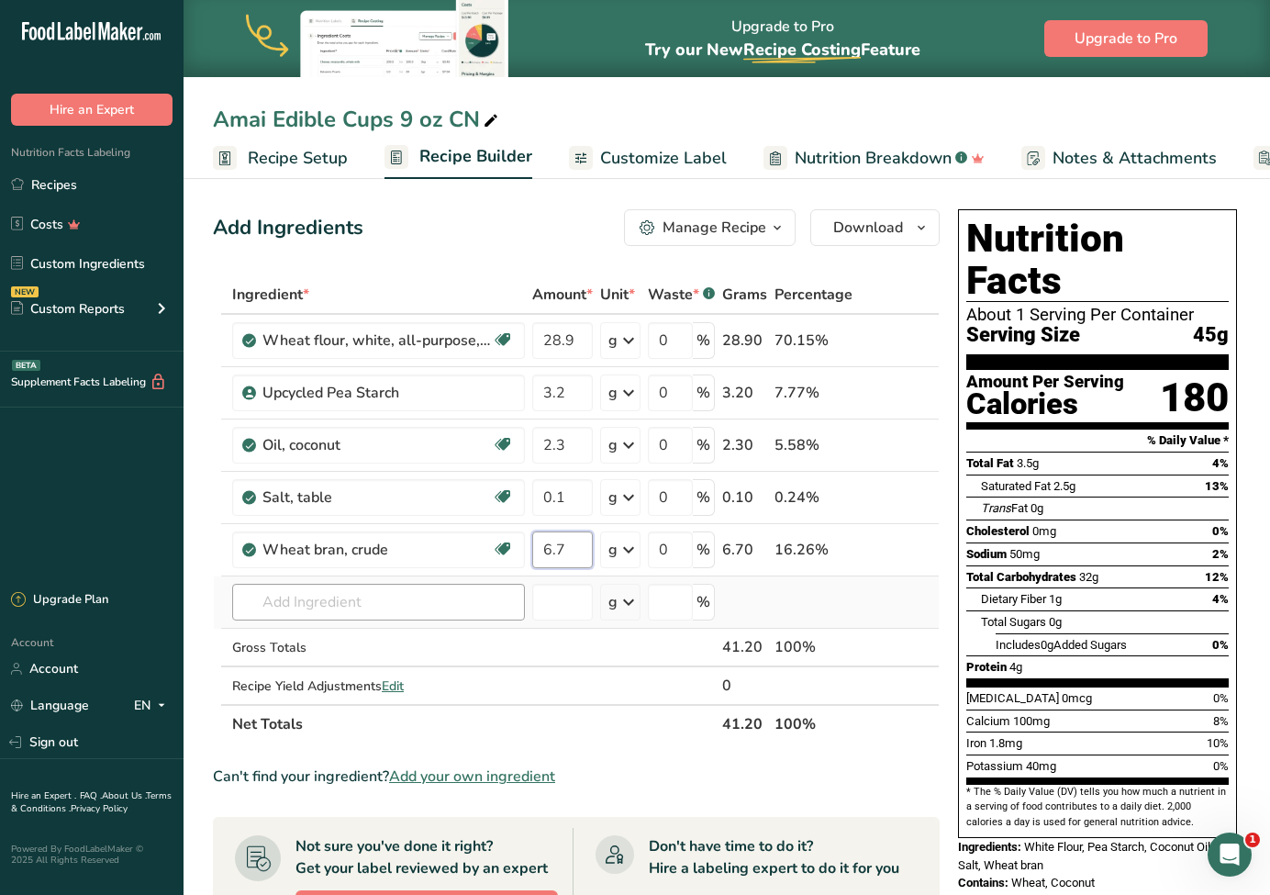
type input "6.7"
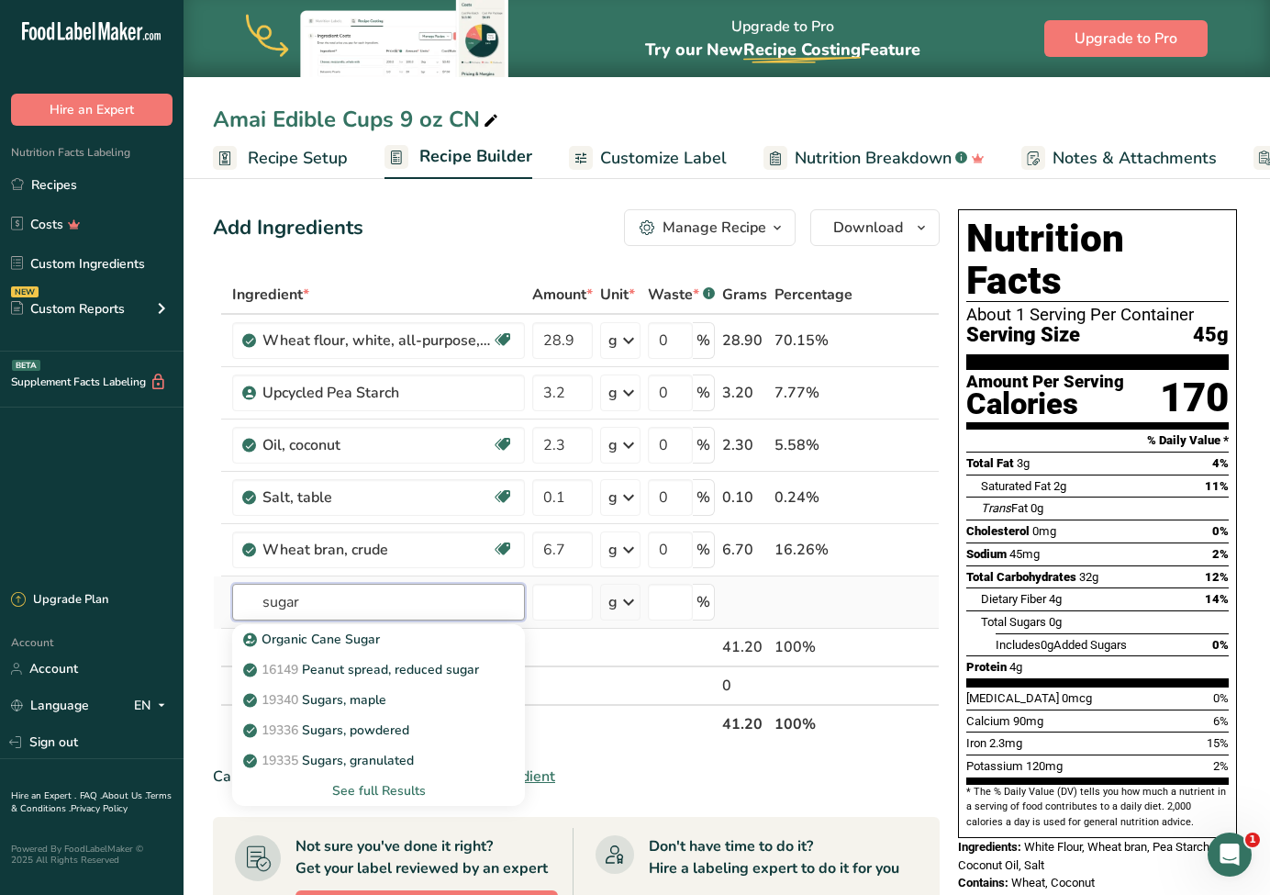
type input "sugar"
click at [393, 792] on div "See full Results" at bounding box center [378, 790] width 263 height 19
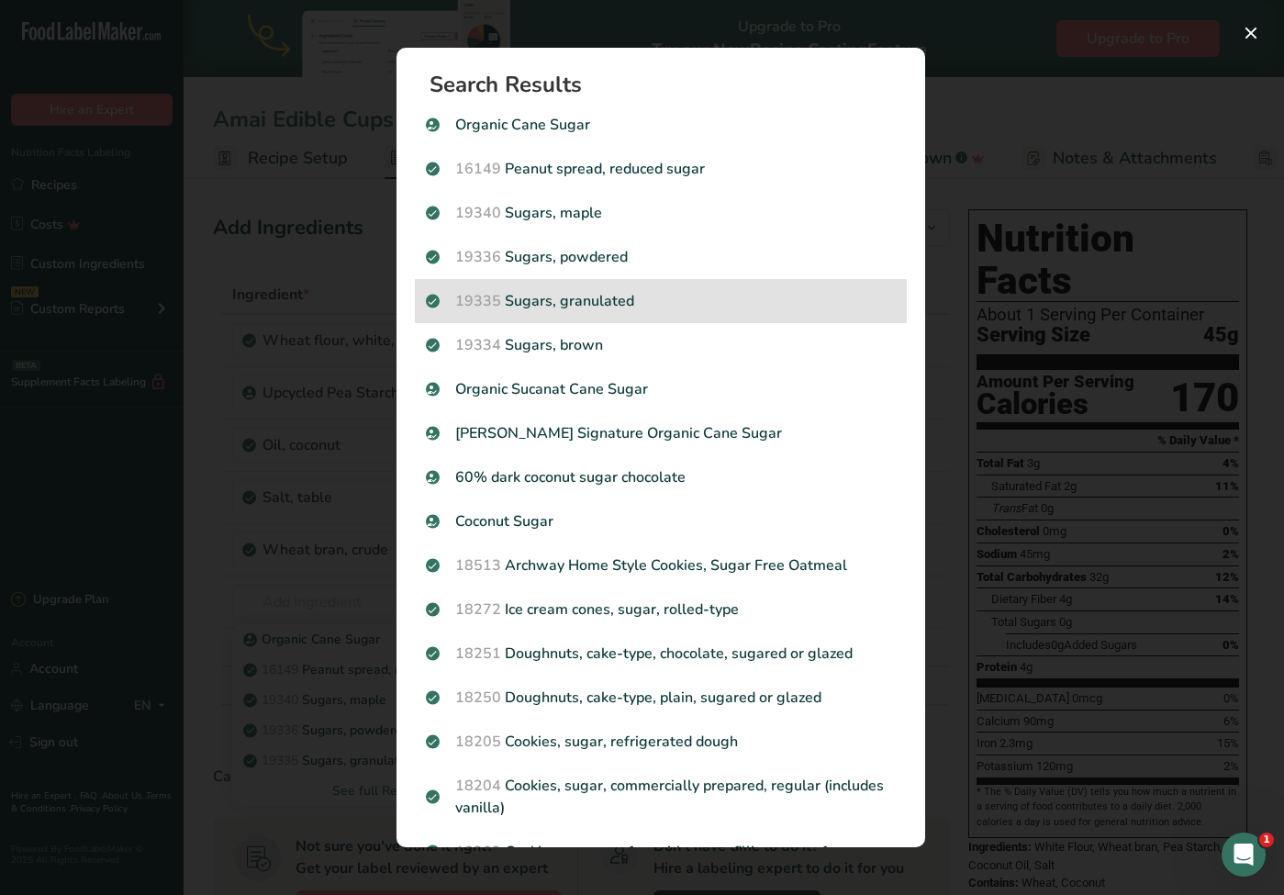
click at [604, 300] on p "19335 Sugars, granulated" at bounding box center [661, 301] width 470 height 22
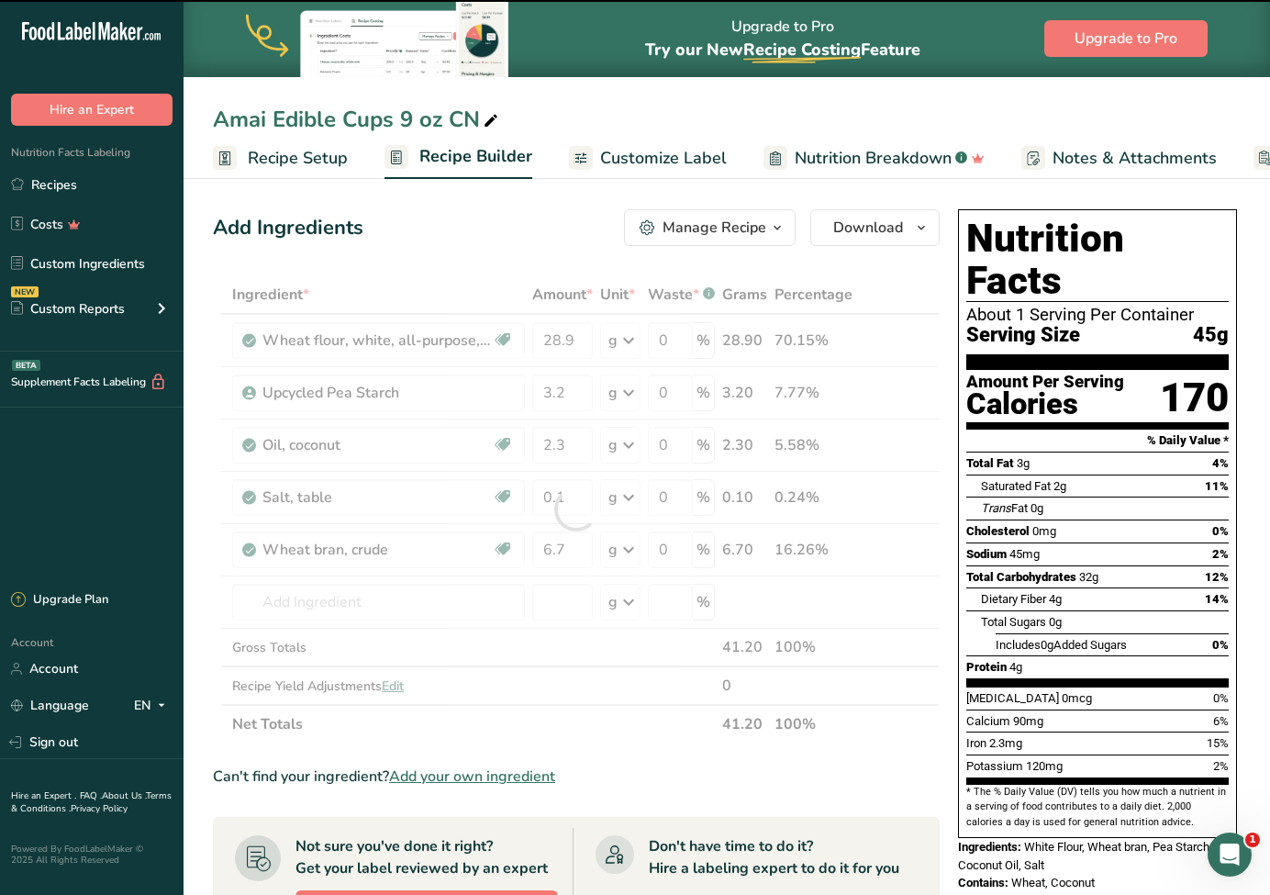
type input "0"
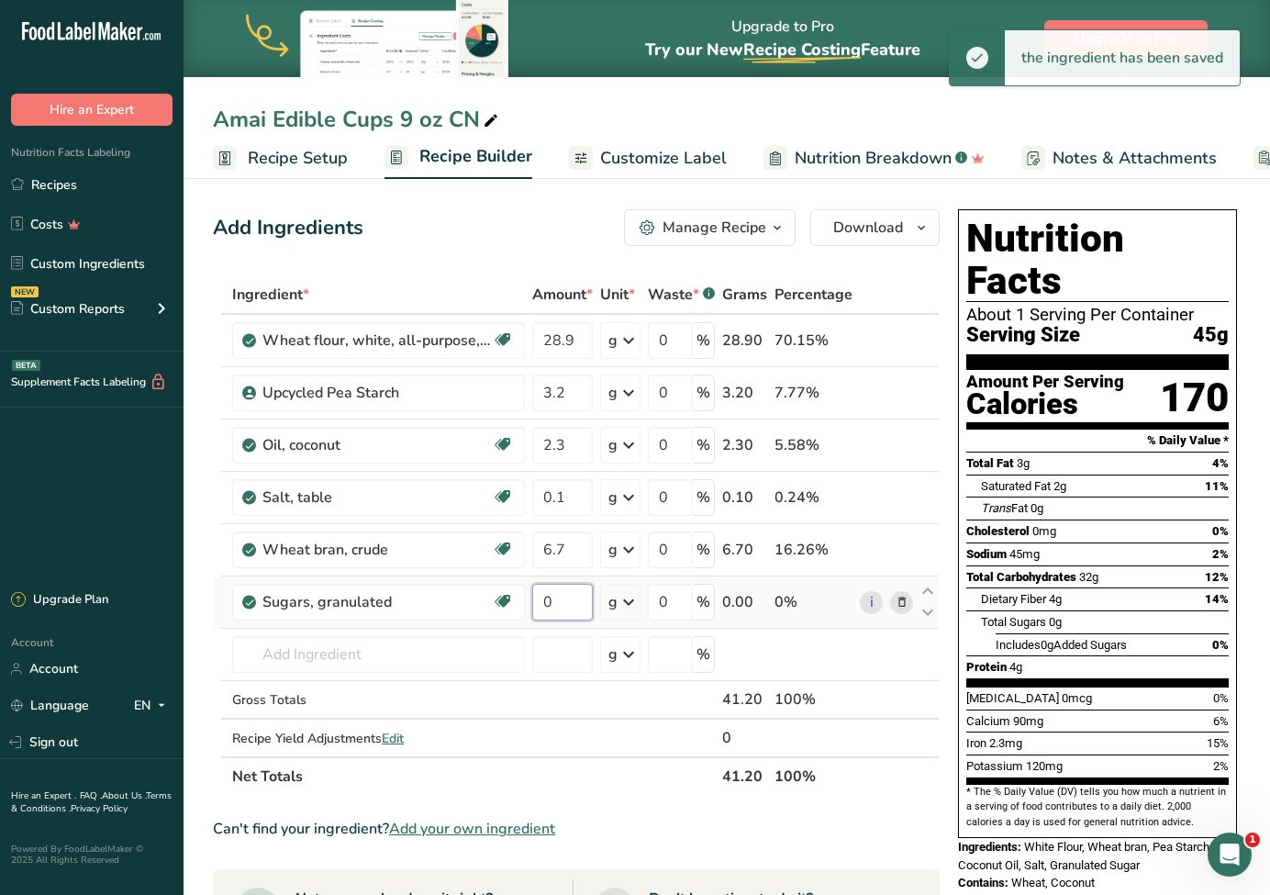
drag, startPoint x: 554, startPoint y: 603, endPoint x: 534, endPoint y: 601, distance: 20.3
click at [534, 601] on input "0" at bounding box center [562, 602] width 61 height 37
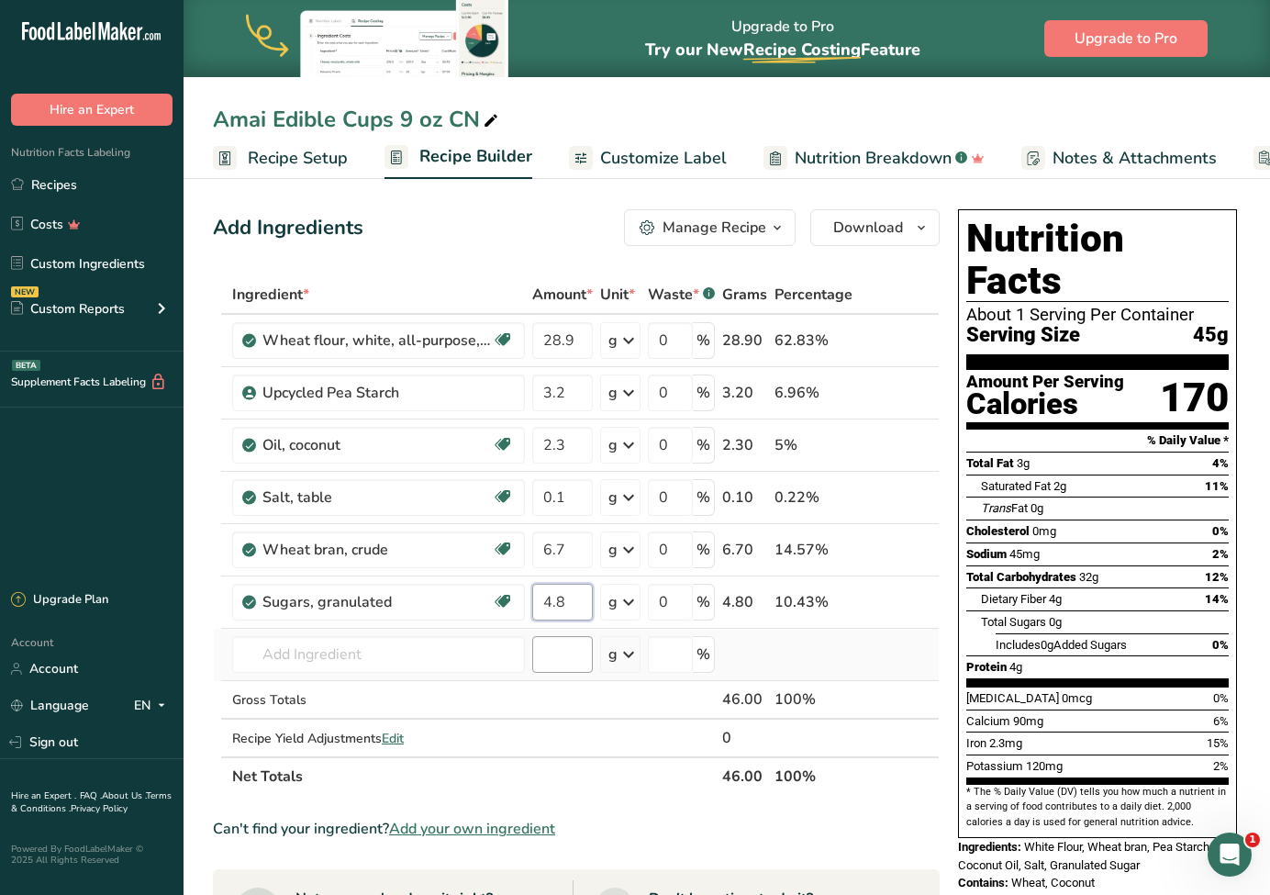
type input "4.8"
